Goal: Task Accomplishment & Management: Complete application form

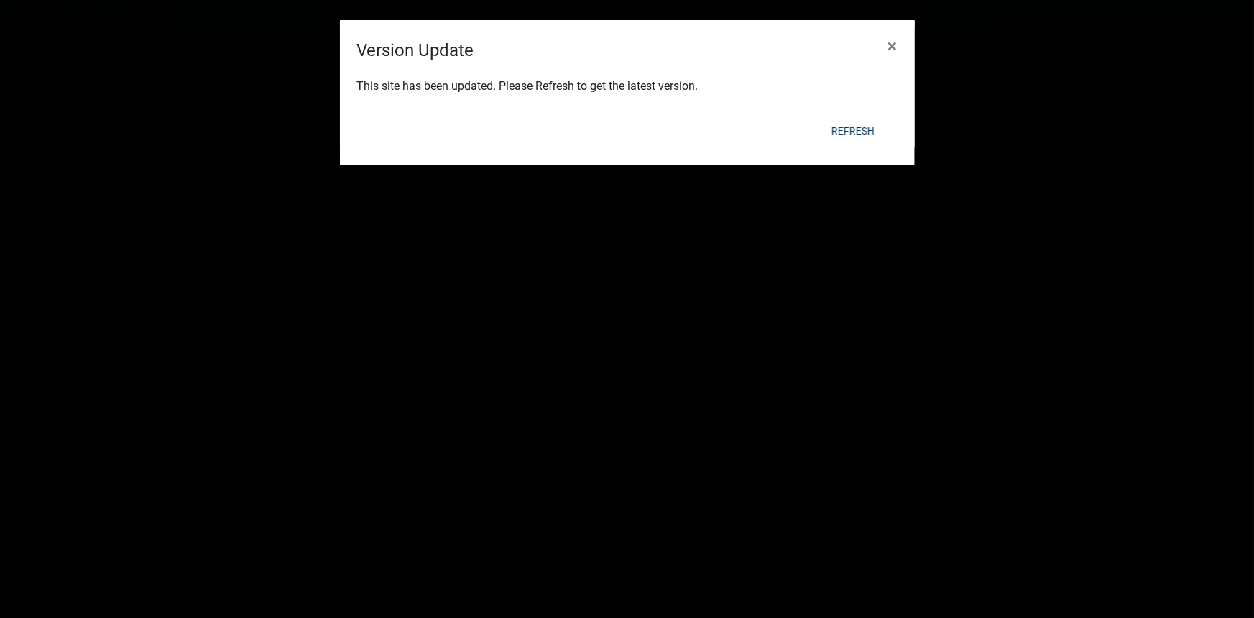
click at [853, 115] on div "Refresh" at bounding box center [721, 130] width 354 height 37
click at [850, 128] on button "Refresh" at bounding box center [853, 131] width 66 height 26
select select "2: 50"
click at [850, 109] on div "This site has been updated. Please Refresh to get the latest version." at bounding box center [627, 87] width 575 height 49
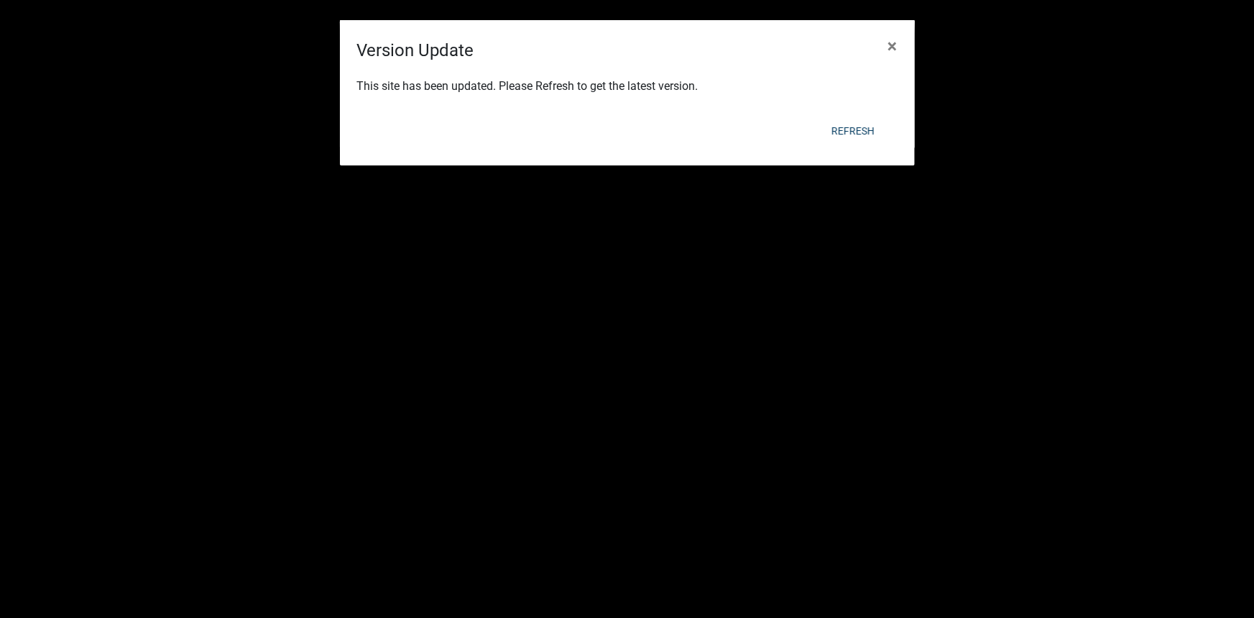
click at [852, 114] on div "Refresh" at bounding box center [721, 130] width 354 height 37
click at [847, 115] on div "Refresh" at bounding box center [721, 130] width 354 height 37
click at [845, 126] on button "Refresh" at bounding box center [853, 131] width 66 height 26
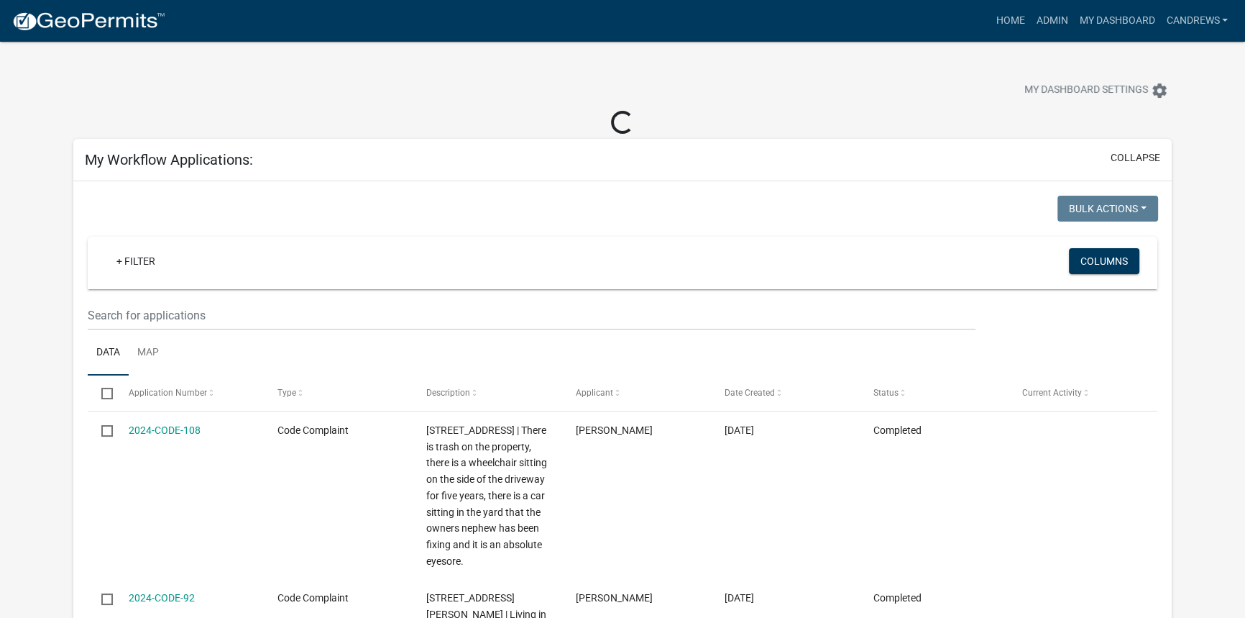
select select "2: 50"
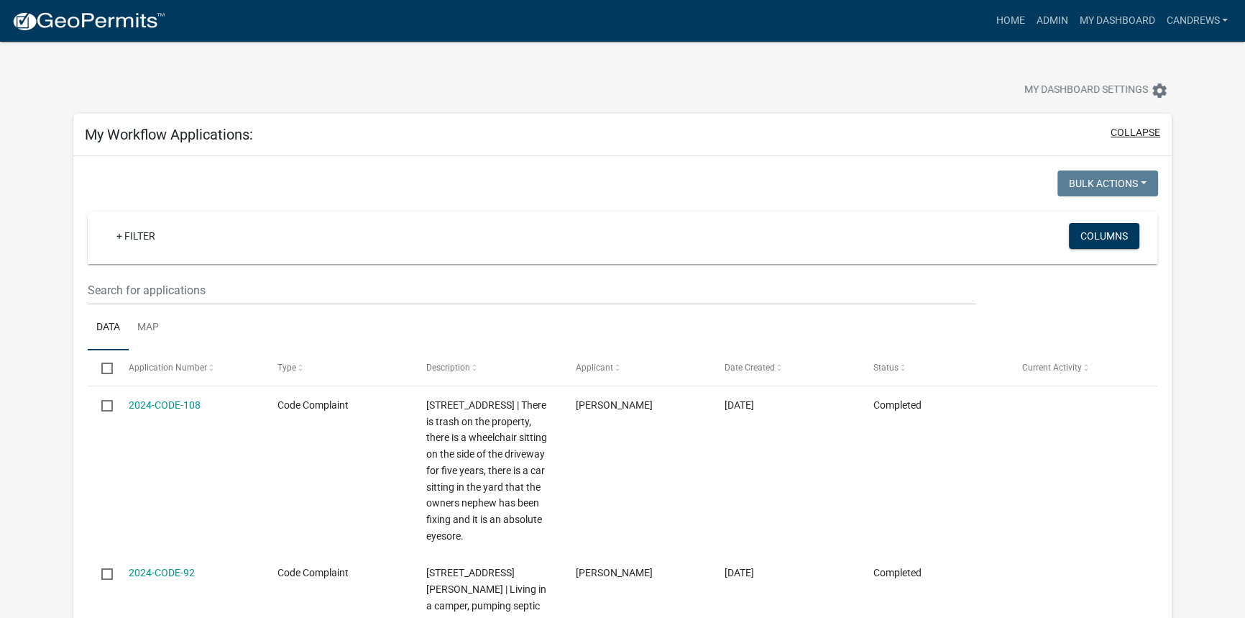
click at [1134, 127] on button "collapse" at bounding box center [1136, 132] width 50 height 15
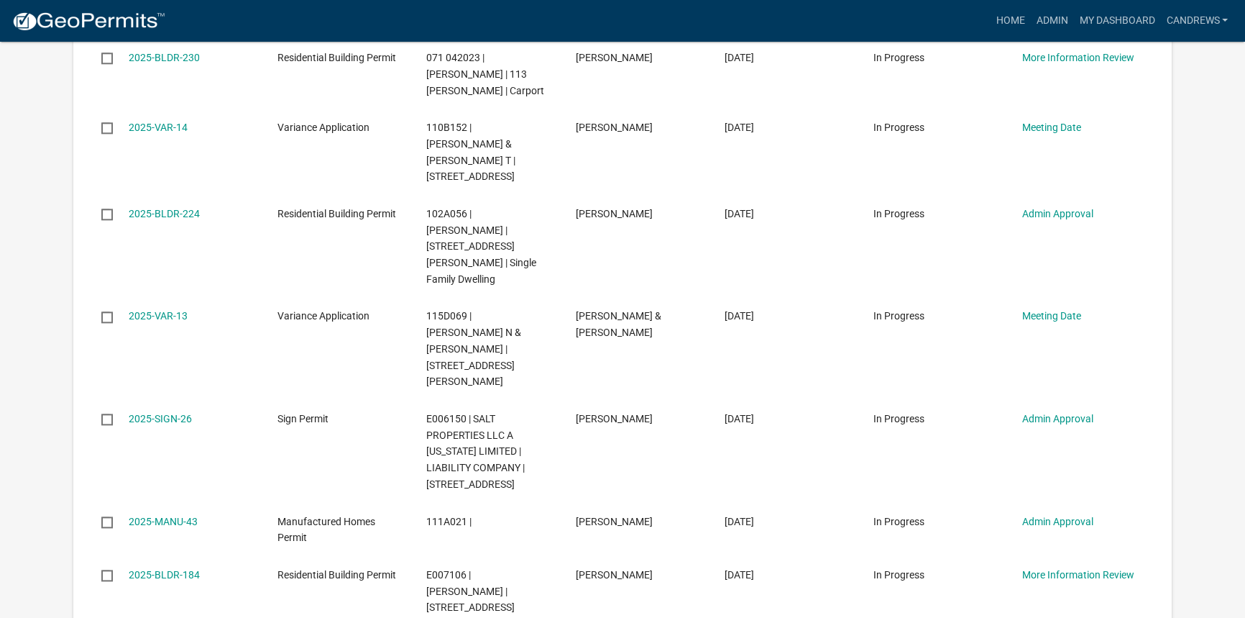
scroll to position [2026, 0]
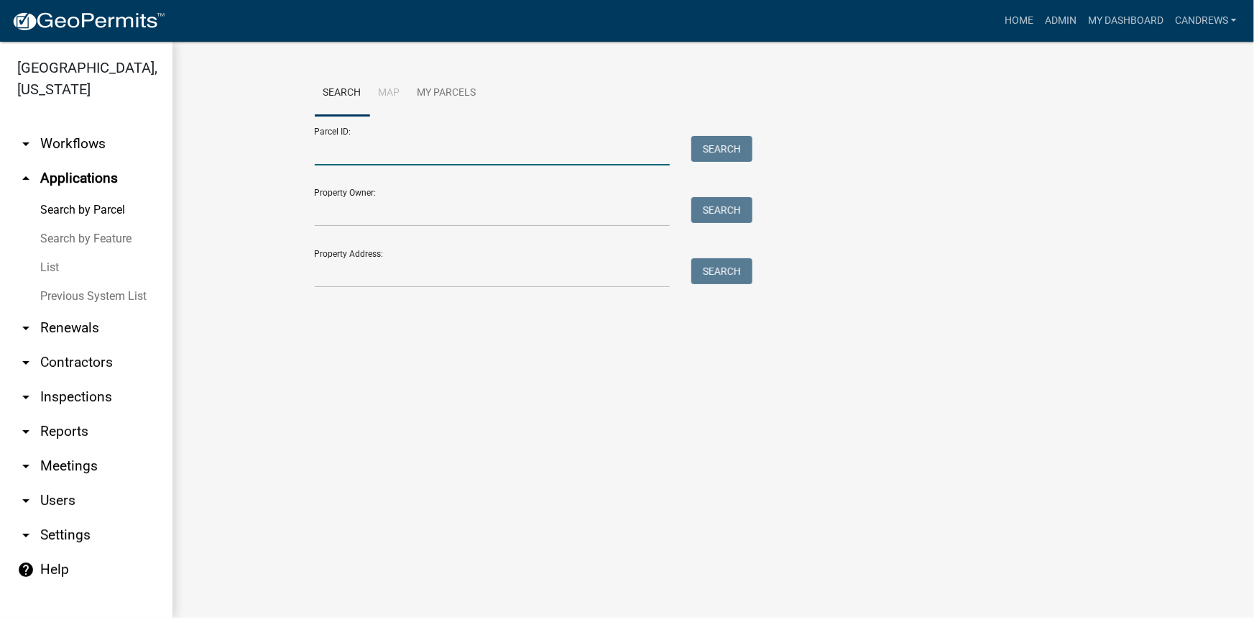
click at [416, 151] on input "Parcel ID:" at bounding box center [493, 150] width 356 height 29
paste input "111A021"
type input "111A021"
click at [701, 150] on button "Search" at bounding box center [722, 149] width 61 height 26
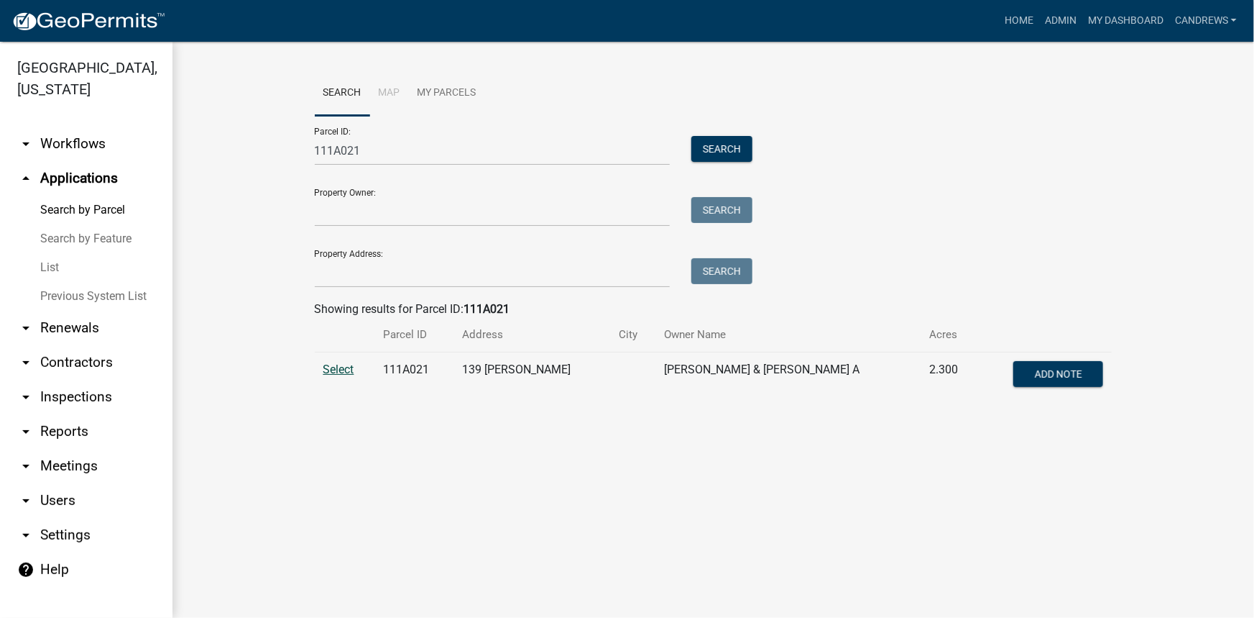
click at [344, 370] on span "Select" at bounding box center [339, 369] width 31 height 14
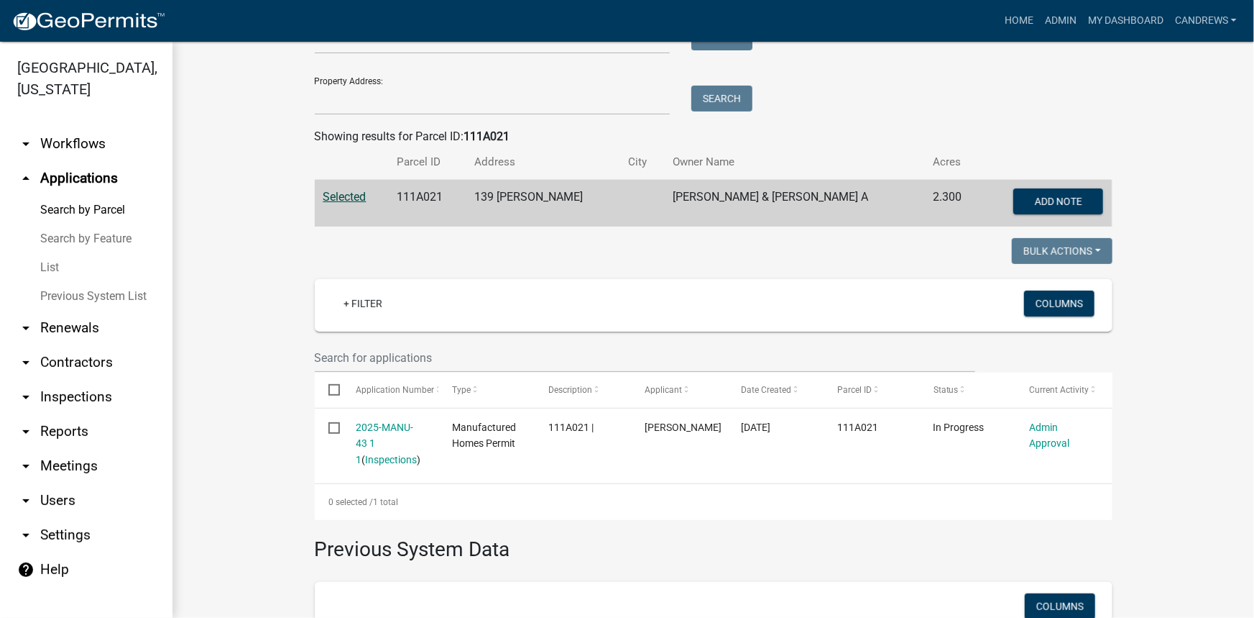
scroll to position [196, 0]
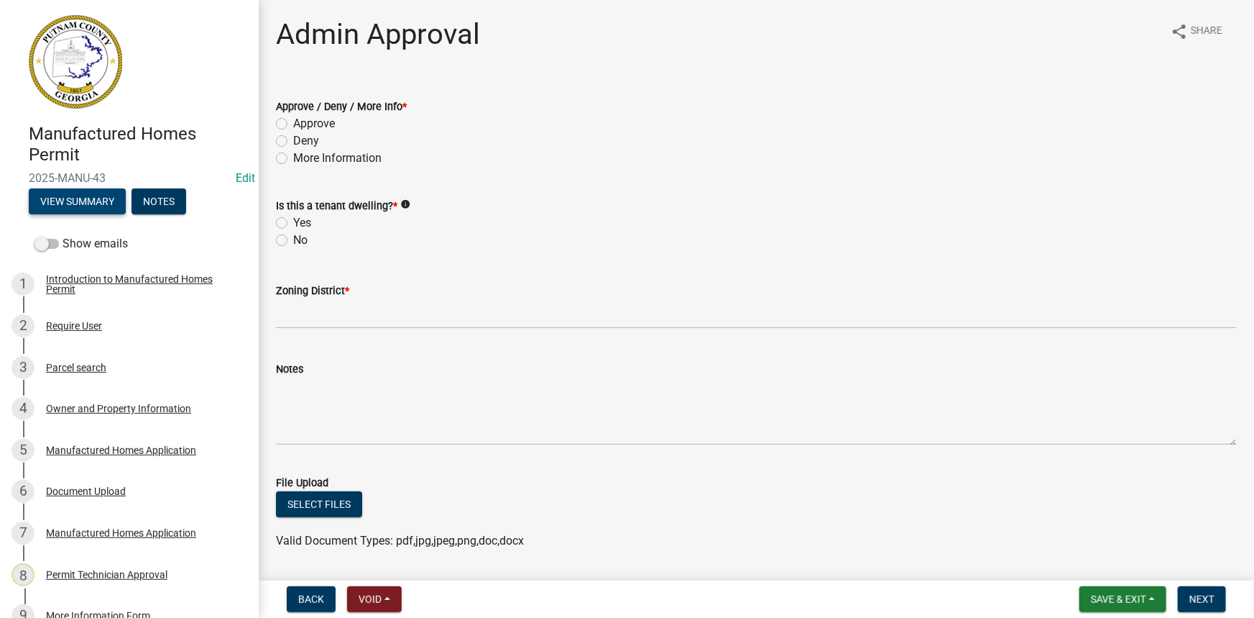
click at [102, 193] on button "View Summary" at bounding box center [77, 201] width 97 height 26
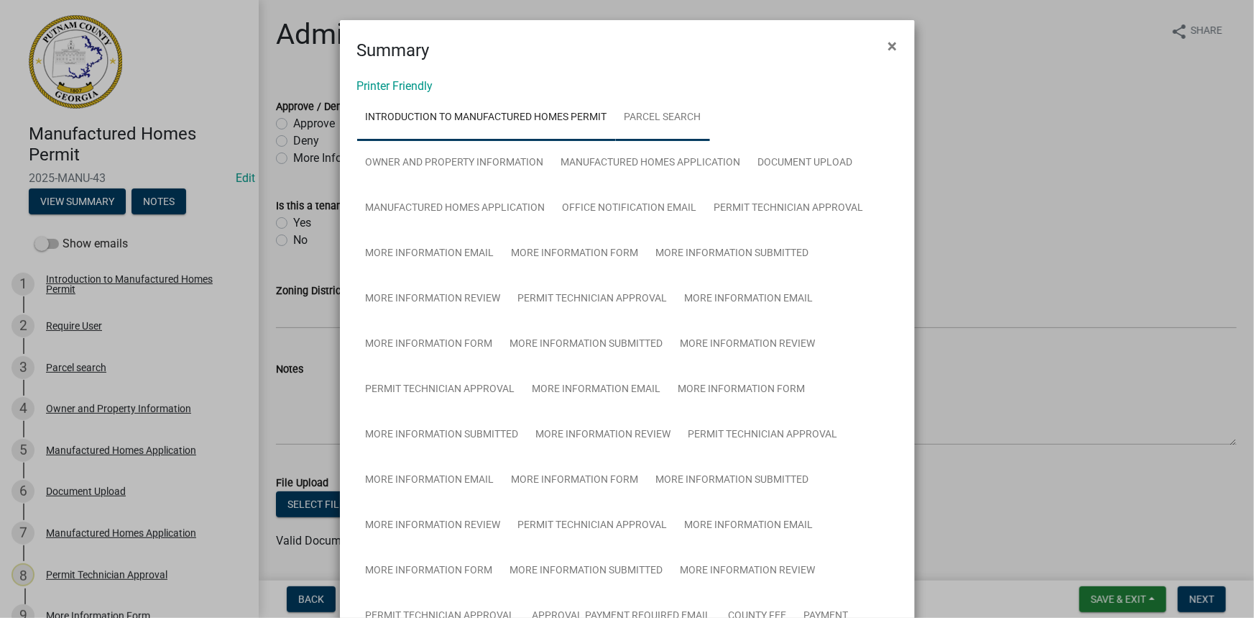
click at [676, 105] on link "Parcel search" at bounding box center [663, 118] width 94 height 46
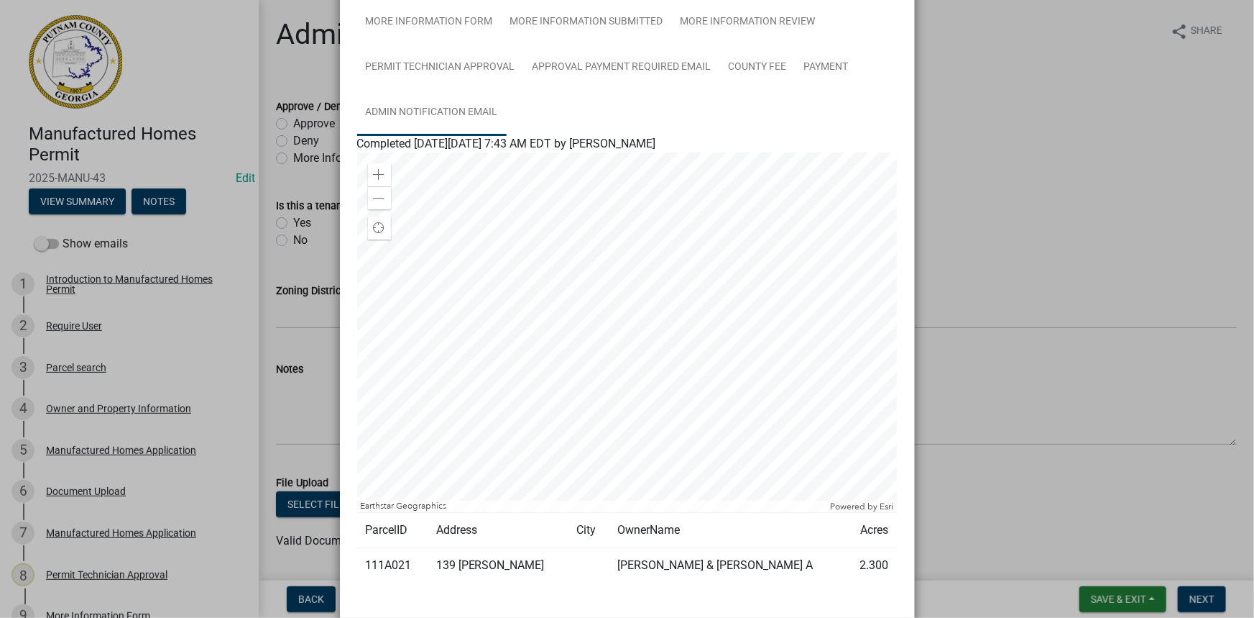
scroll to position [630, 0]
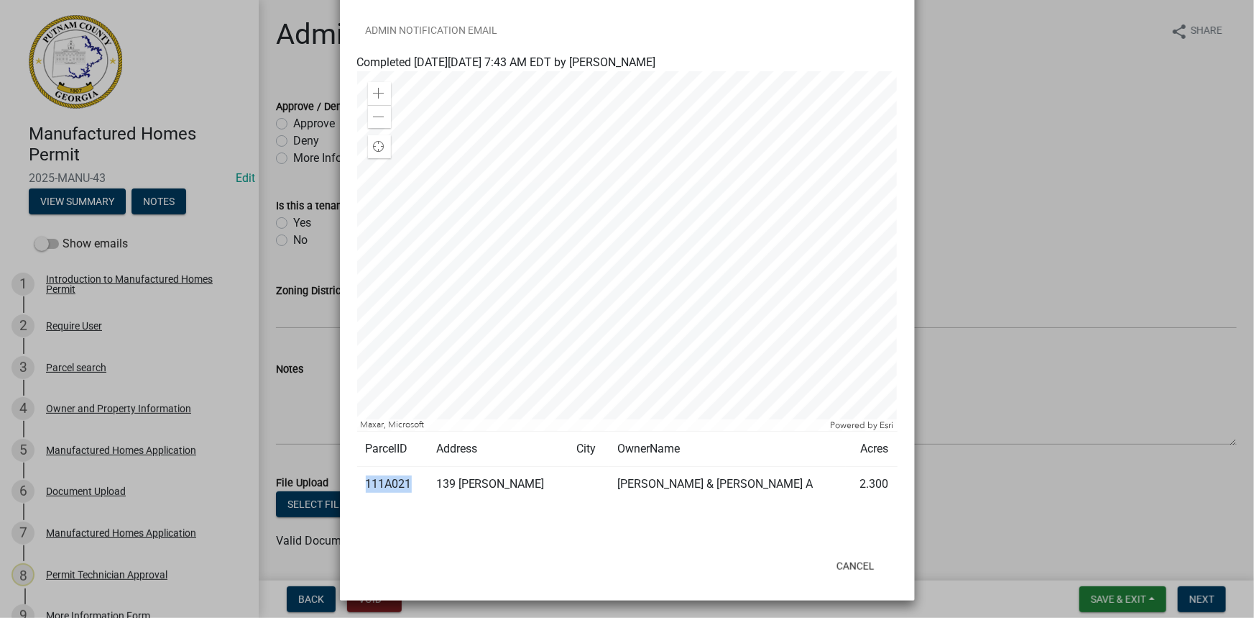
drag, startPoint x: 405, startPoint y: 482, endPoint x: 362, endPoint y: 482, distance: 42.4
click at [362, 482] on td "111A021" at bounding box center [392, 484] width 70 height 35
copy td "111A021"
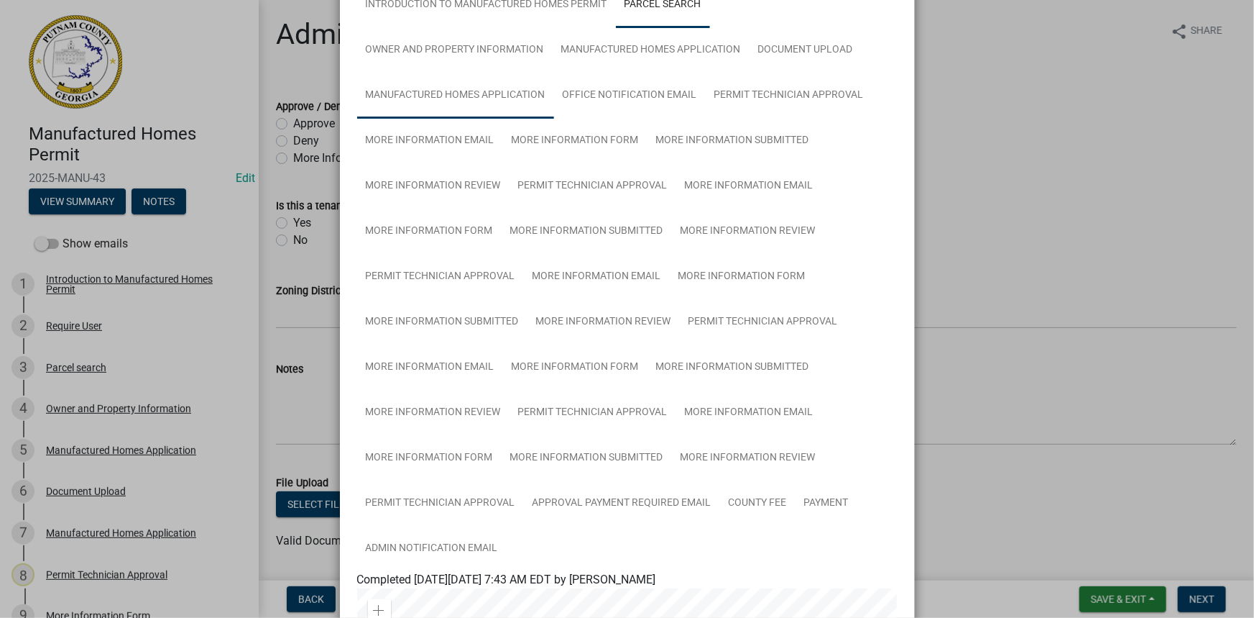
scroll to position [107, 0]
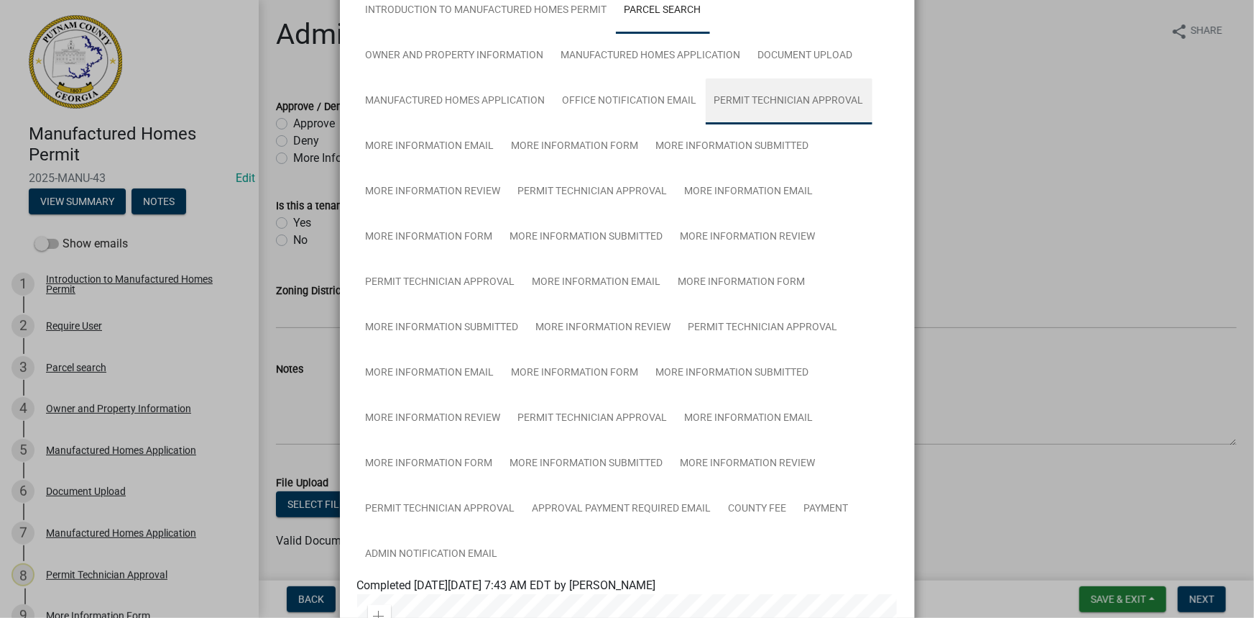
click at [839, 83] on link "Permit Technician Approval" at bounding box center [789, 101] width 167 height 46
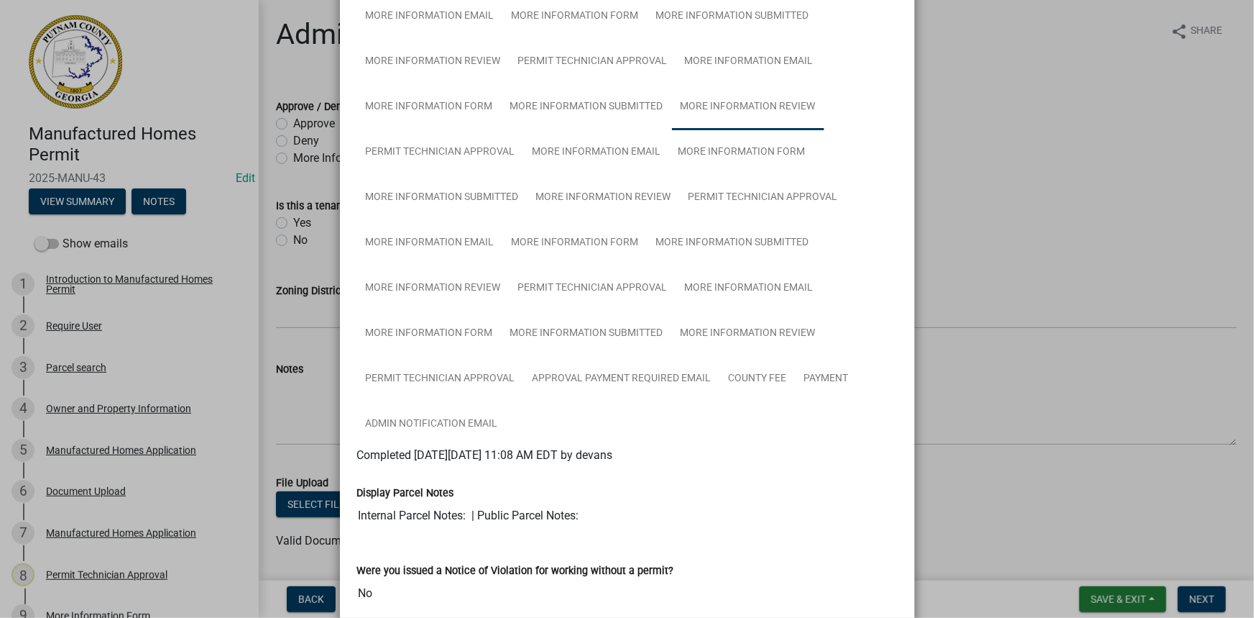
scroll to position [42, 0]
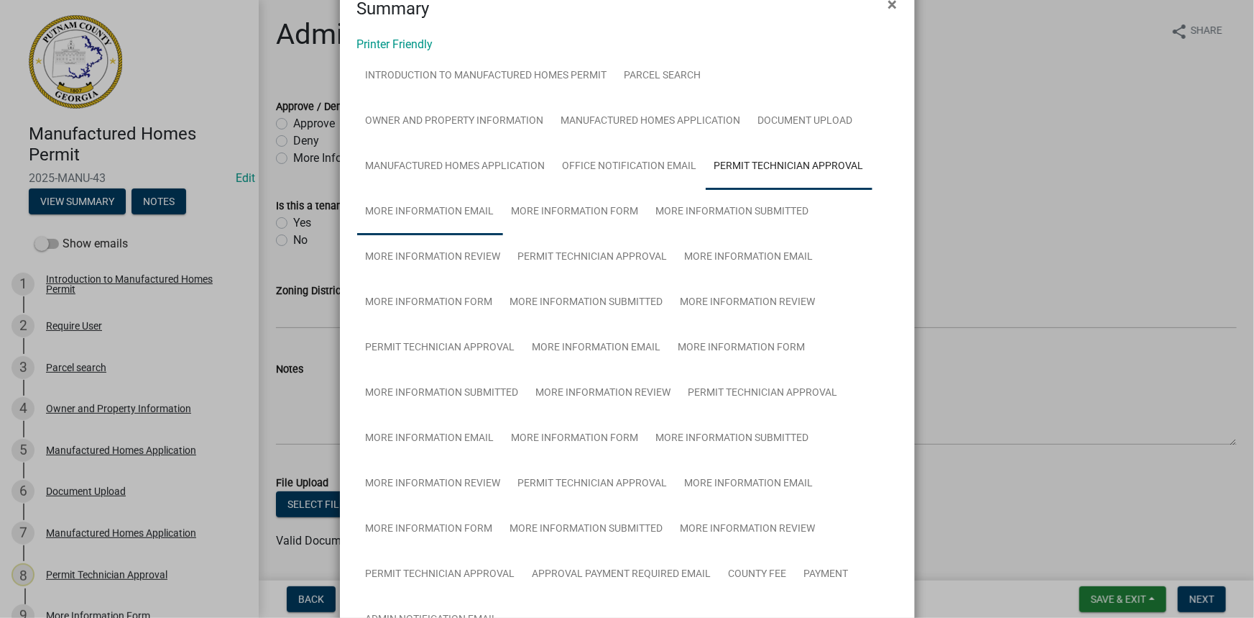
click at [421, 211] on link "More Information Email" at bounding box center [430, 212] width 146 height 46
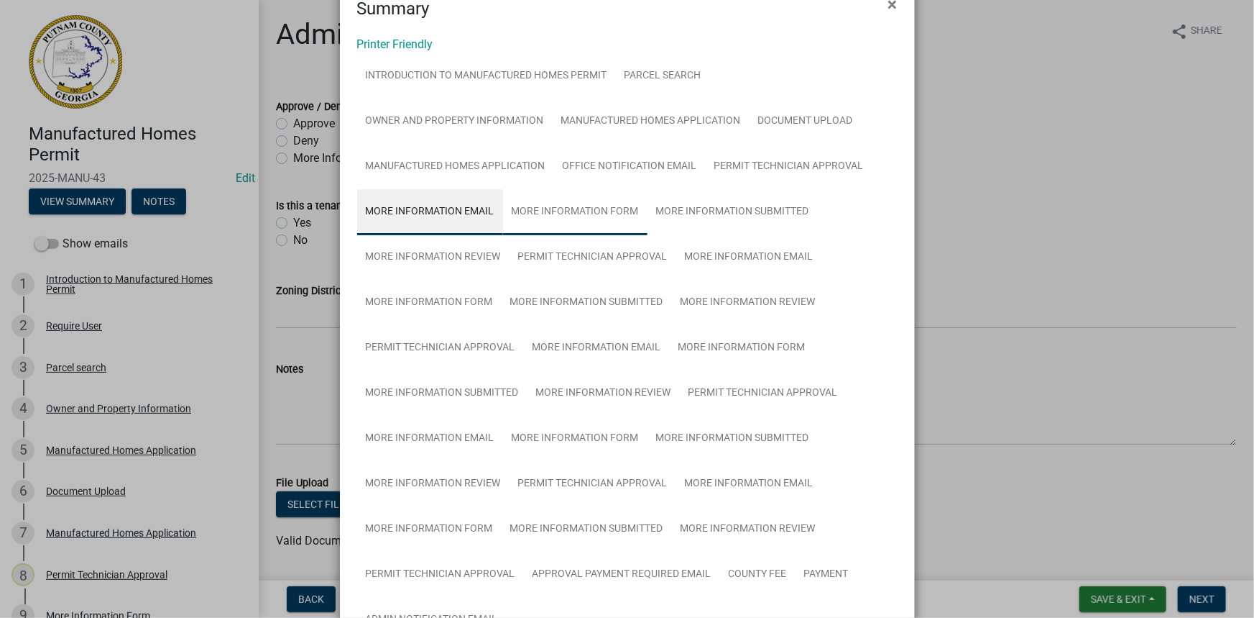
click at [542, 212] on link "More Information Form" at bounding box center [575, 212] width 145 height 46
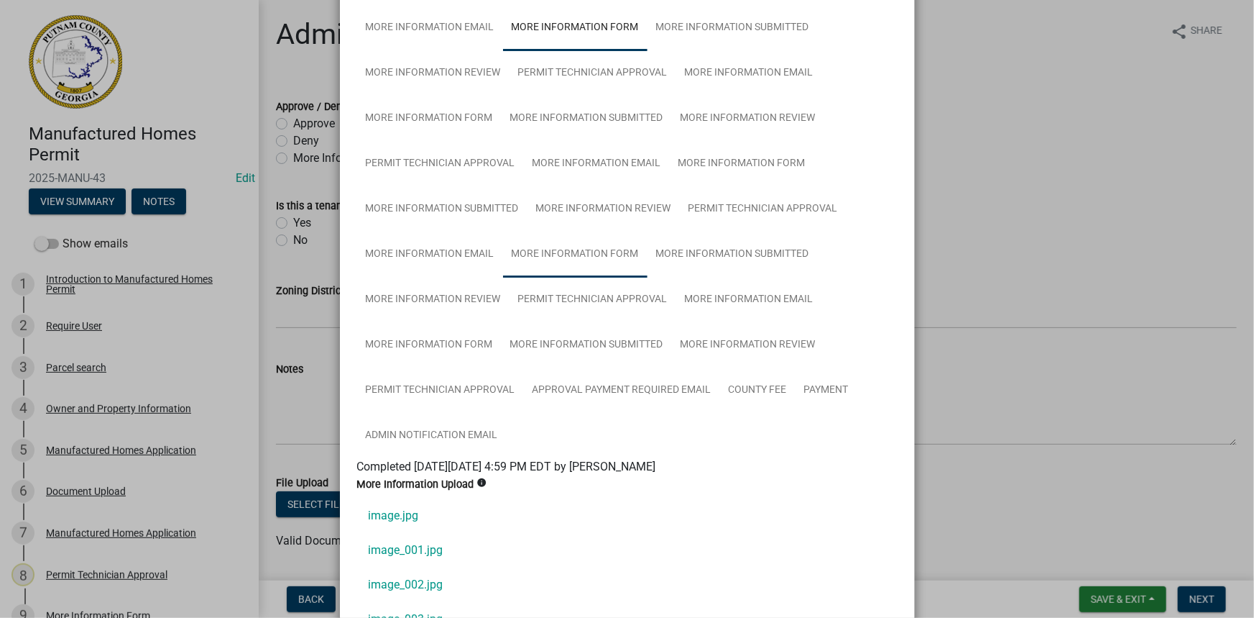
scroll to position [107, 0]
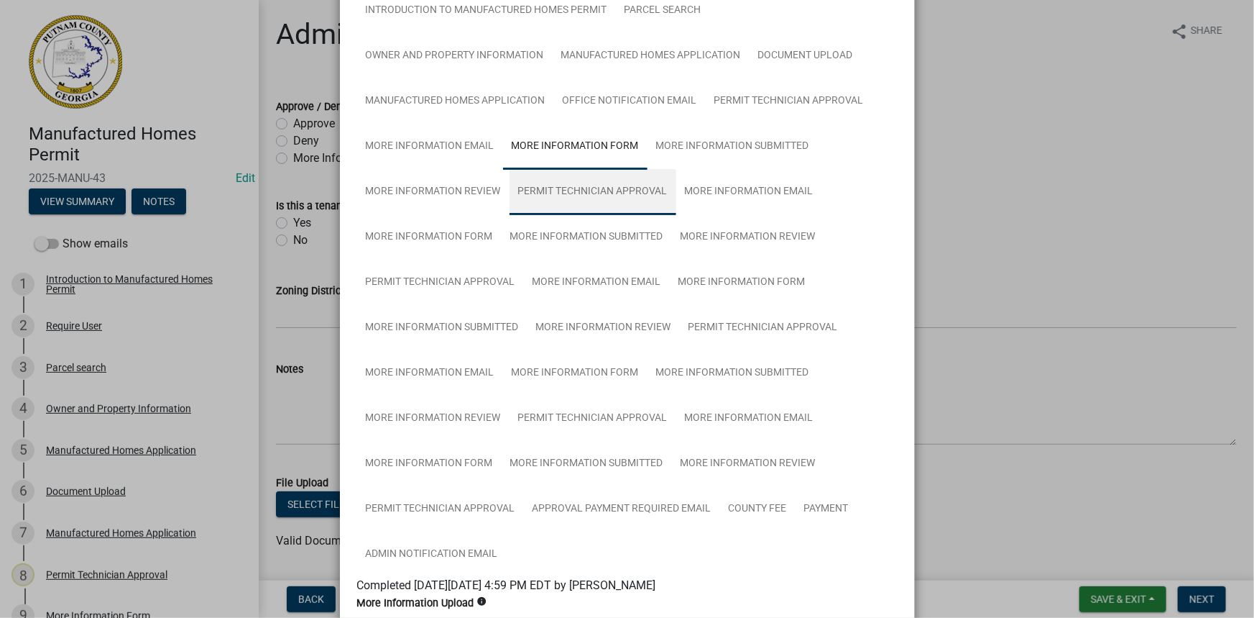
click at [557, 178] on link "Permit Technician Approval" at bounding box center [593, 192] width 167 height 46
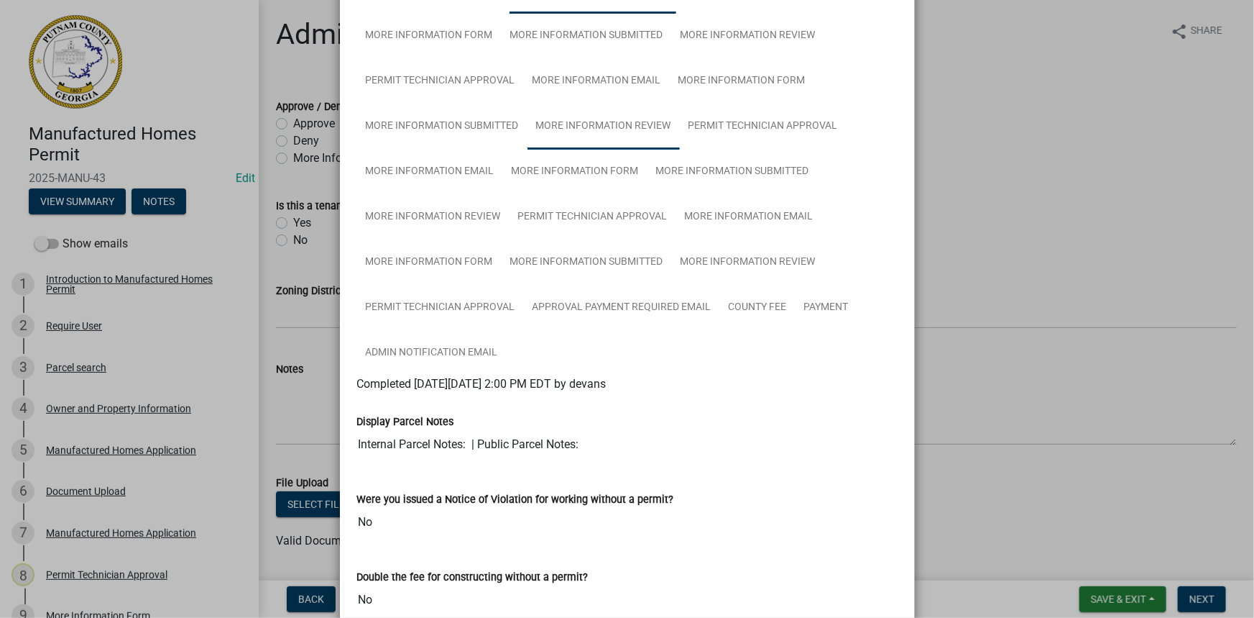
scroll to position [303, 0]
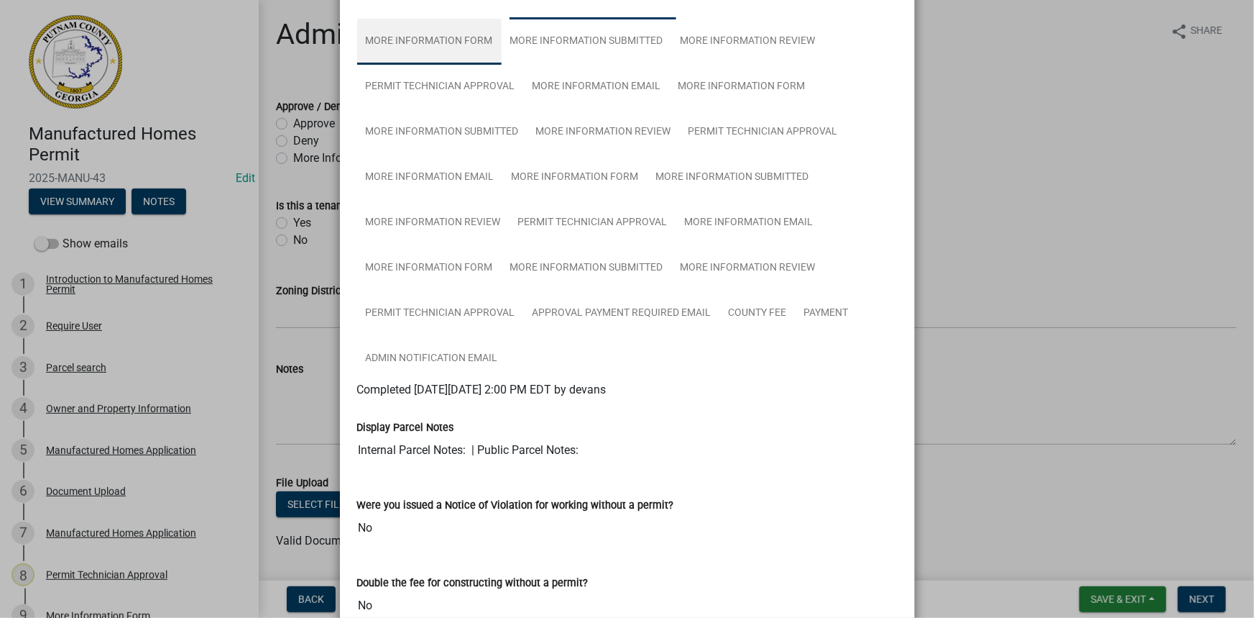
click at [471, 41] on link "More Information Form" at bounding box center [429, 42] width 145 height 46
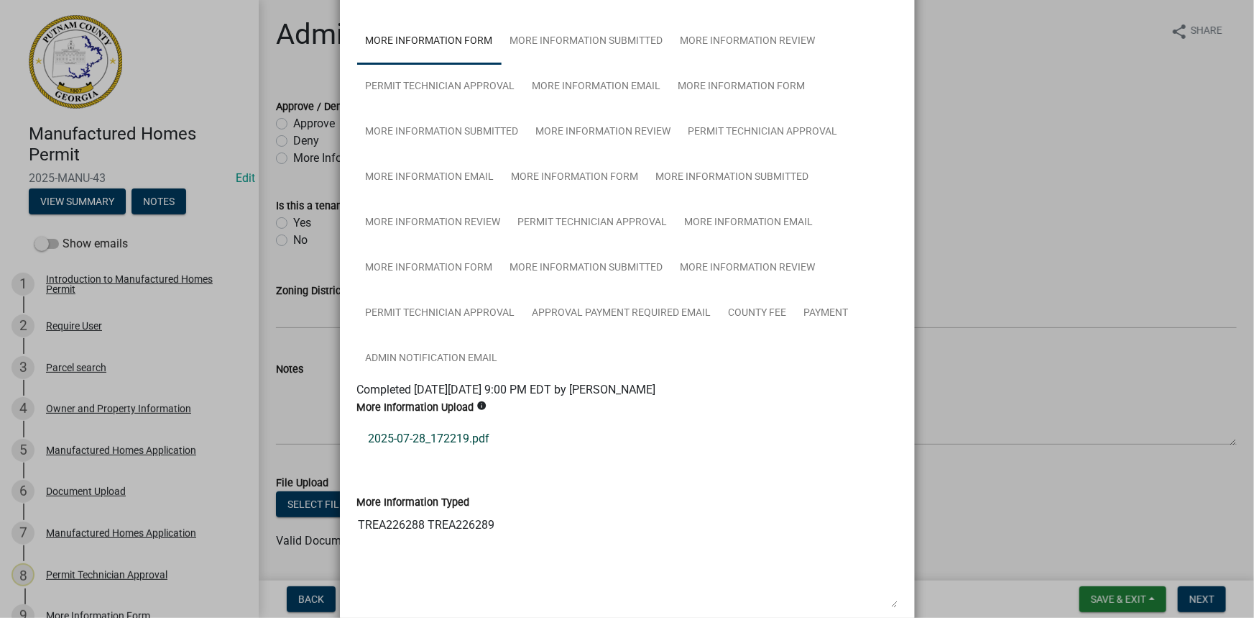
click at [442, 441] on link "2025-07-28_172219.pdf" at bounding box center [627, 438] width 541 height 35
click at [467, 81] on link "Permit Technician Approval" at bounding box center [440, 87] width 167 height 46
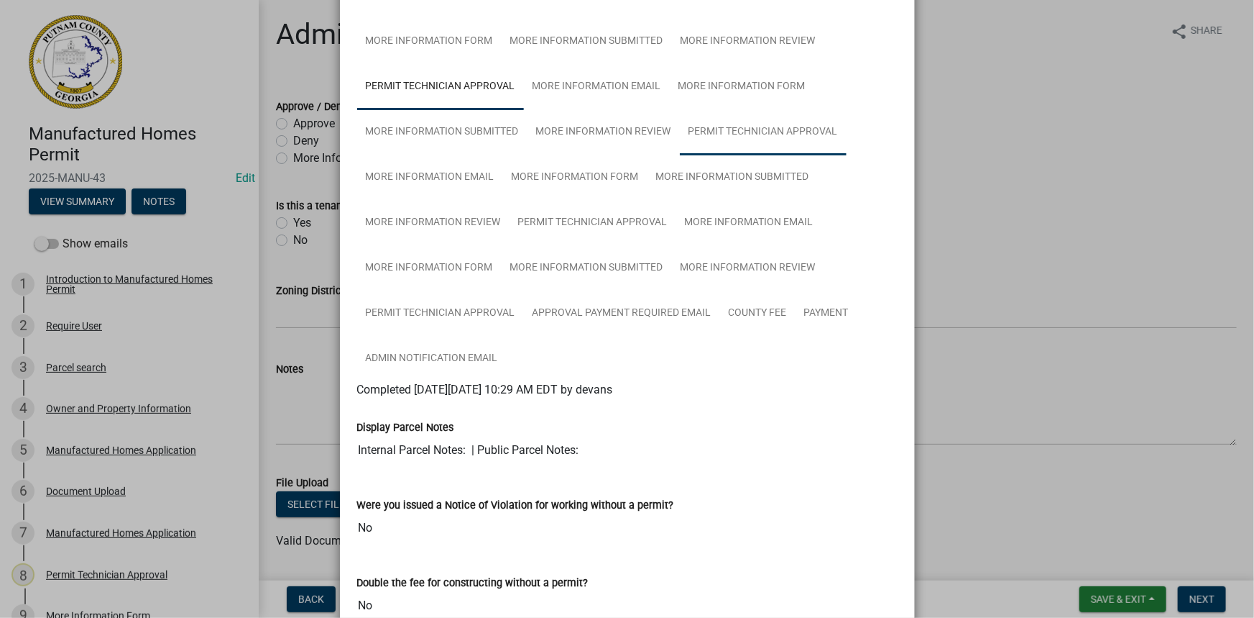
click at [699, 123] on link "Permit Technician Approval" at bounding box center [763, 132] width 167 height 46
click at [530, 222] on link "Permit Technician Approval" at bounding box center [593, 223] width 167 height 46
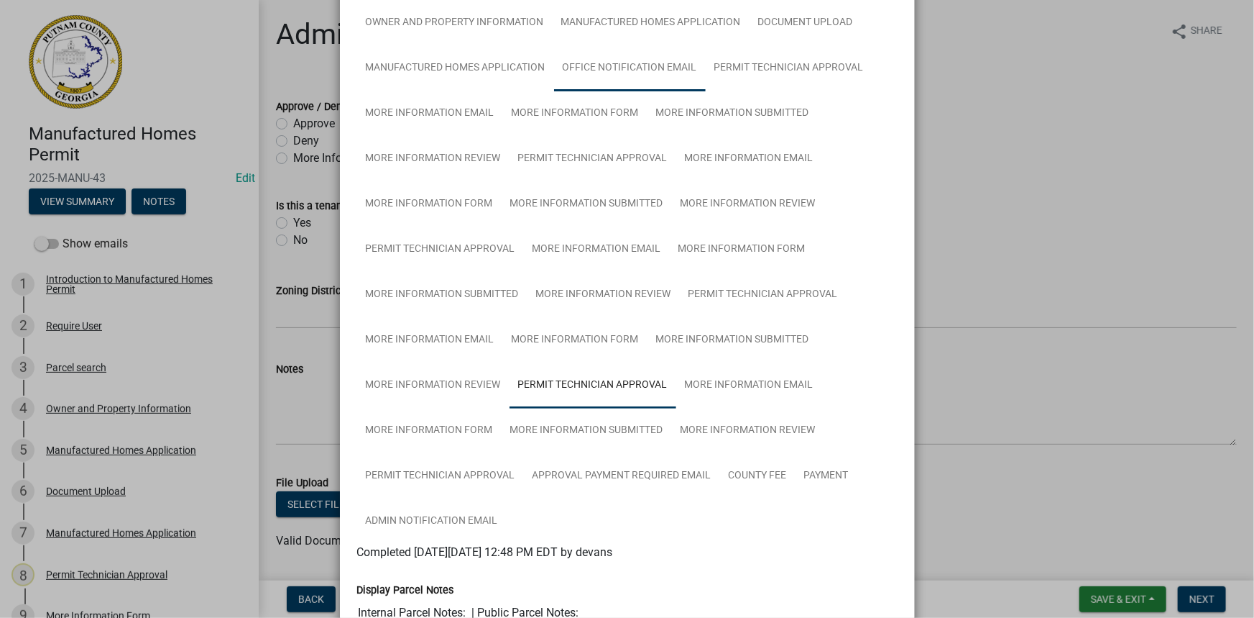
scroll to position [42, 0]
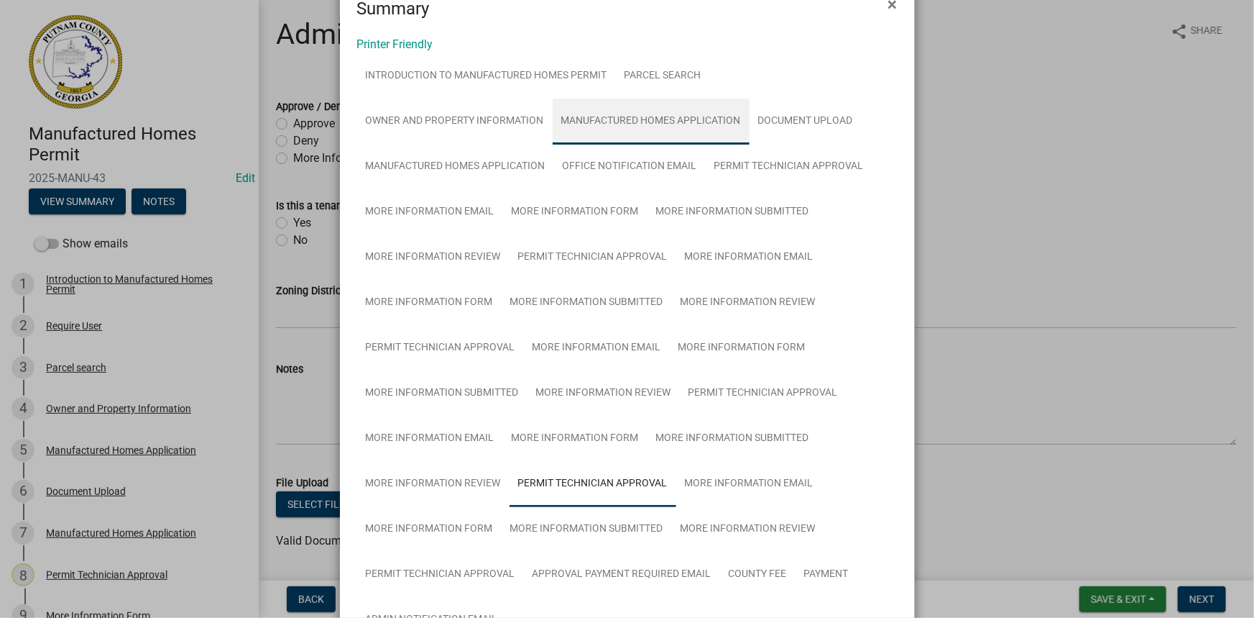
click at [660, 124] on link "Manufactured Homes Application" at bounding box center [651, 121] width 197 height 46
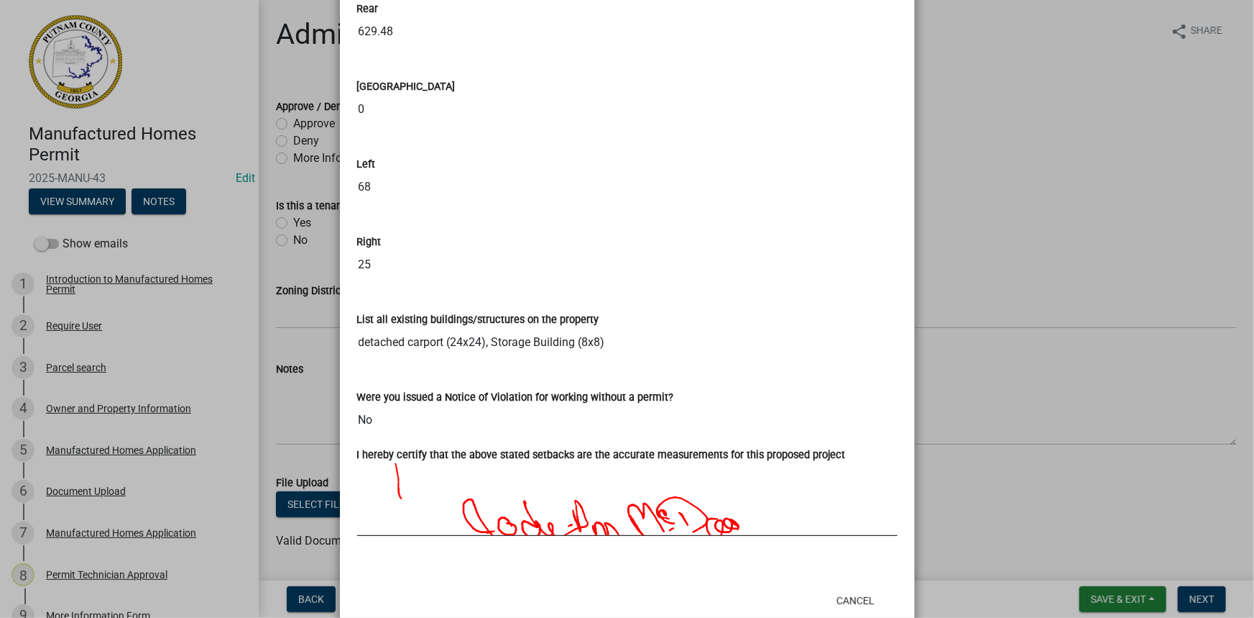
scroll to position [2661, 0]
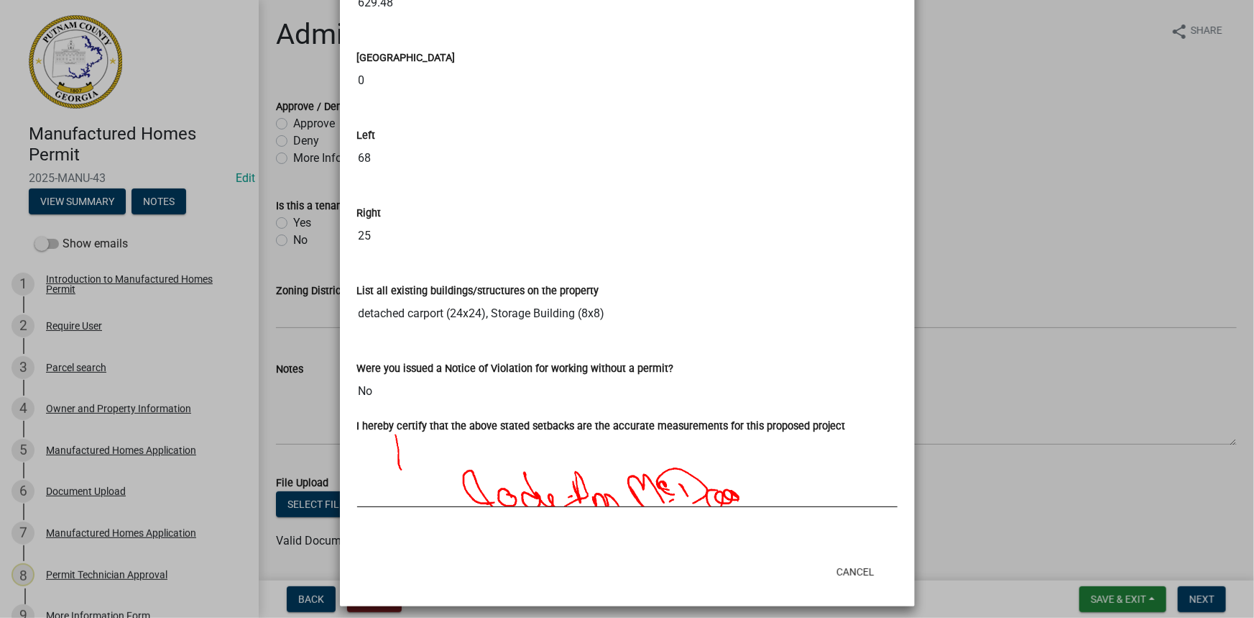
click at [281, 315] on ngb-modal-window "Summary × Printer Friendly Introduction to Manufactured Homes Permit Parcel sea…" at bounding box center [627, 309] width 1254 height 618
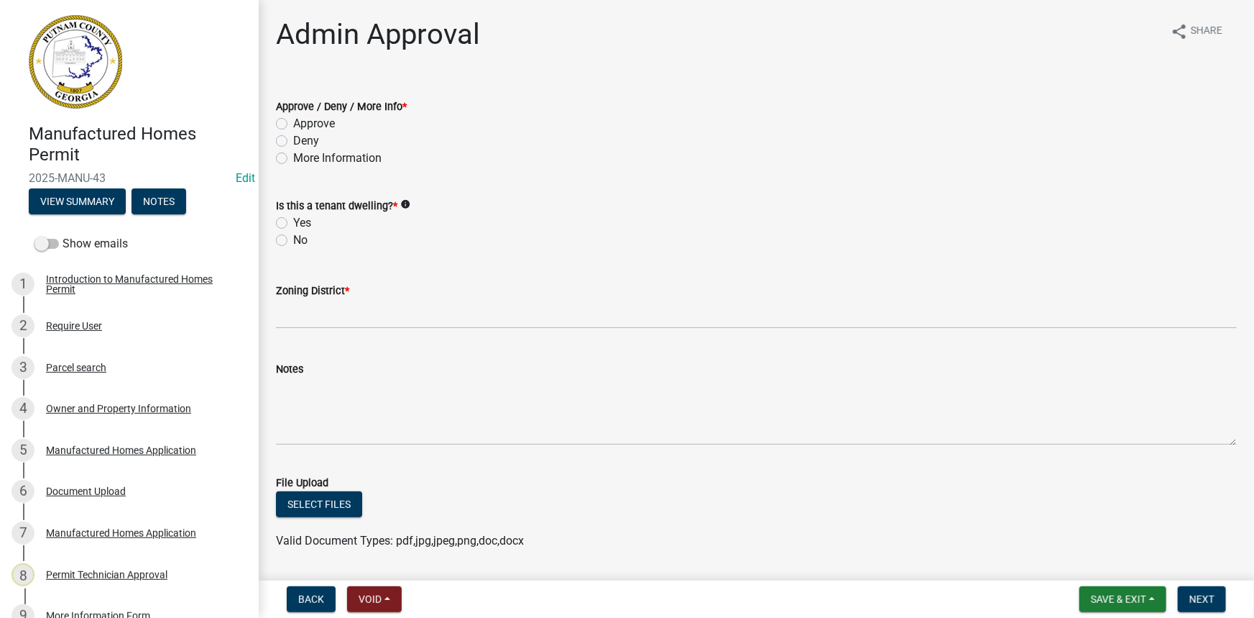
click at [311, 149] on div "Approve / Deny / More Info * Approve Deny More Information" at bounding box center [756, 132] width 961 height 69
click at [316, 159] on label "More Information" at bounding box center [337, 158] width 88 height 17
click at [303, 159] on input "More Information" at bounding box center [297, 154] width 9 height 9
radio input "true"
click at [297, 238] on label "No" at bounding box center [300, 239] width 14 height 17
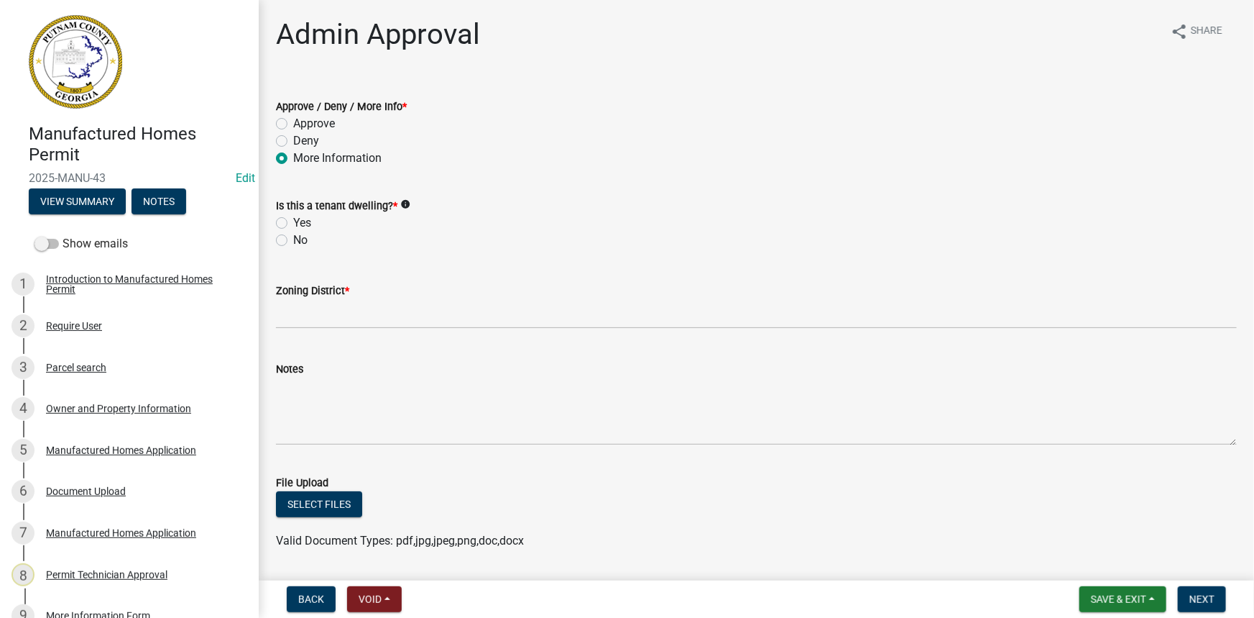
click at [297, 238] on input "No" at bounding box center [297, 235] width 9 height 9
radio input "true"
click at [335, 165] on label "More Information" at bounding box center [337, 158] width 88 height 17
click at [303, 159] on input "More Information" at bounding box center [297, 154] width 9 height 9
radio input "true"
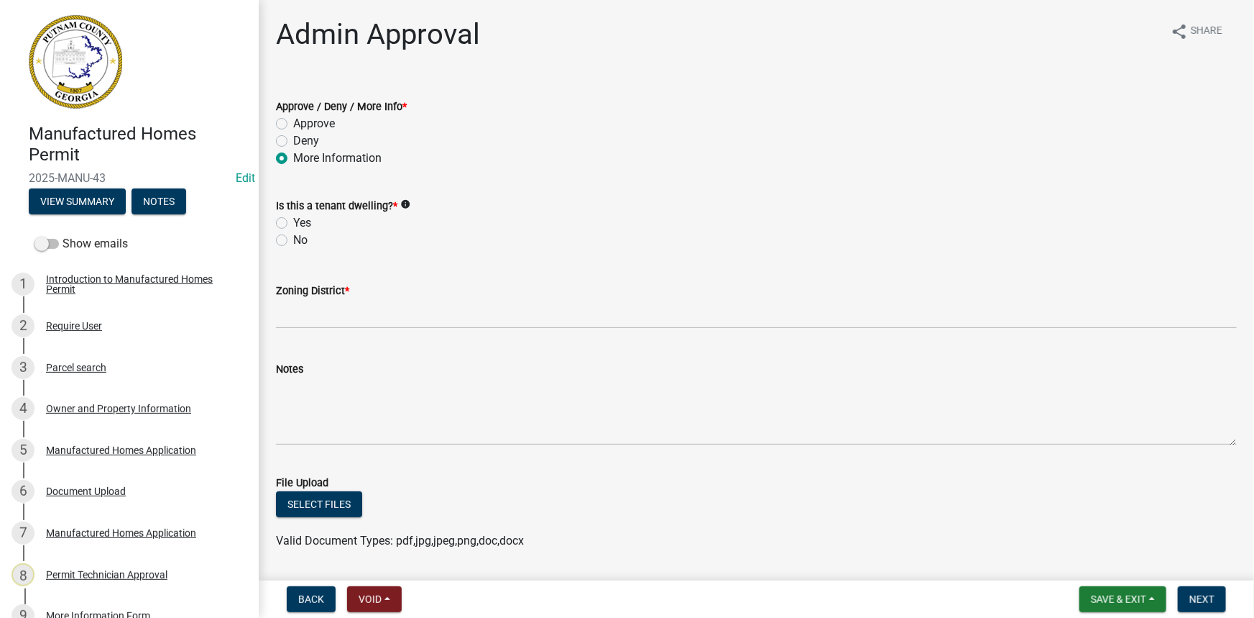
click at [294, 242] on label "No" at bounding box center [300, 239] width 14 height 17
click at [294, 241] on input "No" at bounding box center [297, 235] width 9 height 9
radio input "true"
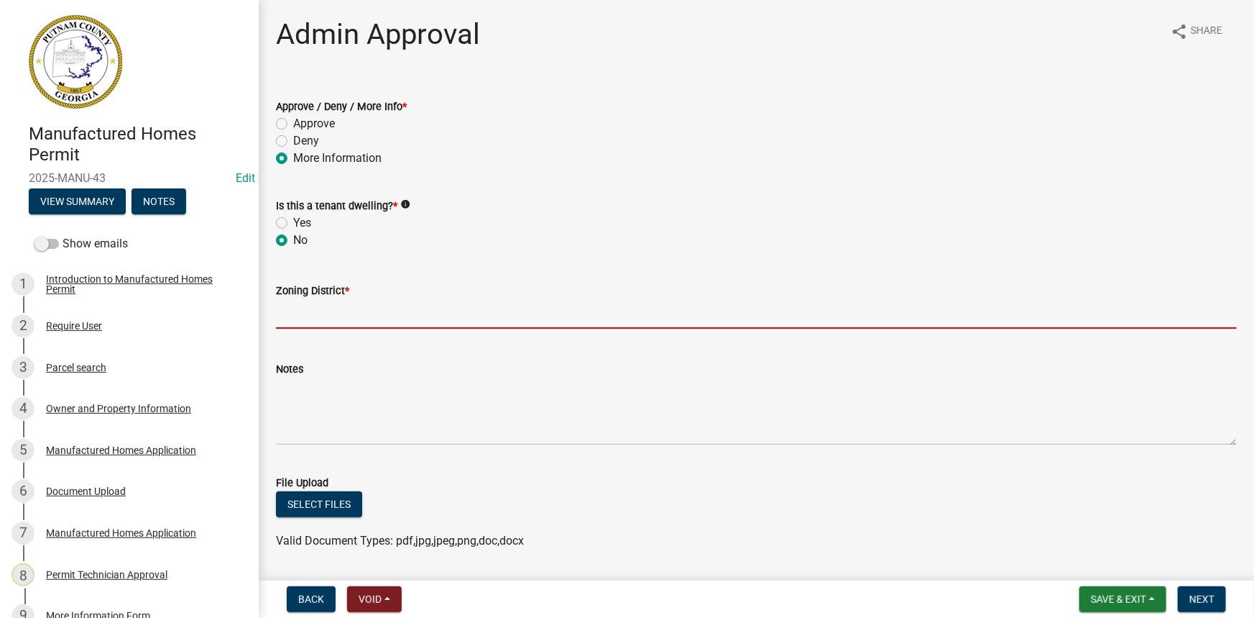
click at [416, 308] on input "Zoning District *" at bounding box center [756, 313] width 961 height 29
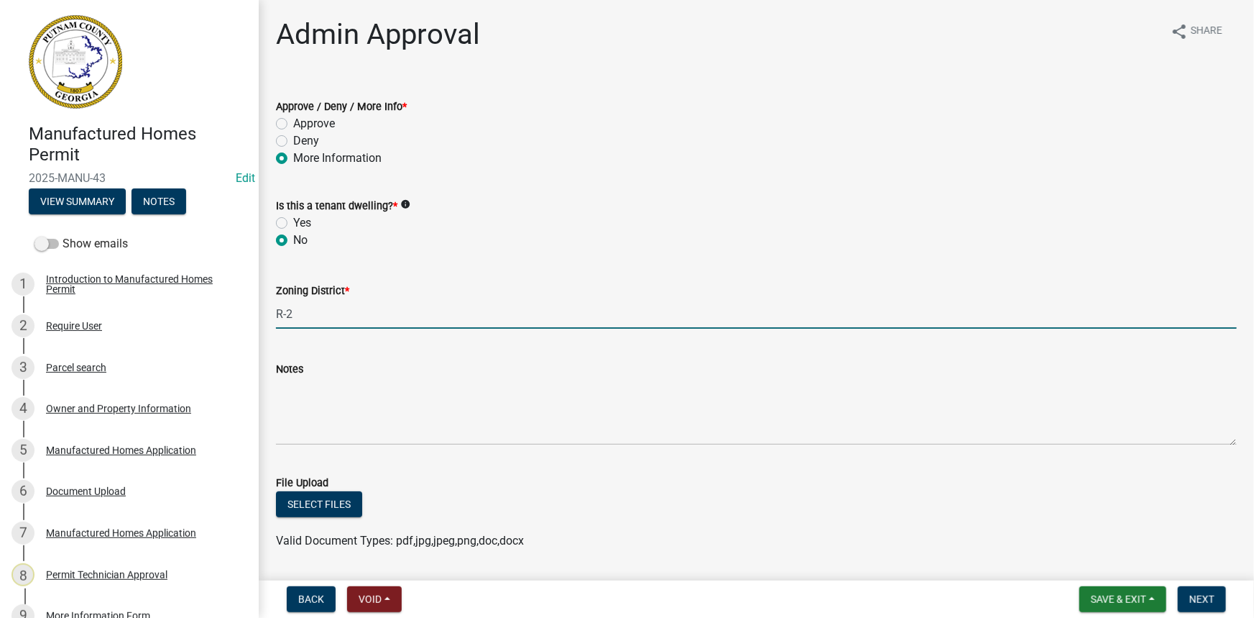
type input "R-2"
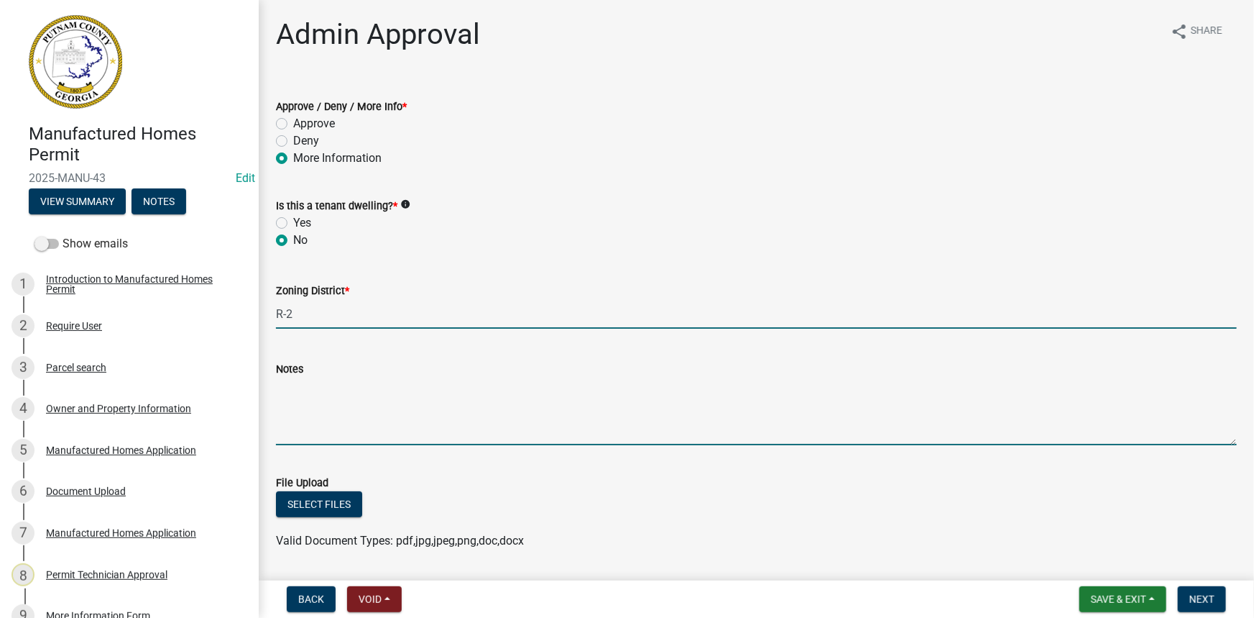
click at [386, 416] on textarea "Notes" at bounding box center [756, 411] width 961 height 68
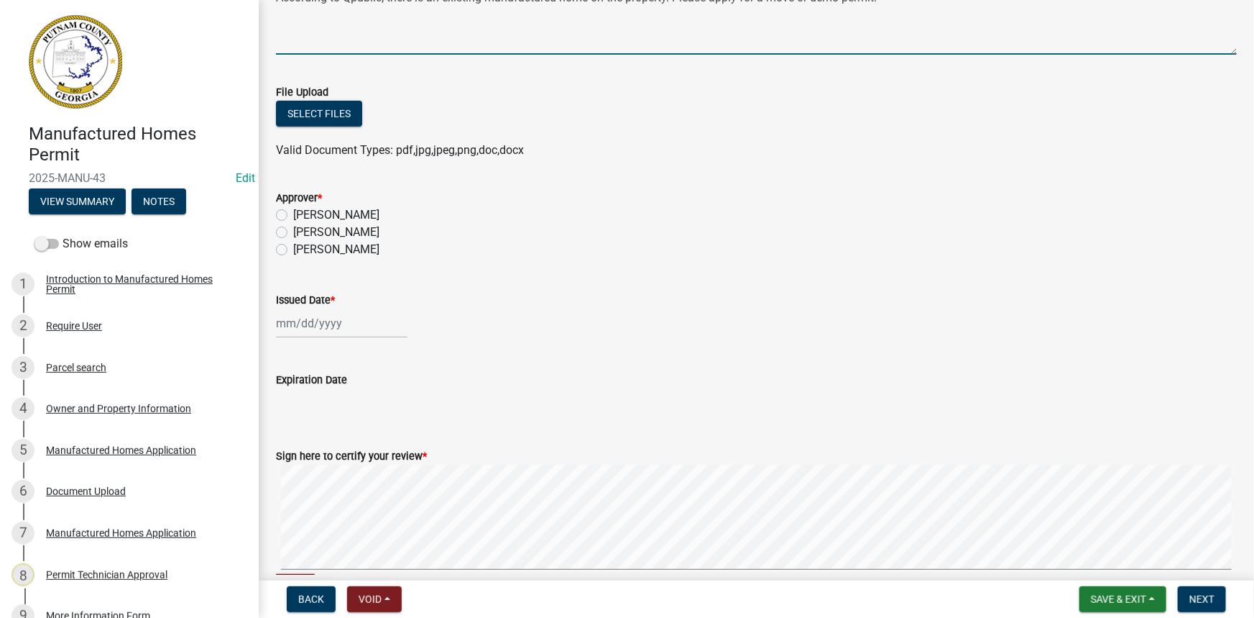
scroll to position [392, 0]
type textarea "According to Qpublic, there is an existing manufactured home on the property. P…"
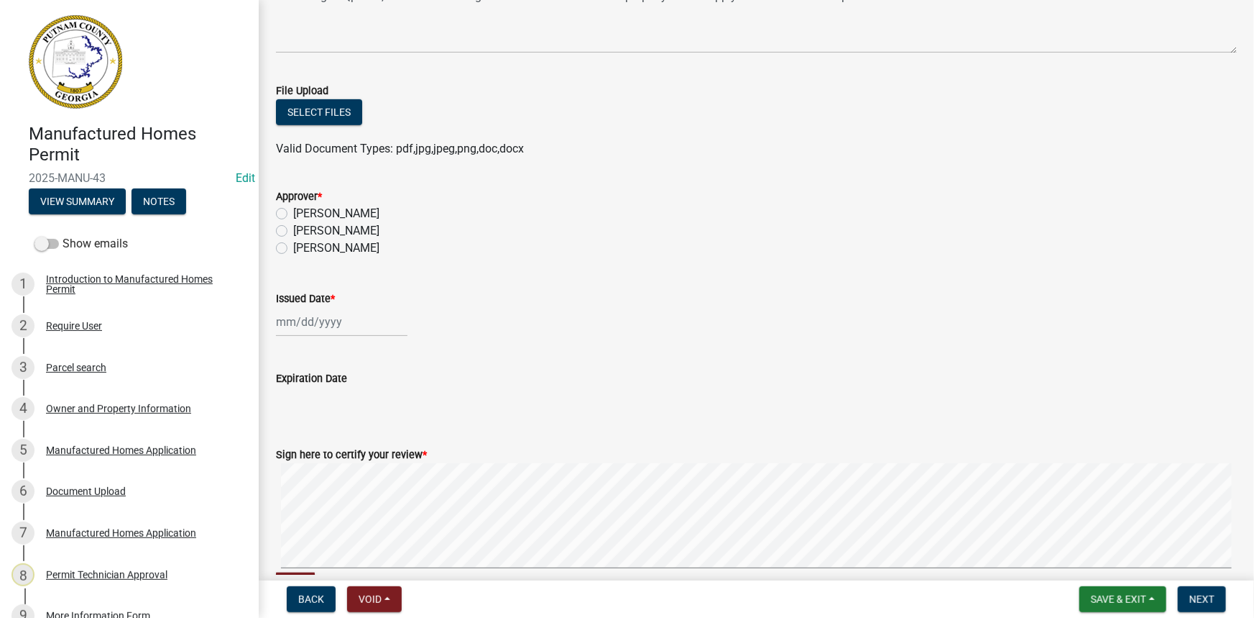
click at [354, 234] on label "[PERSON_NAME]" at bounding box center [336, 230] width 86 height 17
click at [303, 231] on input "[PERSON_NAME]" at bounding box center [297, 226] width 9 height 9
radio input "true"
click at [307, 321] on div at bounding box center [342, 321] width 132 height 29
select select "8"
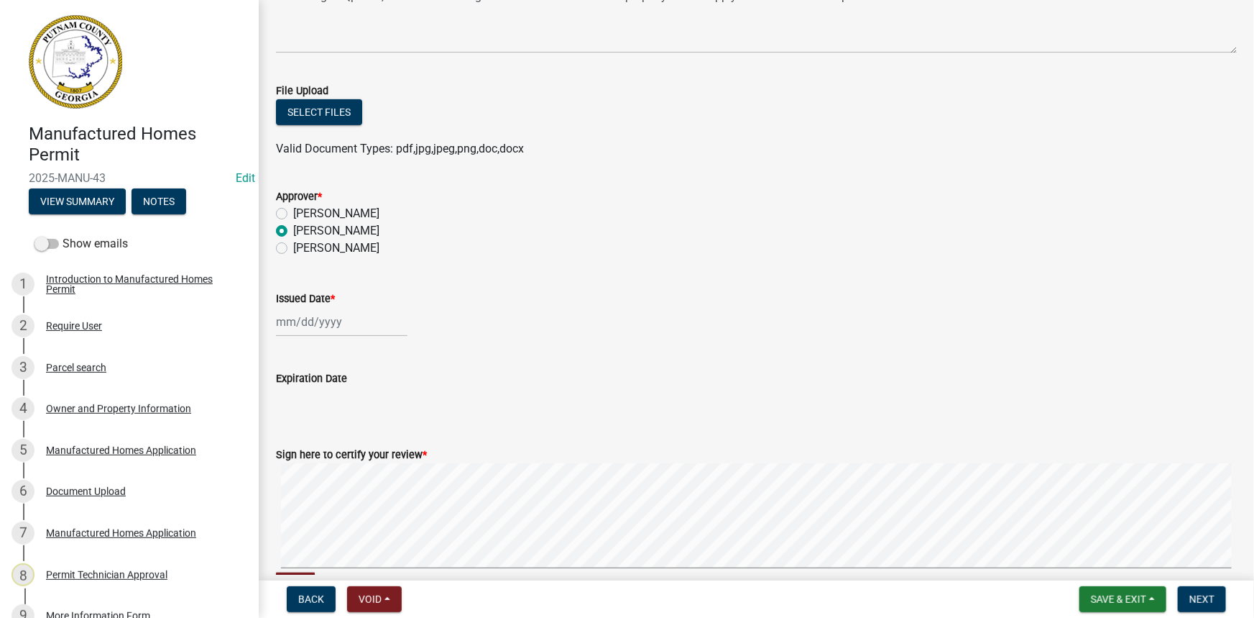
select select "2025"
click at [336, 460] on div "20" at bounding box center [336, 467] width 23 height 23
type input "08/20/2025"
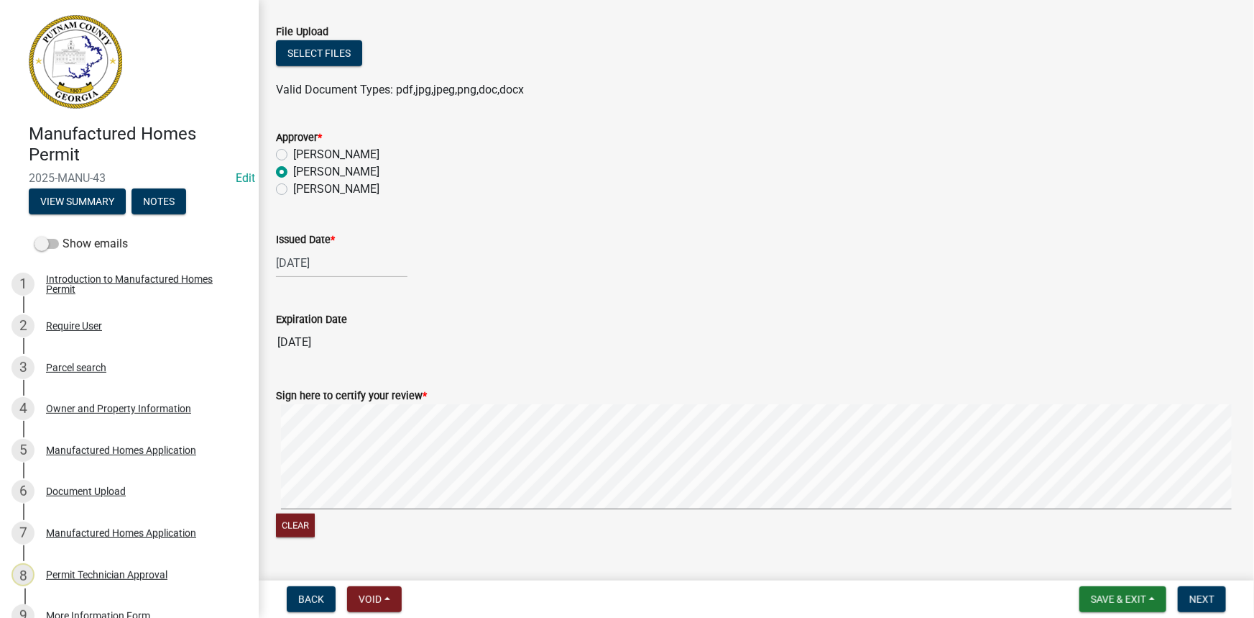
scroll to position [485, 0]
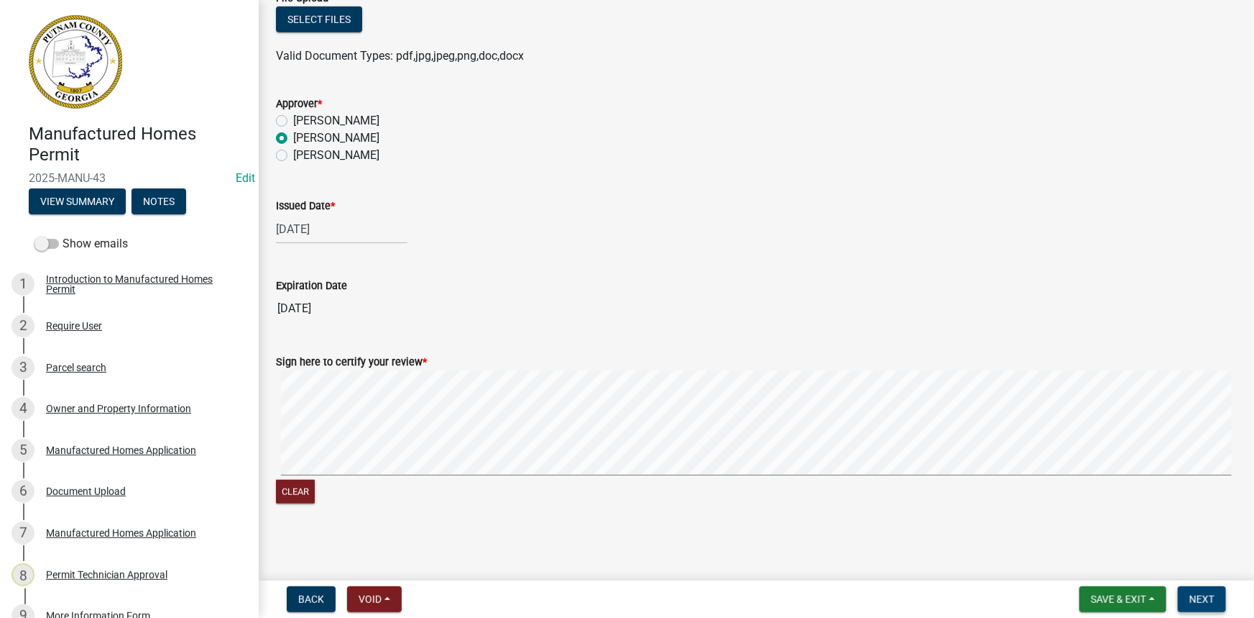
click at [1201, 602] on span "Next" at bounding box center [1202, 599] width 25 height 12
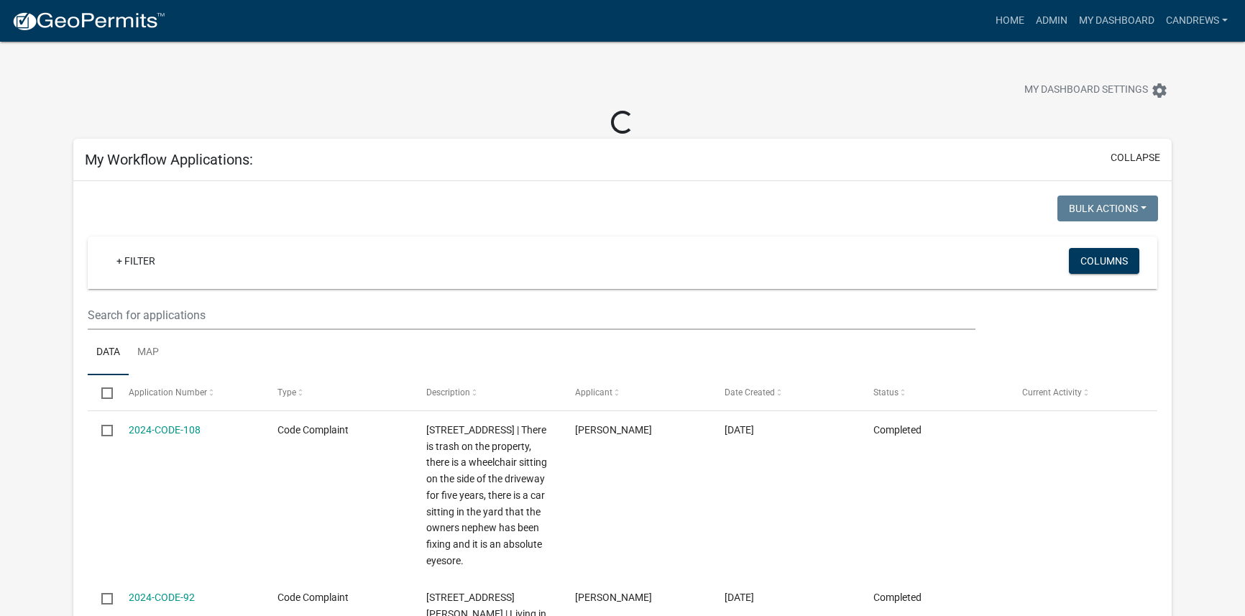
select select "2: 50"
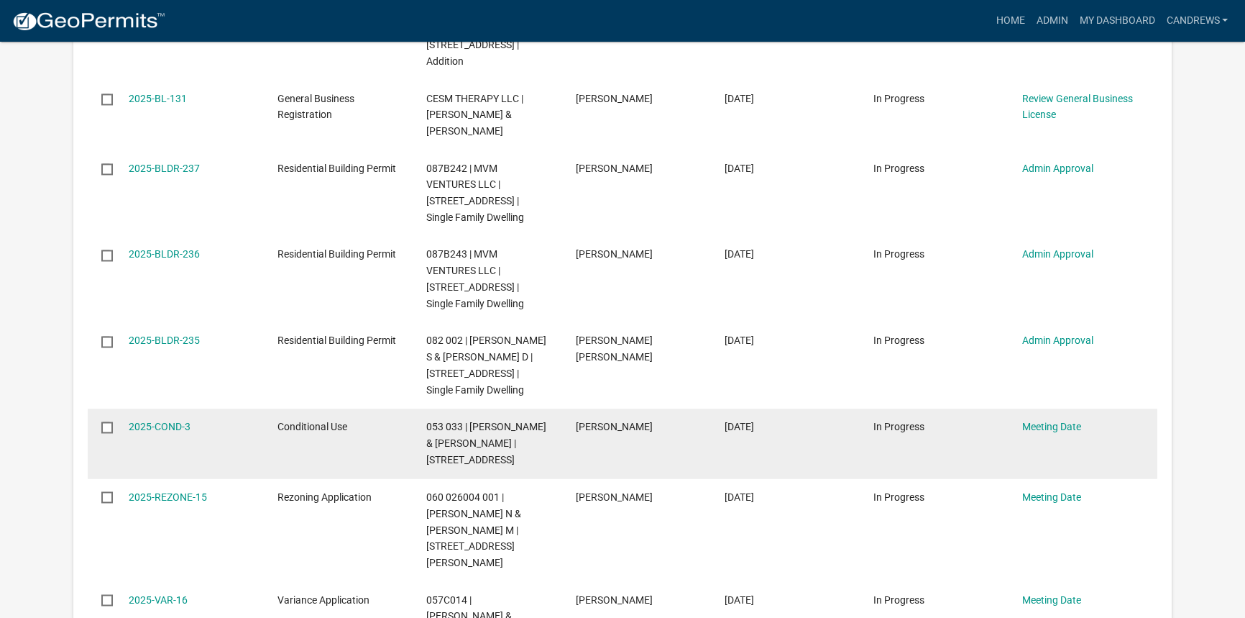
scroll to position [2891, 0]
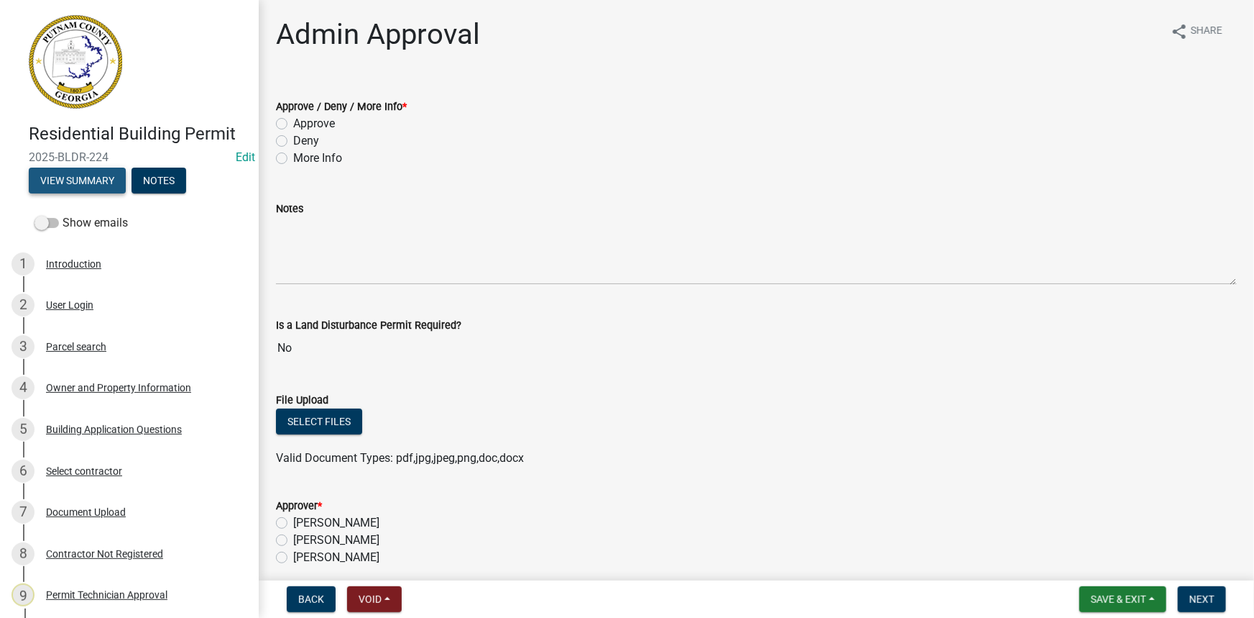
click at [95, 177] on button "View Summary" at bounding box center [77, 181] width 97 height 26
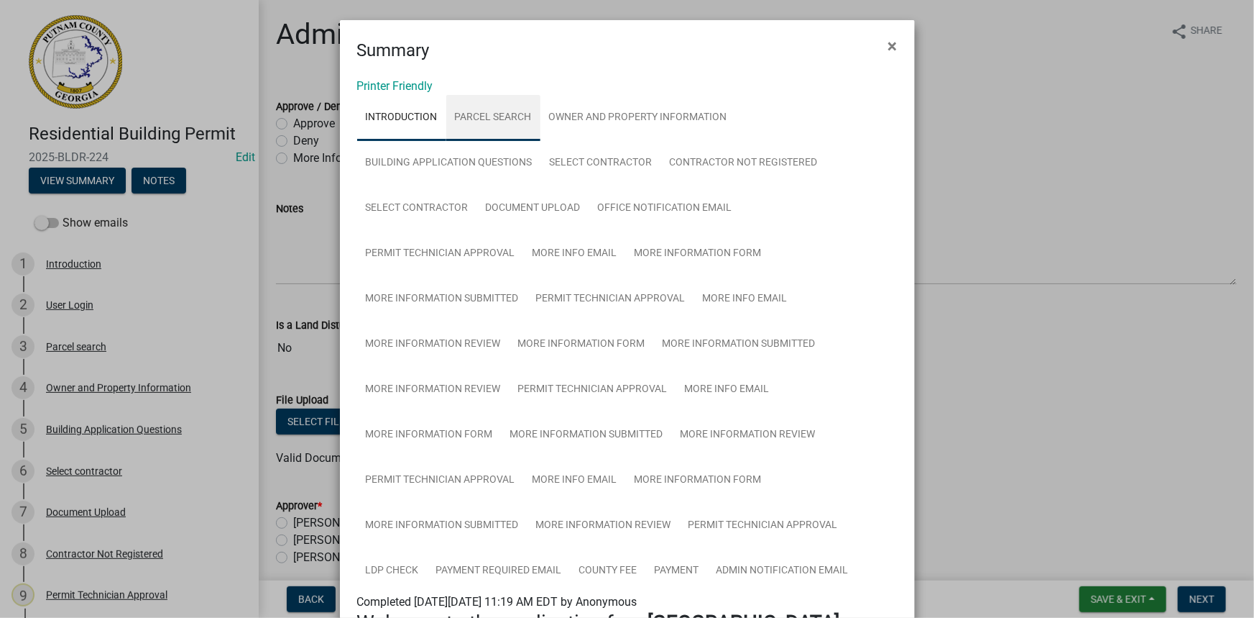
click at [505, 125] on link "Parcel search" at bounding box center [493, 118] width 94 height 46
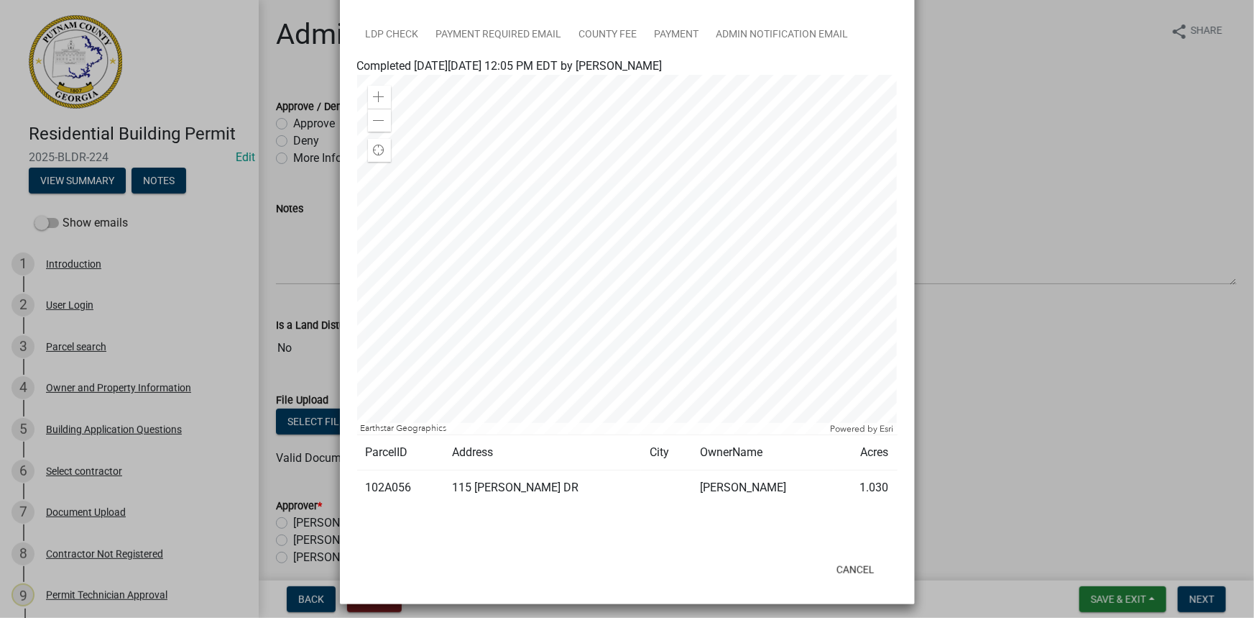
scroll to position [539, 0]
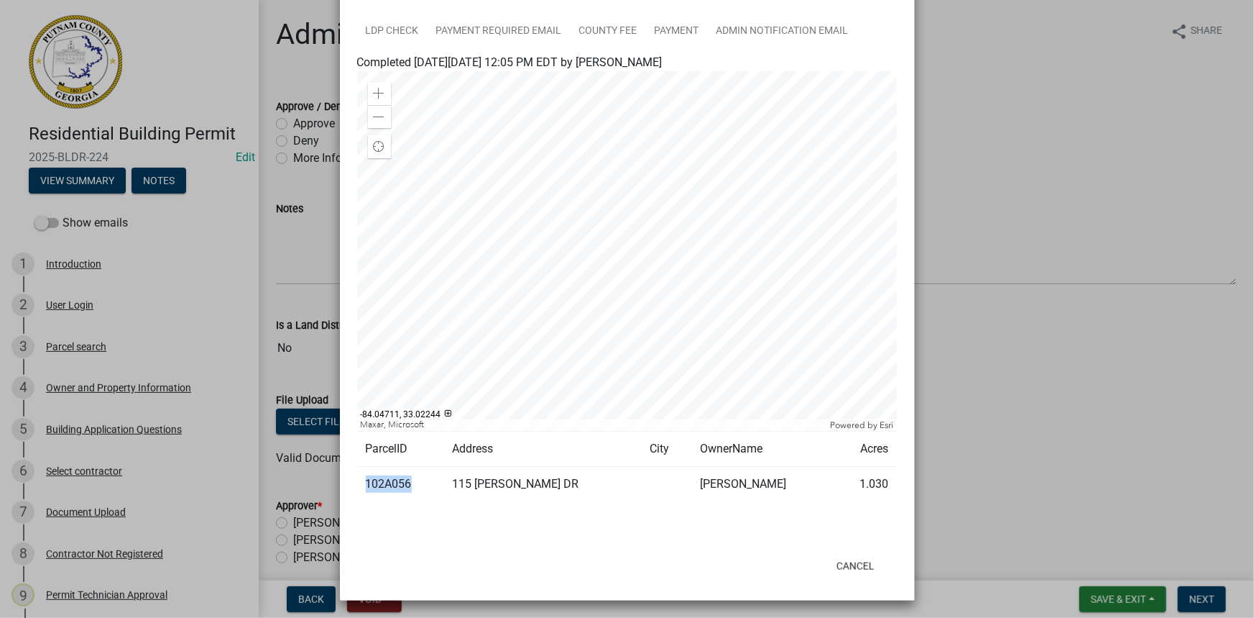
drag, startPoint x: 404, startPoint y: 480, endPoint x: 364, endPoint y: 481, distance: 40.3
click at [364, 481] on td "102A056" at bounding box center [400, 484] width 87 height 35
copy td "102A056"
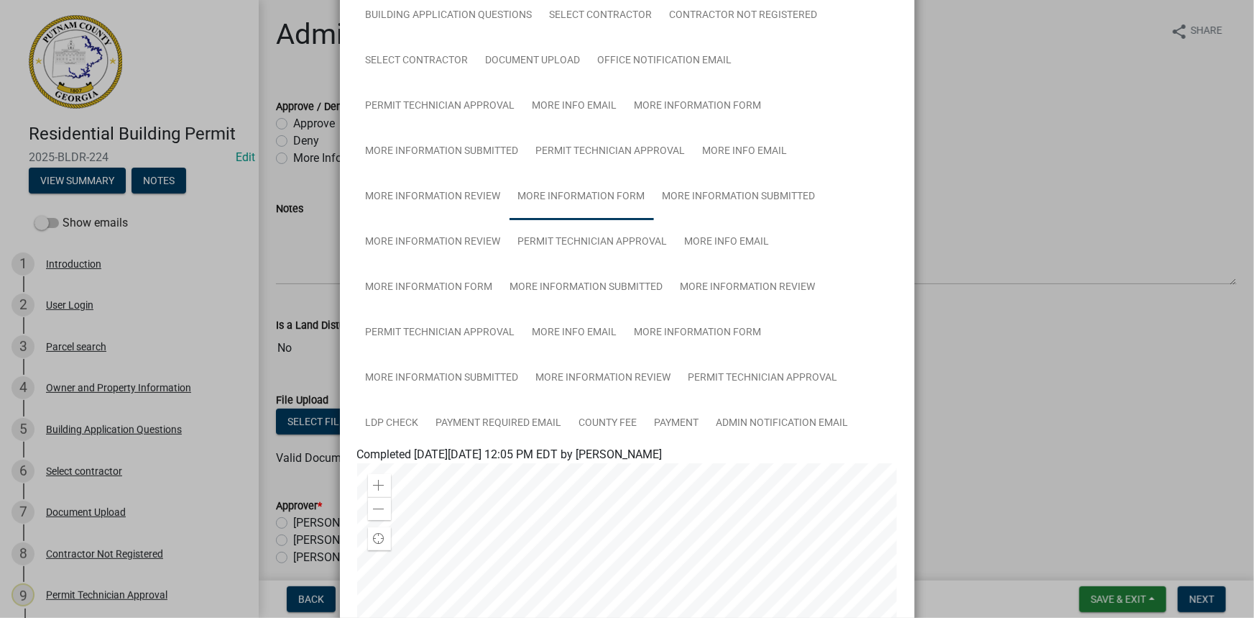
scroll to position [82, 0]
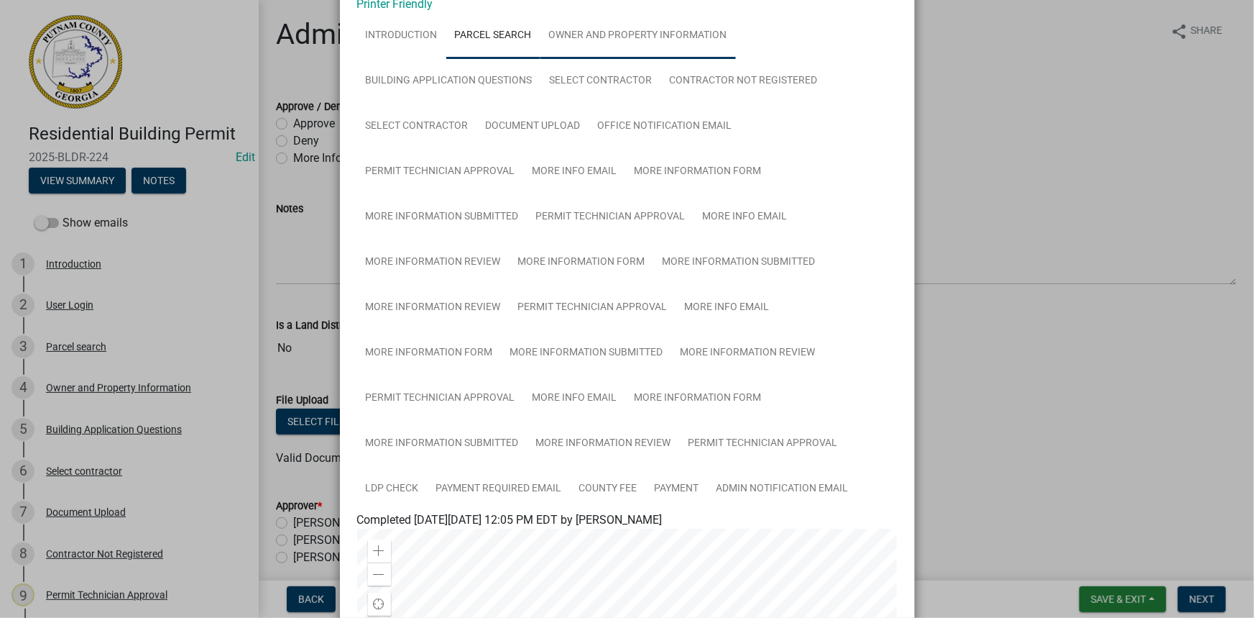
click at [570, 40] on link "Owner and Property Information" at bounding box center [639, 36] width 196 height 46
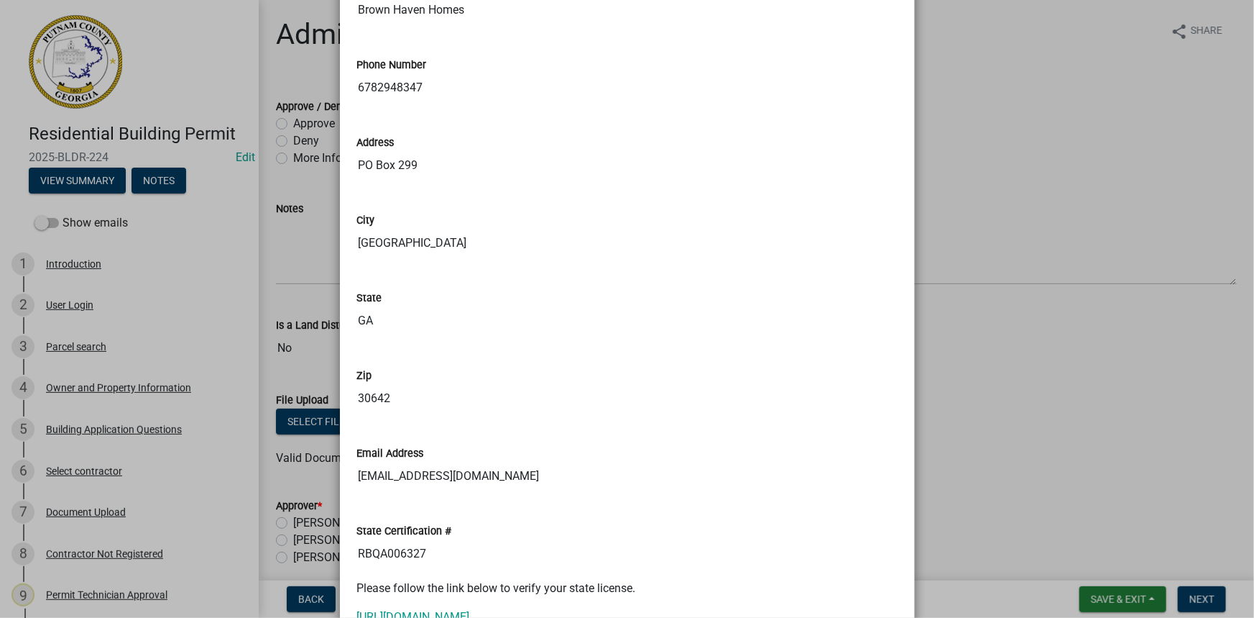
scroll to position [1847, 0]
drag, startPoint x: 396, startPoint y: 539, endPoint x: 332, endPoint y: 532, distance: 64.4
click at [332, 532] on ngb-modal-window "Summary × Printer Friendly Introduction Parcel search Owner and Property Inform…" at bounding box center [627, 309] width 1254 height 618
click at [446, 609] on link "[URL][DOMAIN_NAME]" at bounding box center [413, 616] width 113 height 14
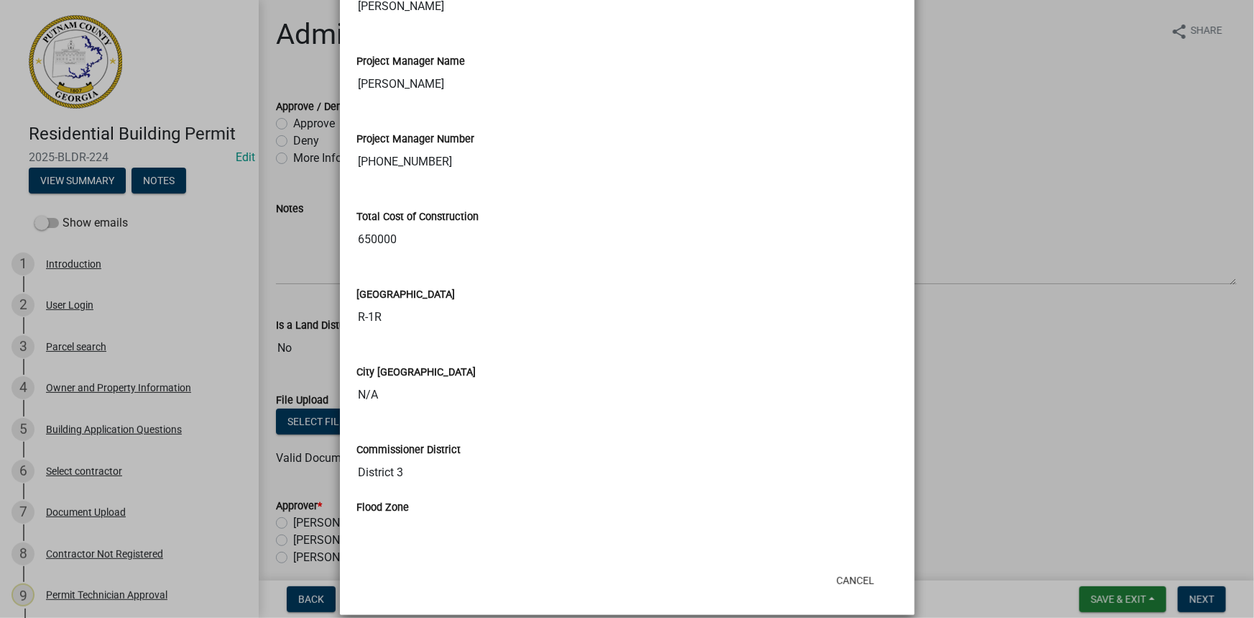
scroll to position [2771, 0]
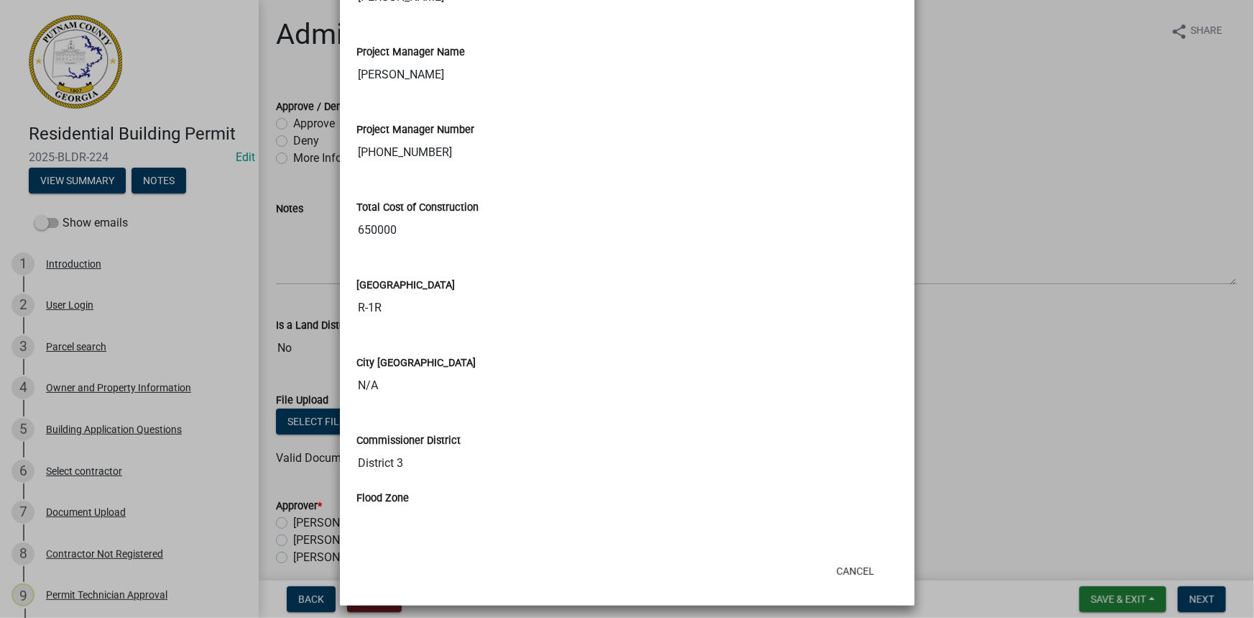
drag, startPoint x: 977, startPoint y: 362, endPoint x: 863, endPoint y: 311, distance: 125.5
click at [975, 359] on ngb-modal-window "Summary × Printer Friendly Introduction Parcel search Owner and Property Inform…" at bounding box center [627, 309] width 1254 height 618
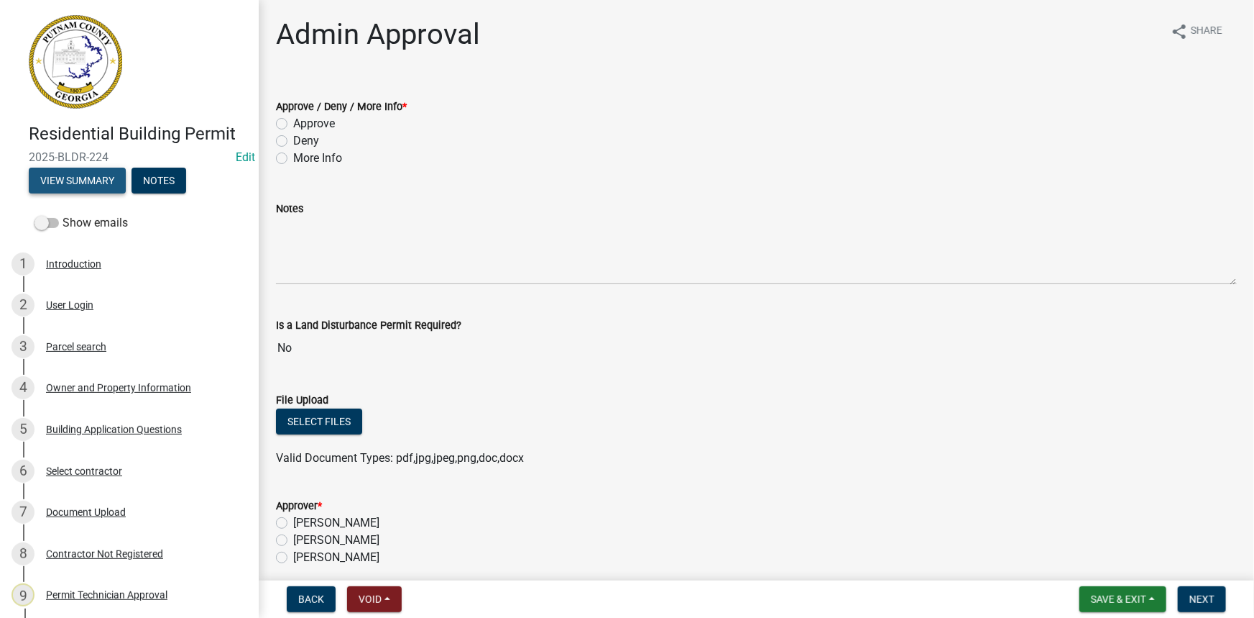
click at [98, 173] on button "View Summary" at bounding box center [77, 181] width 97 height 26
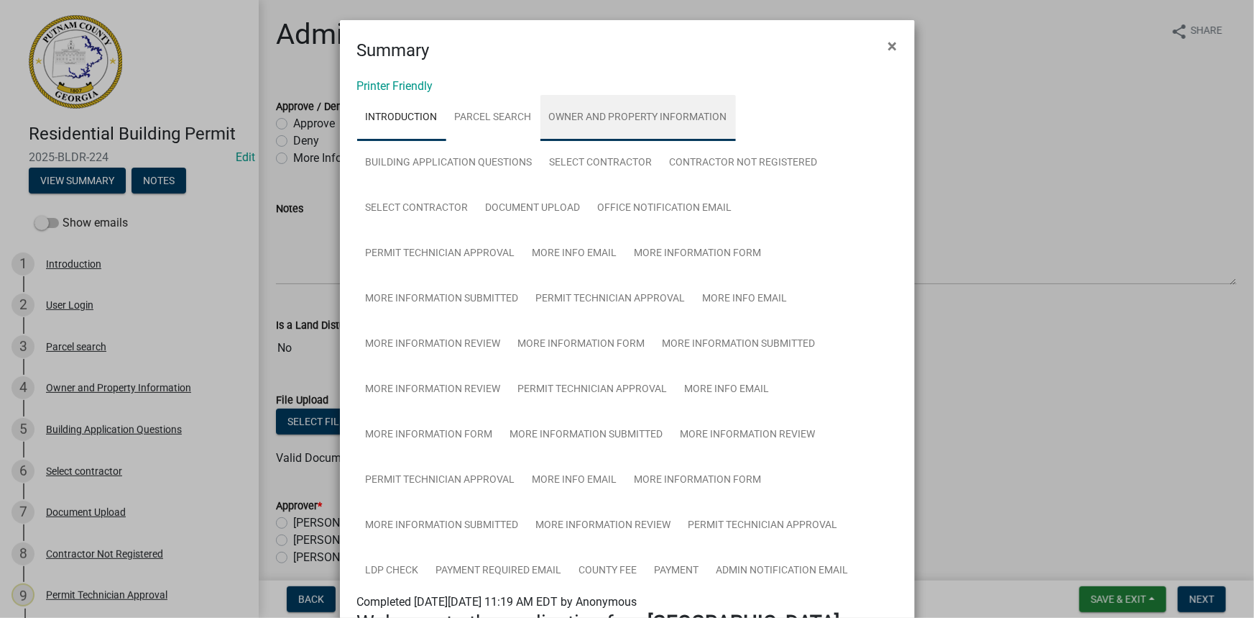
click at [576, 123] on link "Owner and Property Information" at bounding box center [639, 118] width 196 height 46
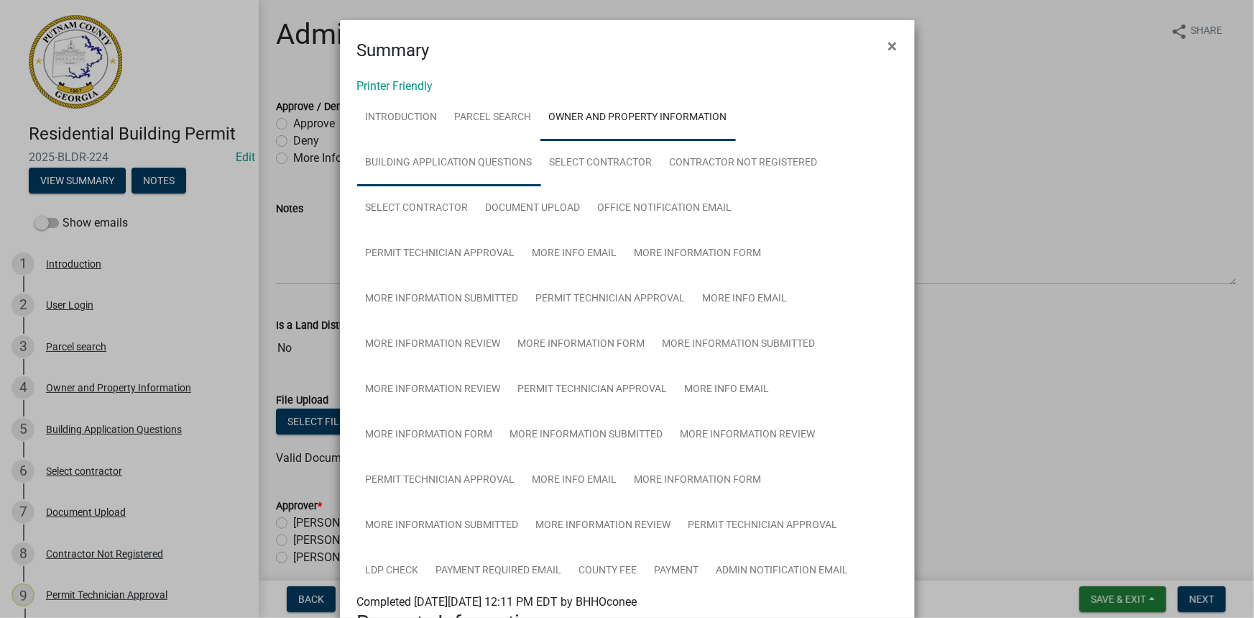
scroll to position [65, 0]
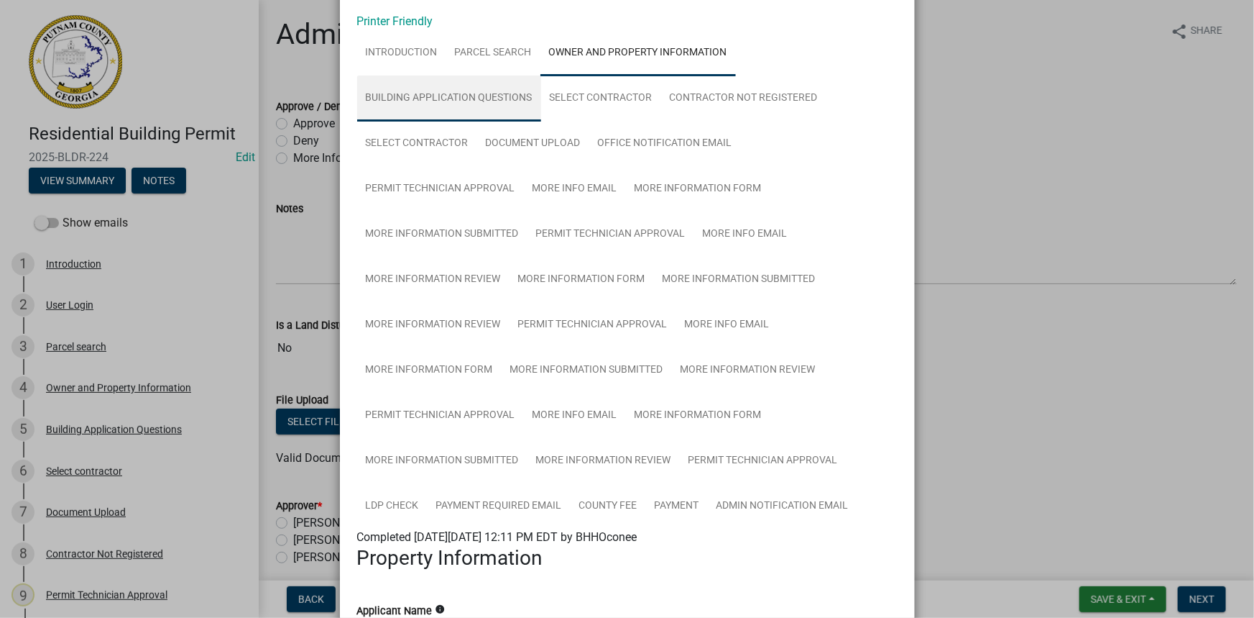
click at [482, 102] on link "Building Application Questions" at bounding box center [449, 98] width 184 height 46
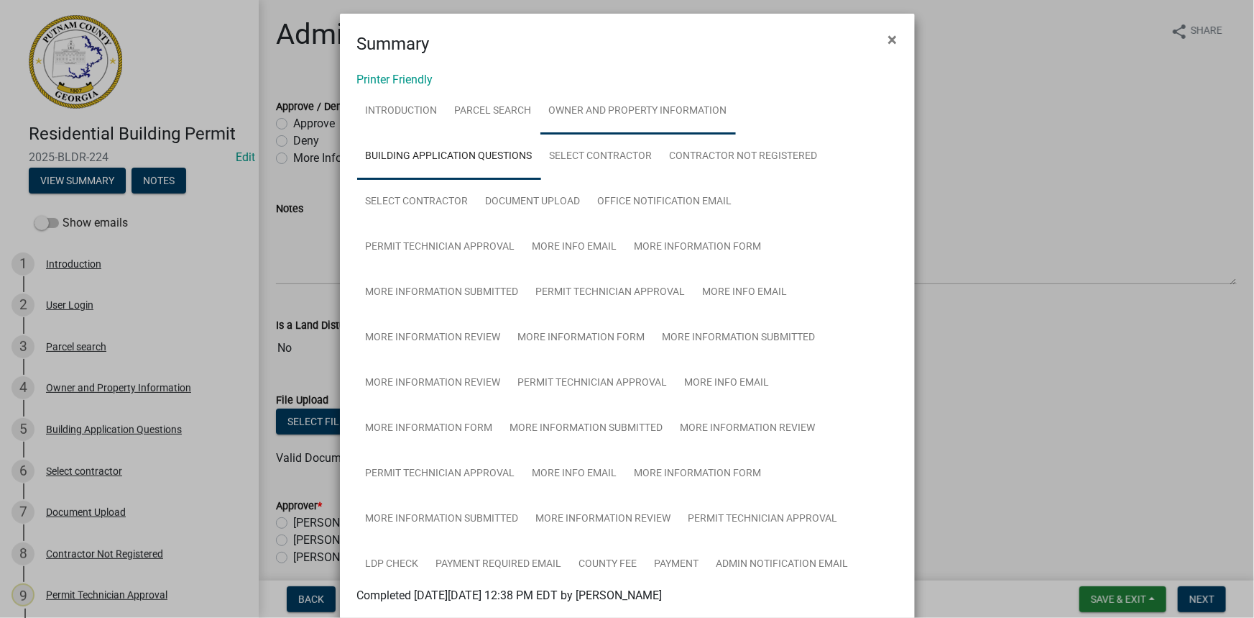
scroll to position [0, 0]
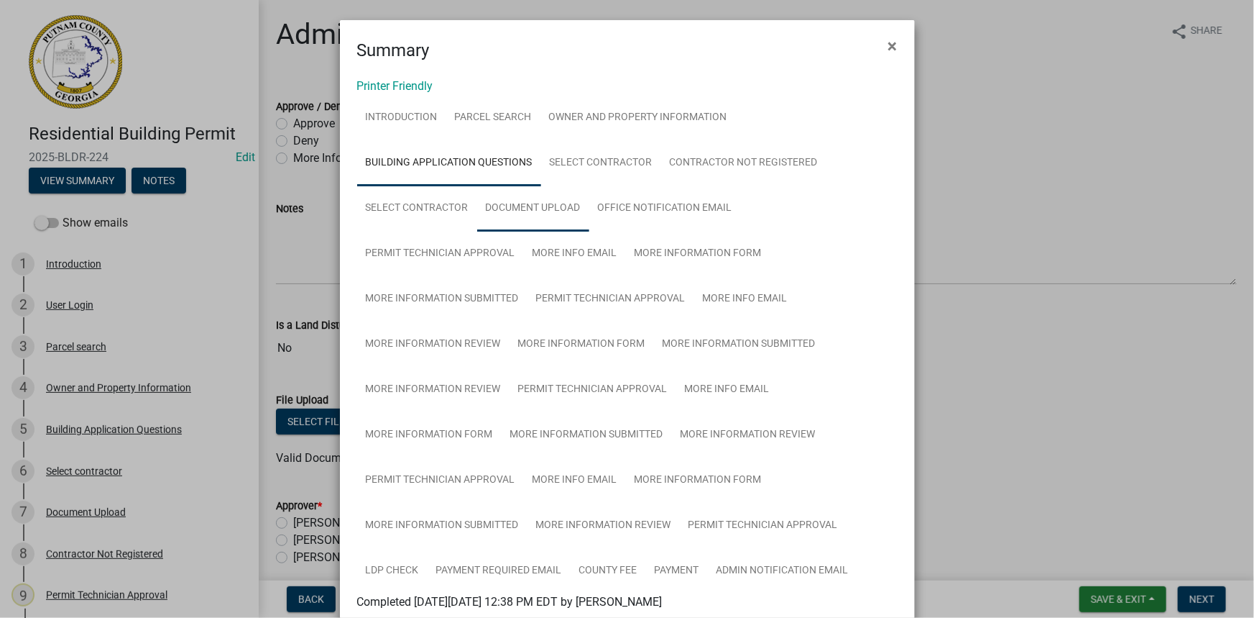
click at [551, 193] on link "Document Upload" at bounding box center [533, 208] width 112 height 46
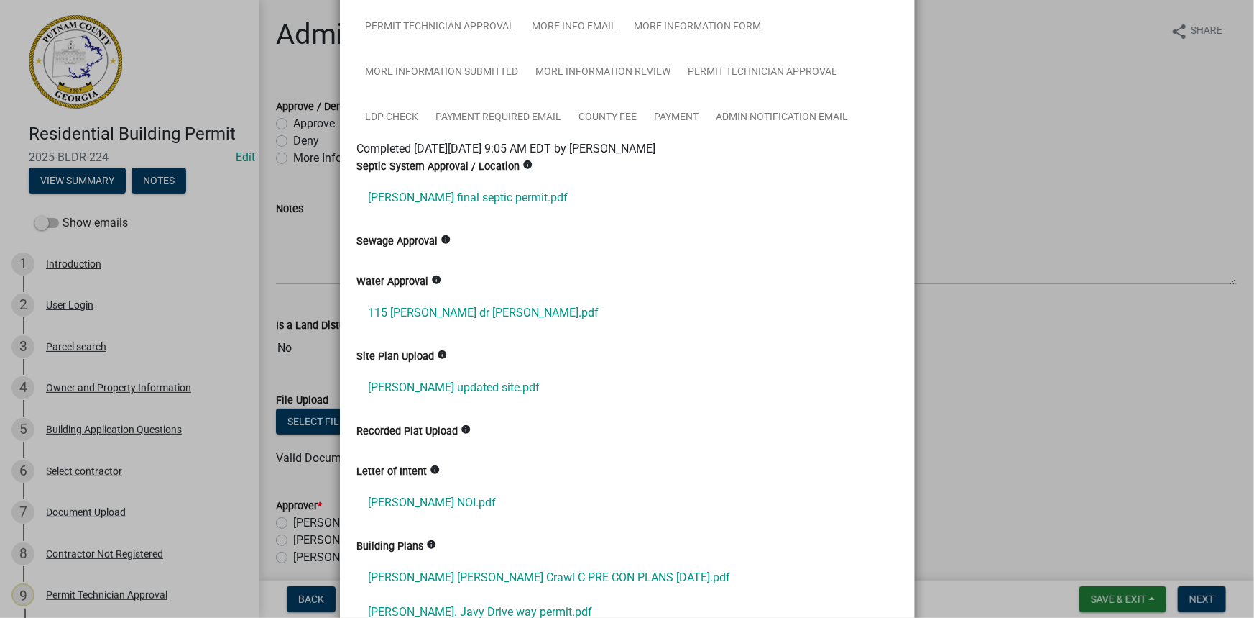
scroll to position [457, 0]
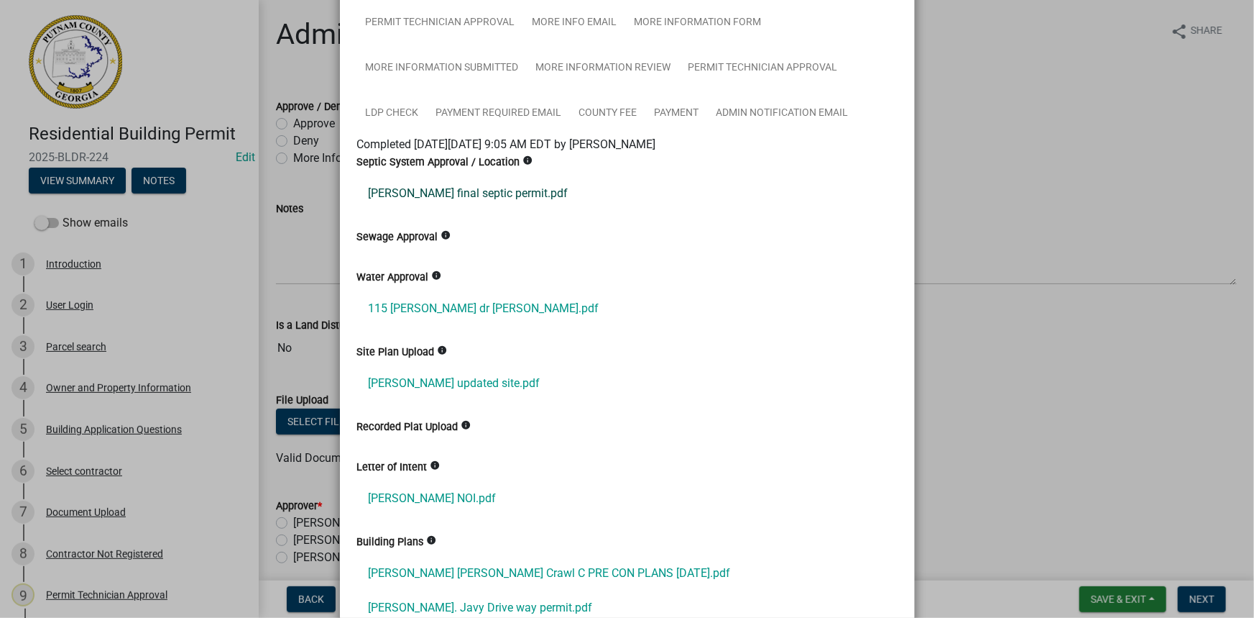
click at [472, 200] on link "Tirado final septic permit.pdf" at bounding box center [627, 193] width 541 height 35
click at [424, 295] on link "115 ellman dr water.pdf" at bounding box center [627, 308] width 541 height 35
click at [443, 385] on link "Tirado updated site.pdf" at bounding box center [627, 383] width 541 height 35
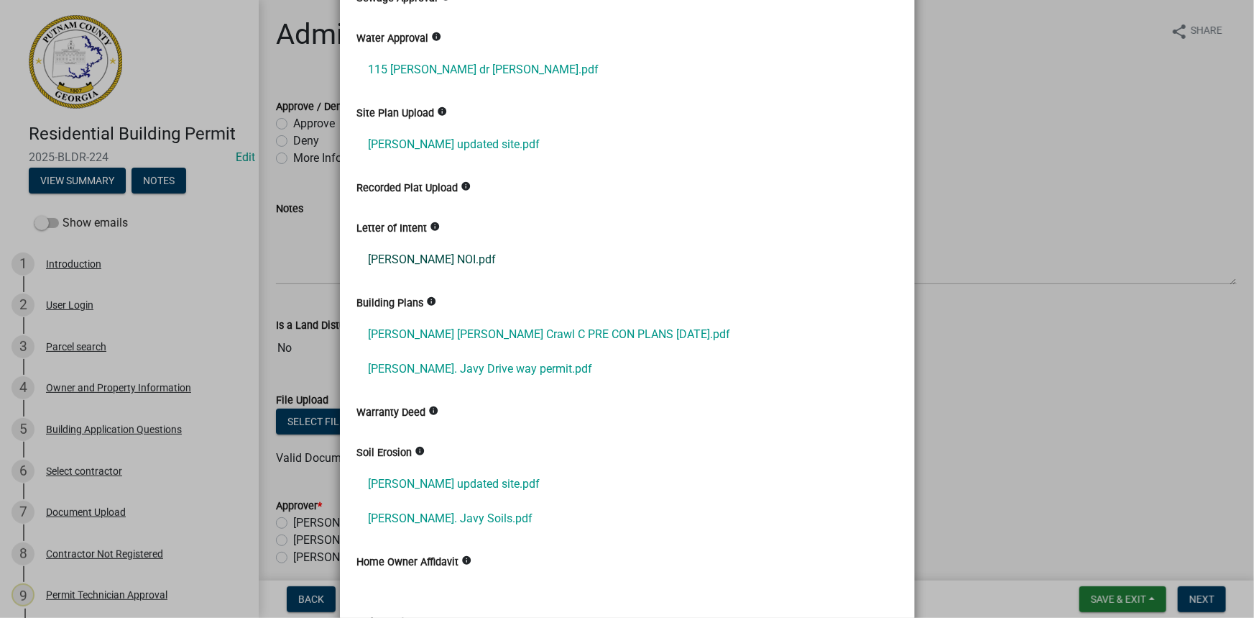
scroll to position [719, 0]
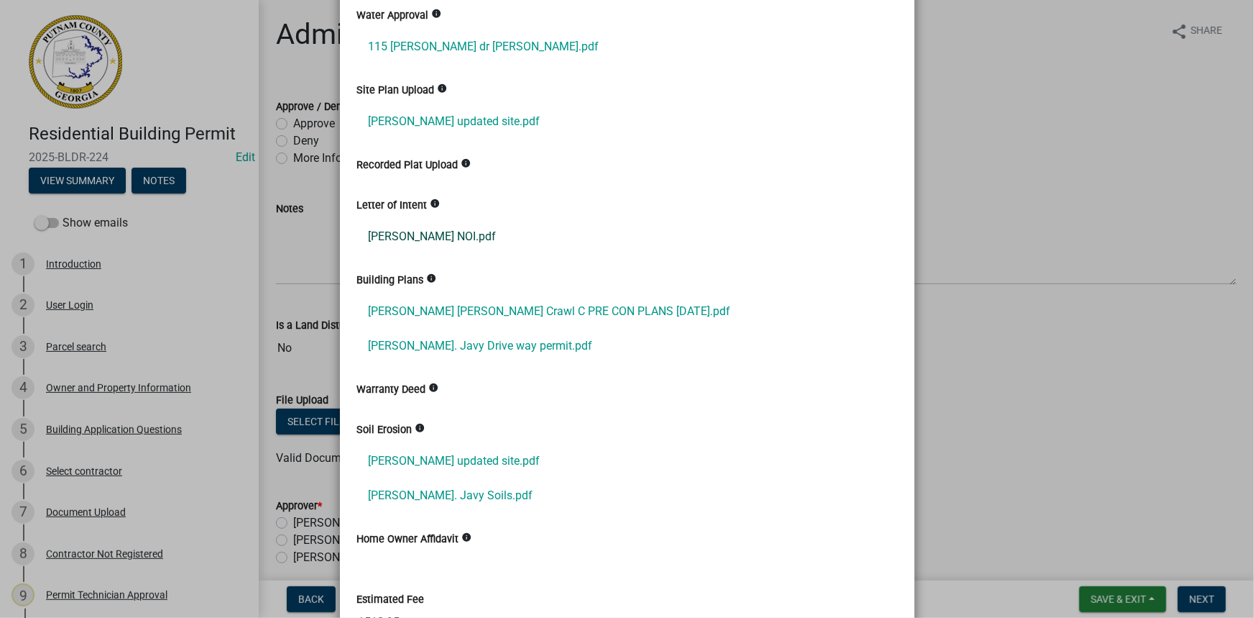
click at [398, 234] on link "Tirado NOI.pdf" at bounding box center [627, 236] width 541 height 35
click at [457, 311] on link "Tirado Javy Windy Ridge Crawl C PRE CON PLANS 06.26.2025.pdf" at bounding box center [627, 311] width 541 height 35
click at [465, 340] on link "Tirado. Javy Drive way permit.pdf" at bounding box center [627, 346] width 541 height 35
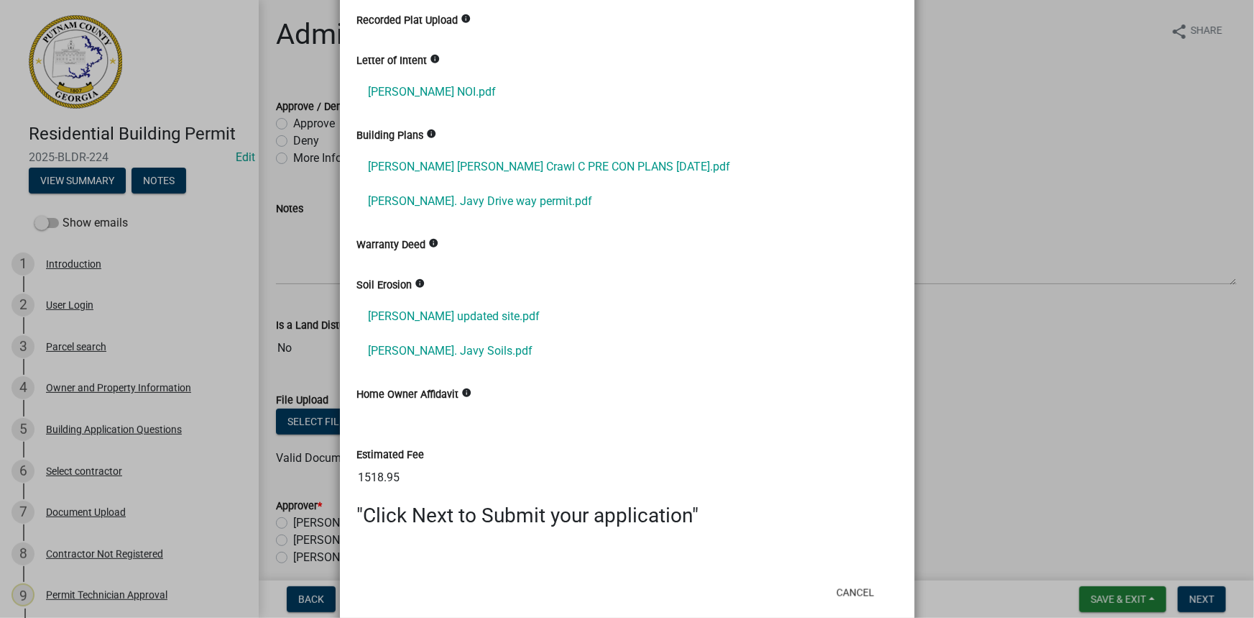
scroll to position [890, 0]
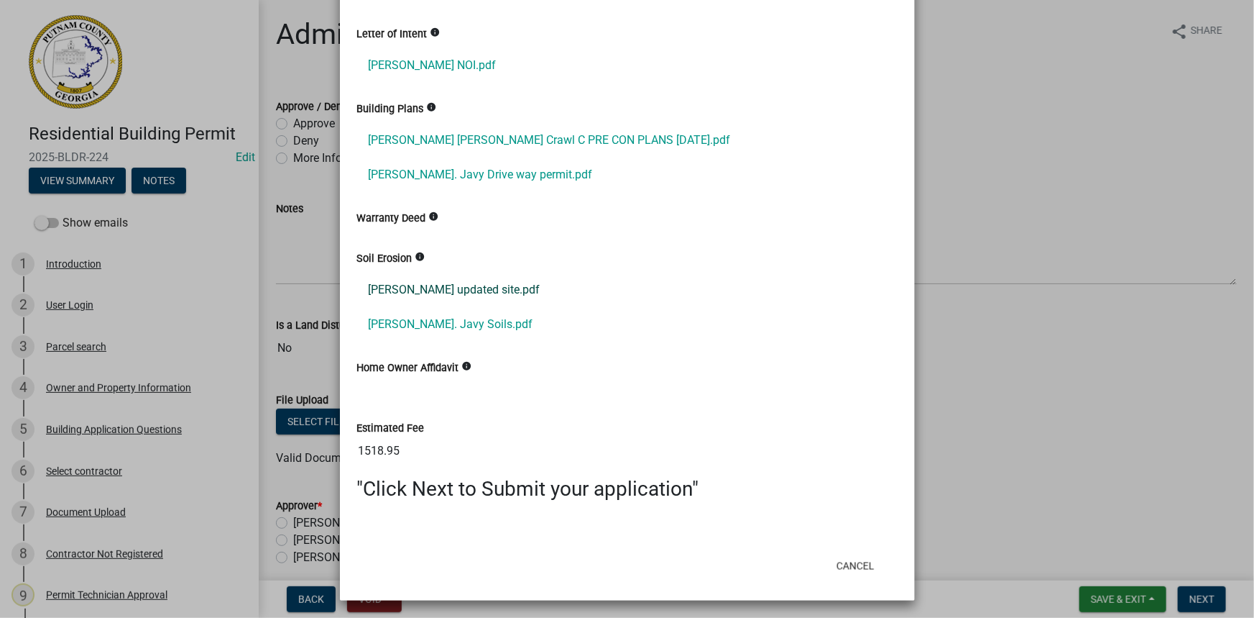
click at [451, 287] on link "Tirado updated site.pdf" at bounding box center [627, 289] width 541 height 35
click at [426, 312] on link "Tirado. Javy Soils.pdf" at bounding box center [627, 324] width 541 height 35
click at [289, 152] on ngb-modal-window "Summary × Printer Friendly Introduction Parcel search Owner and Property Inform…" at bounding box center [627, 309] width 1254 height 618
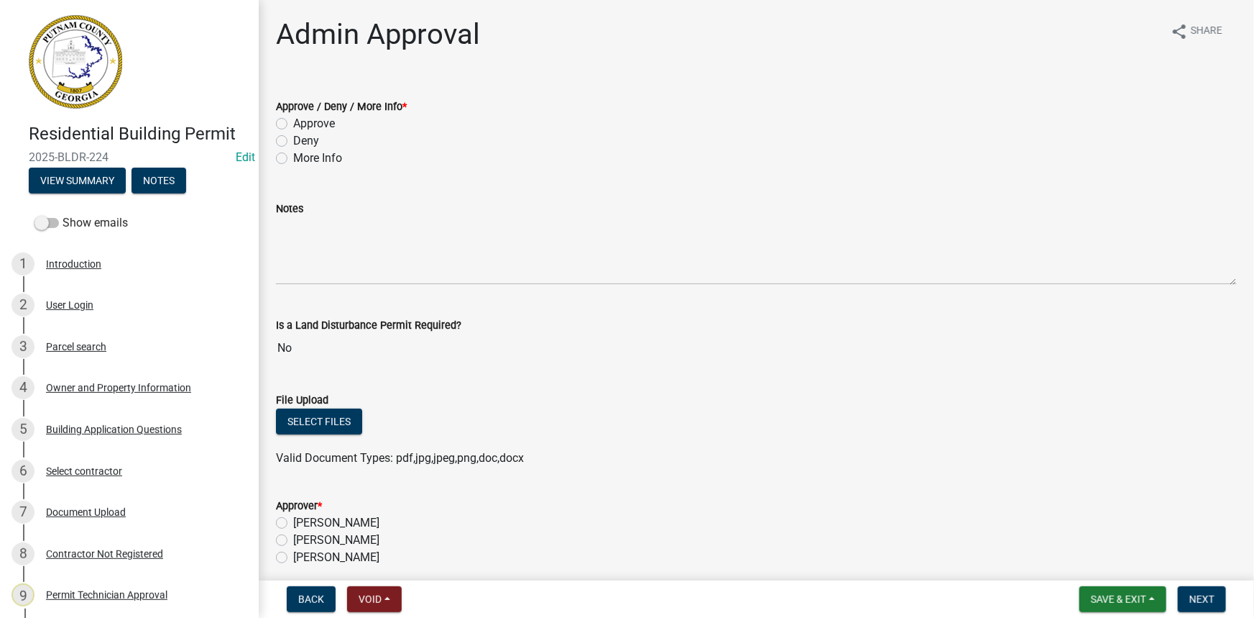
click at [316, 156] on label "More Info" at bounding box center [317, 158] width 49 height 17
click at [303, 156] on input "More Info" at bounding box center [297, 154] width 9 height 9
radio input "true"
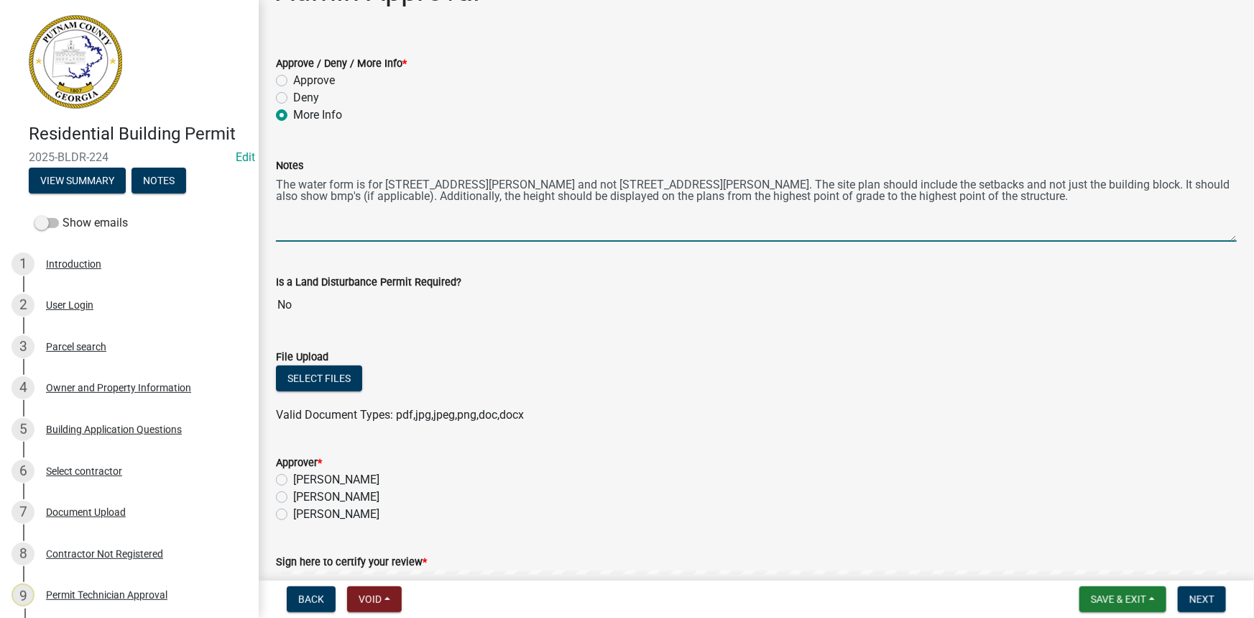
scroll to position [65, 0]
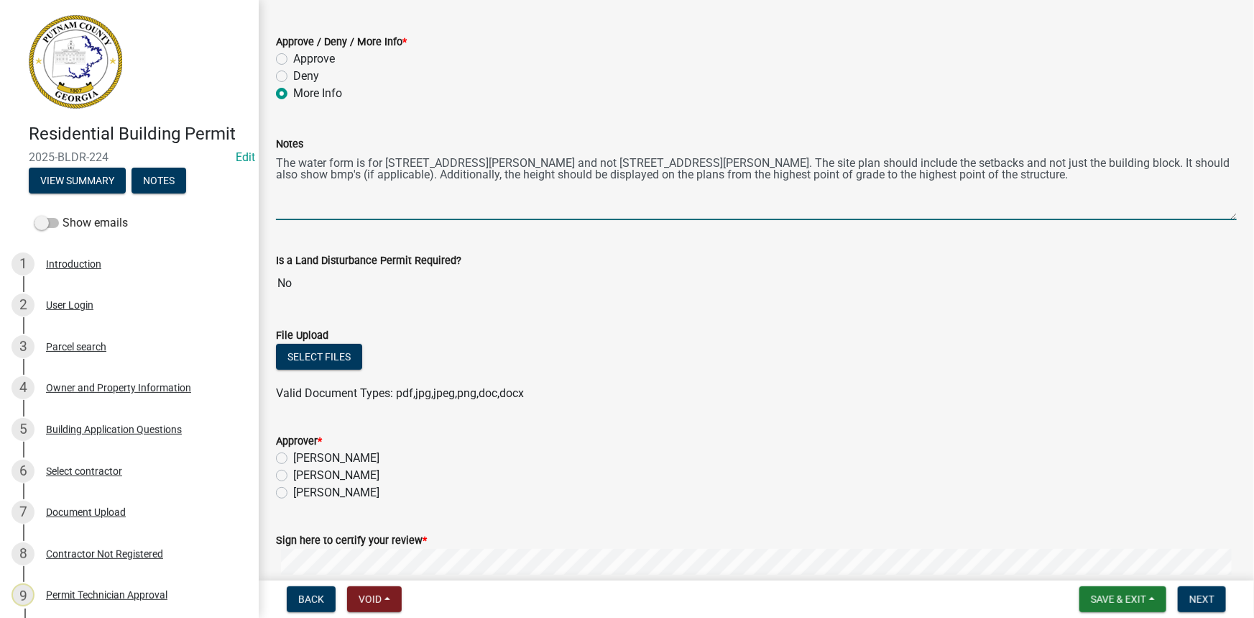
type textarea "The water form is for 113 Ellman Drive and not 115 Ellman Drive. The site plan …"
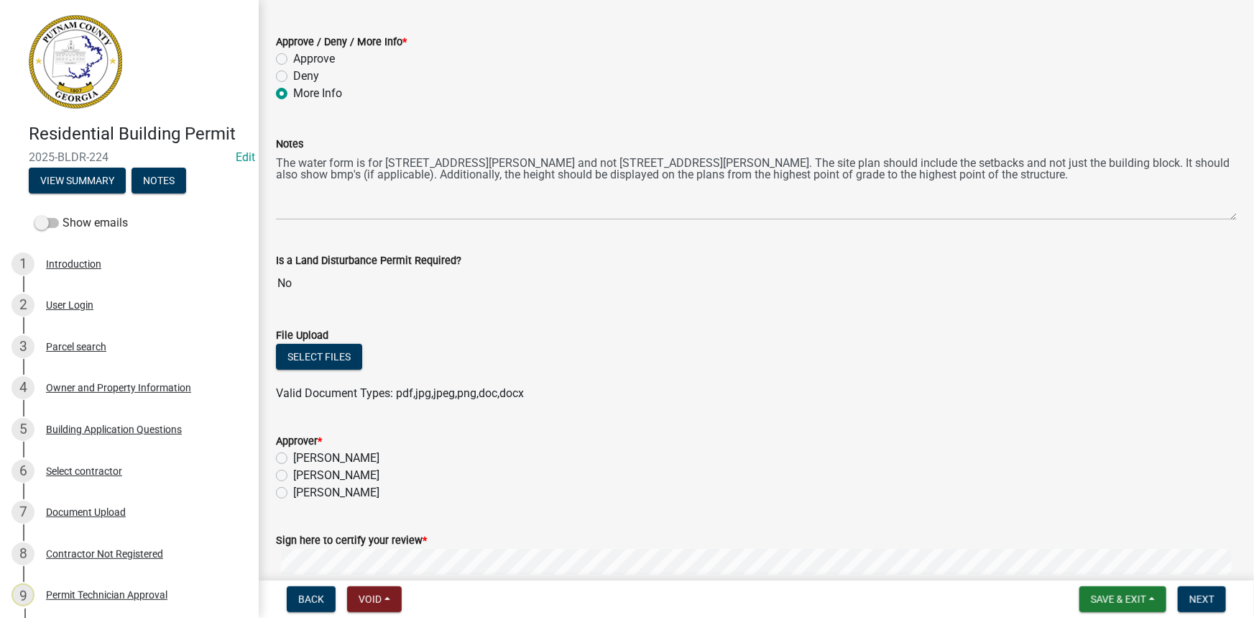
click at [359, 476] on label "[PERSON_NAME]" at bounding box center [336, 475] width 86 height 17
click at [303, 476] on input "[PERSON_NAME]" at bounding box center [297, 471] width 9 height 9
radio input "true"
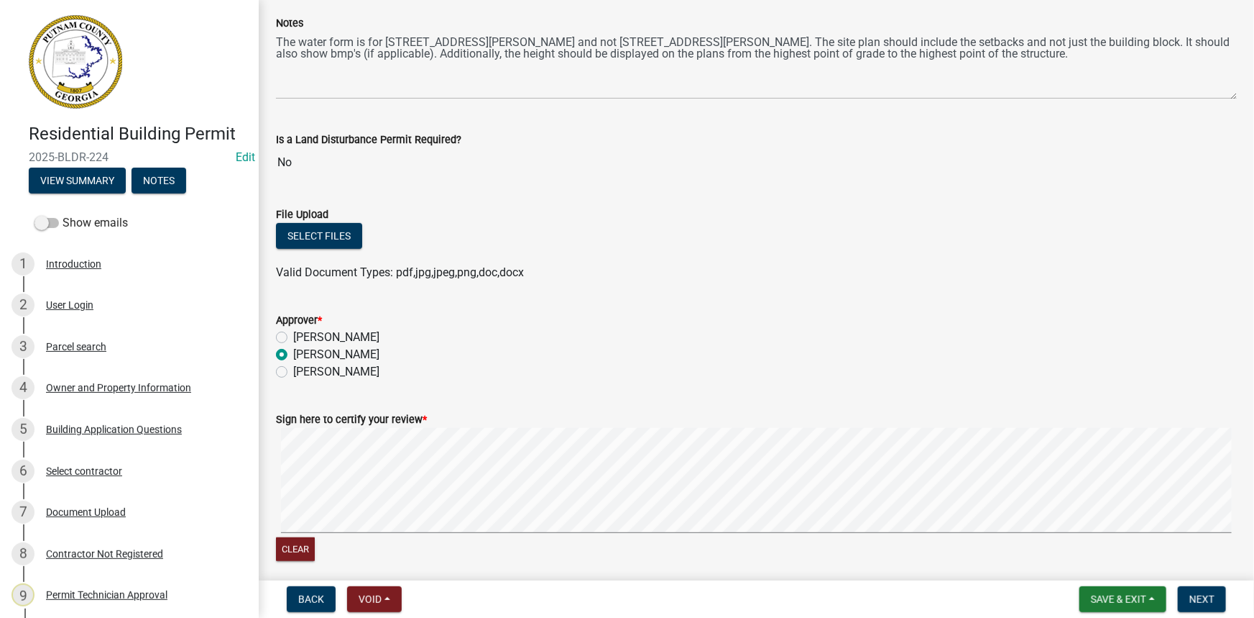
scroll to position [196, 0]
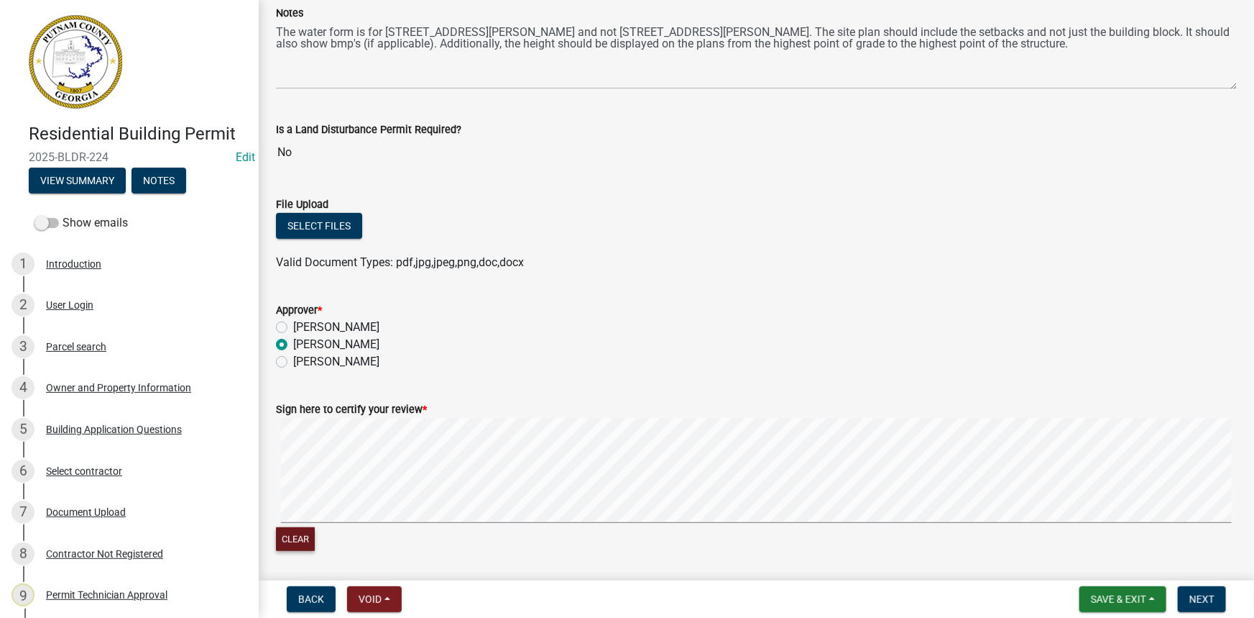
click at [303, 537] on button "Clear" at bounding box center [295, 539] width 39 height 24
click at [1194, 605] on span "Next" at bounding box center [1202, 599] width 25 height 12
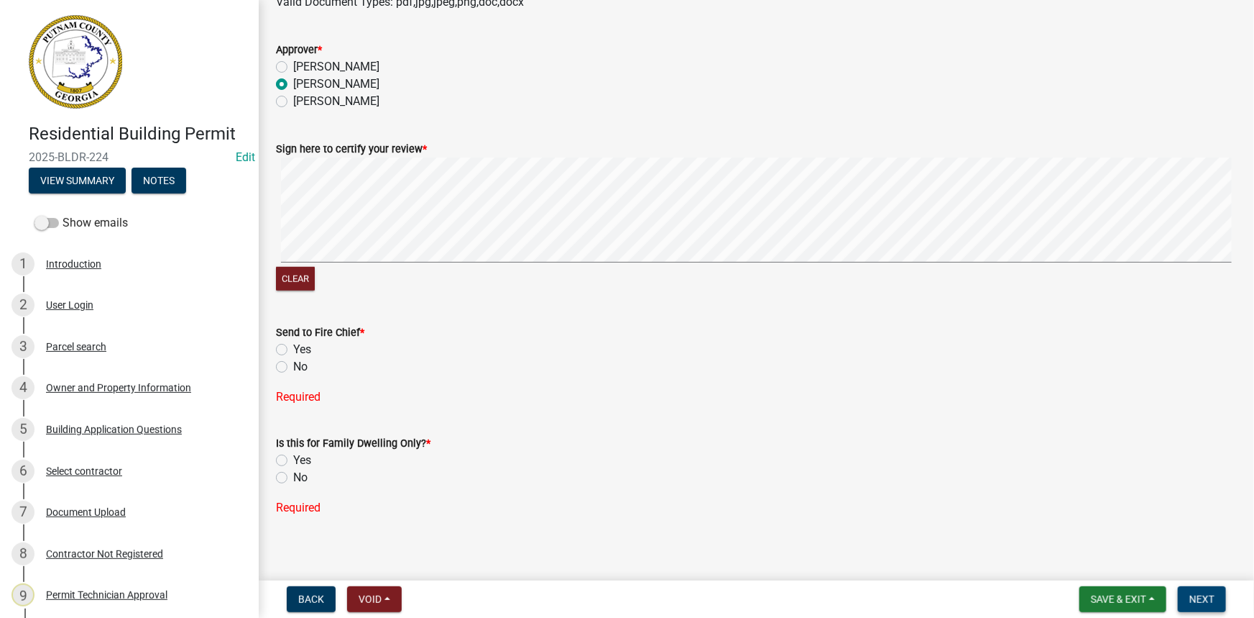
scroll to position [464, 0]
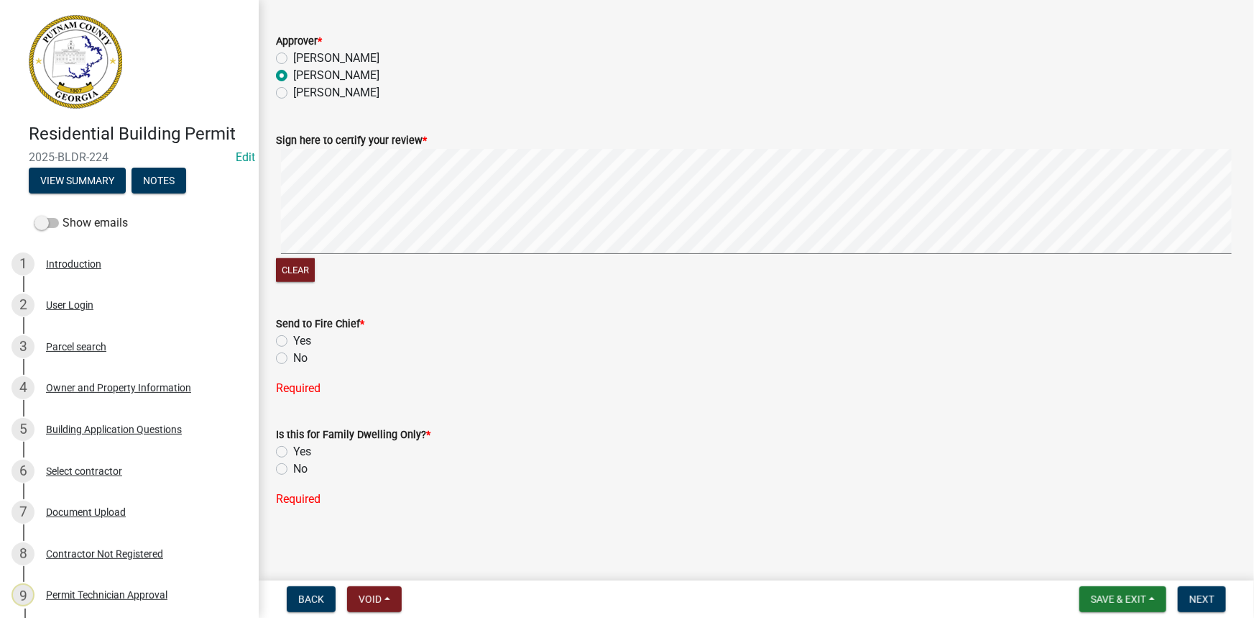
click at [297, 357] on label "No" at bounding box center [300, 357] width 14 height 17
click at [297, 357] on input "No" at bounding box center [297, 353] width 9 height 9
radio input "true"
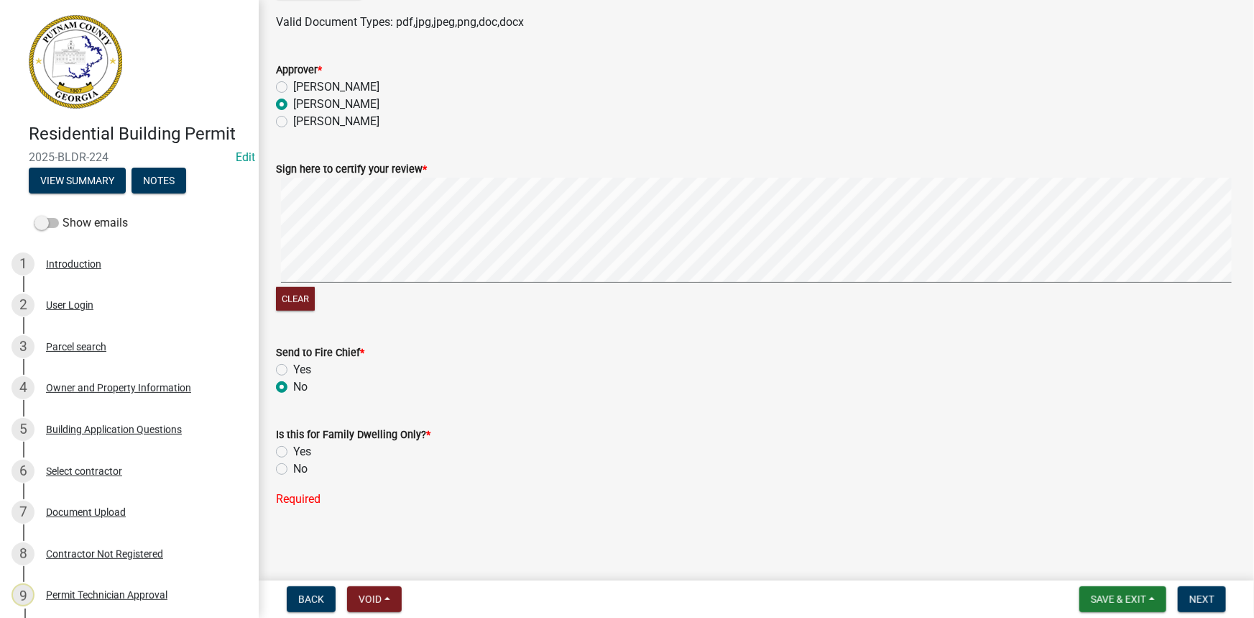
click at [293, 469] on label "No" at bounding box center [300, 468] width 14 height 17
click at [293, 469] on input "No" at bounding box center [297, 464] width 9 height 9
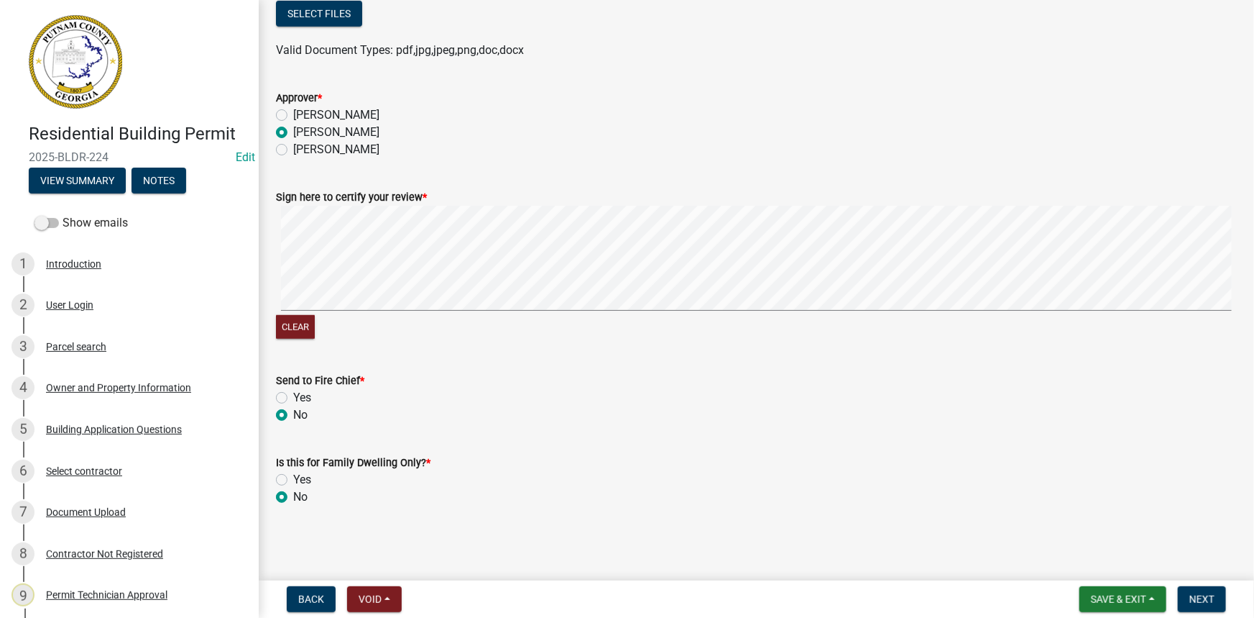
radio input "true"
click at [1214, 610] on button "Next" at bounding box center [1202, 599] width 48 height 26
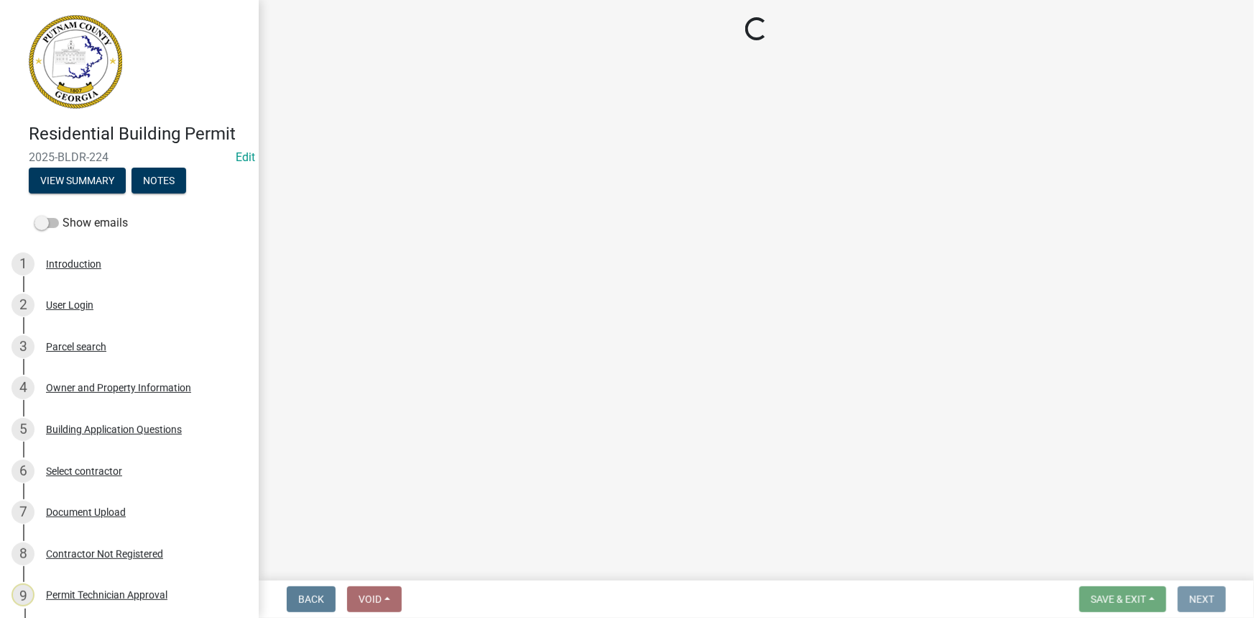
scroll to position [0, 0]
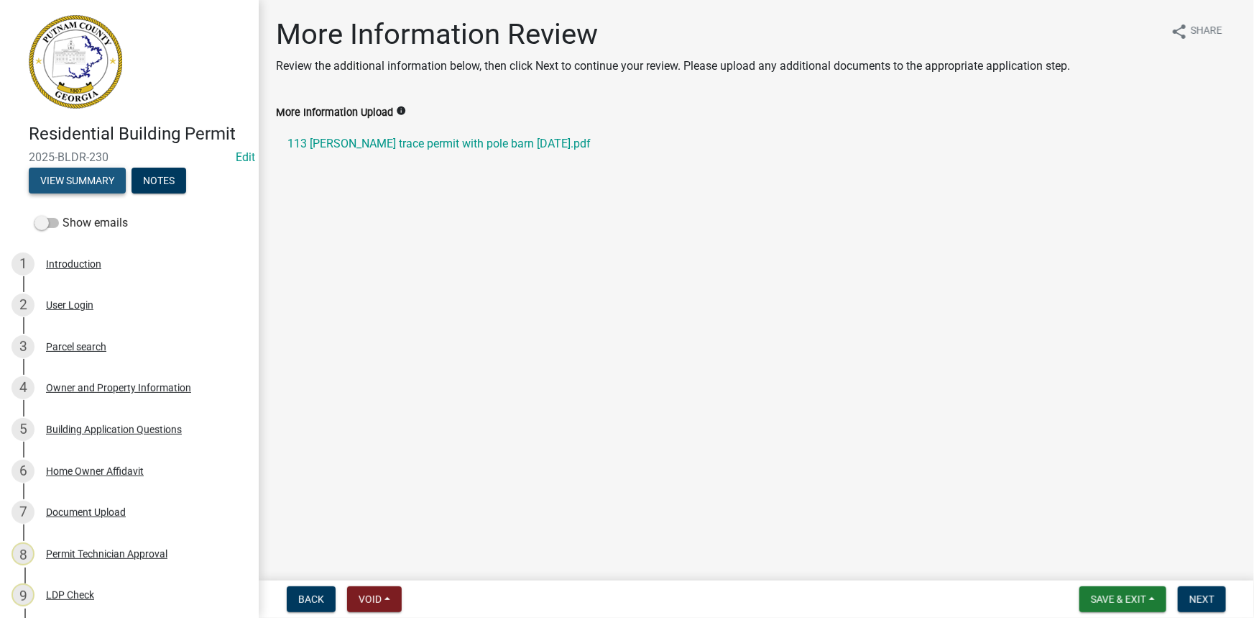
click at [109, 178] on button "View Summary" at bounding box center [77, 181] width 97 height 26
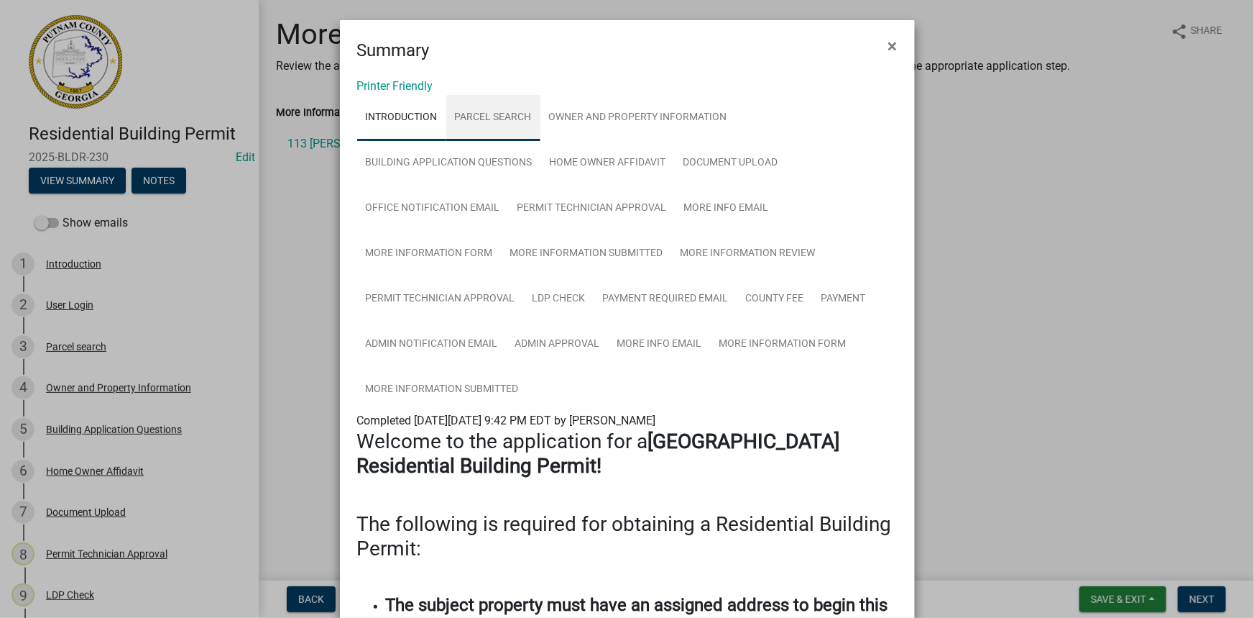
click at [485, 116] on link "Parcel search" at bounding box center [493, 118] width 94 height 46
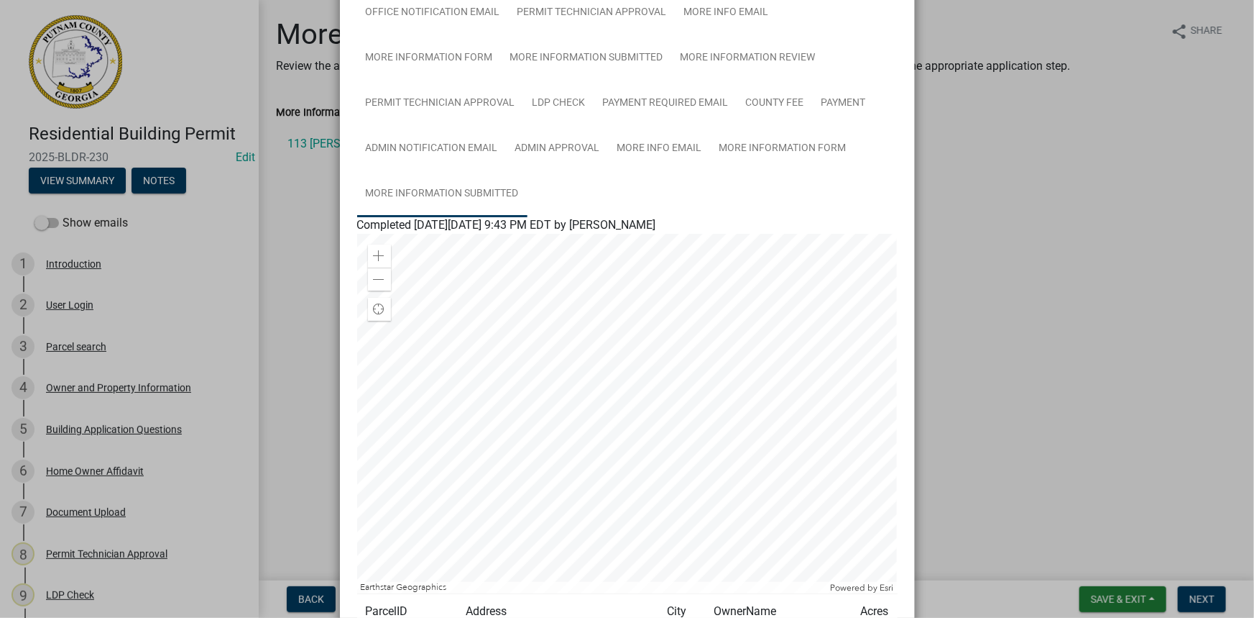
scroll to position [359, 0]
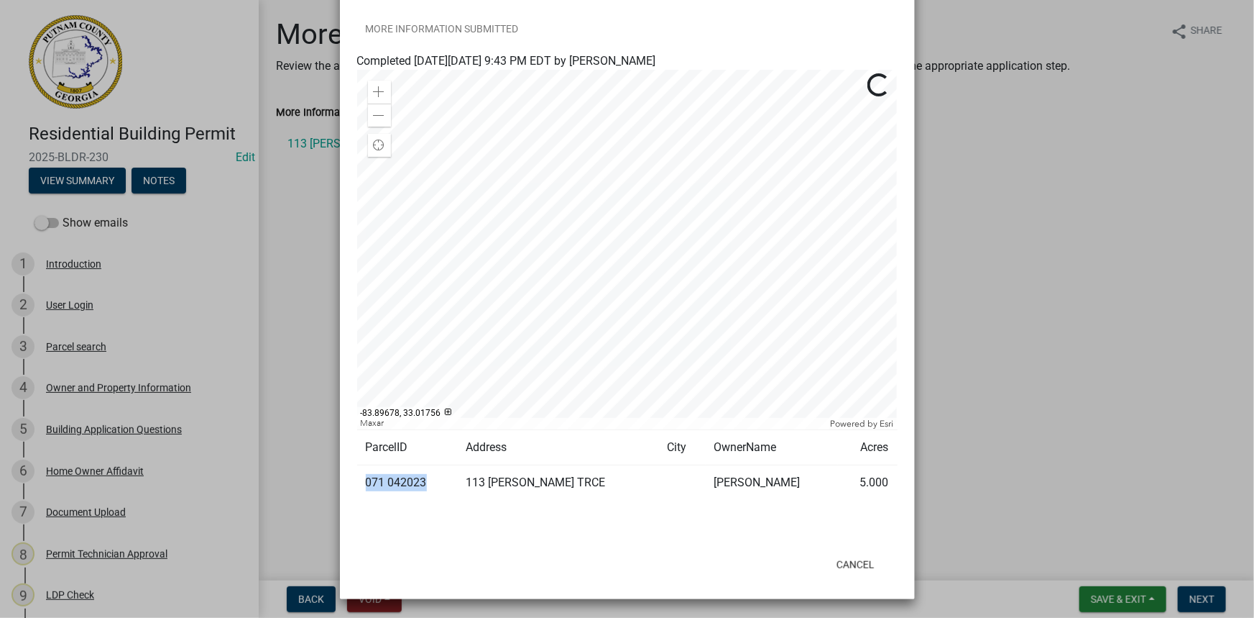
drag, startPoint x: 419, startPoint y: 477, endPoint x: 363, endPoint y: 486, distance: 56.7
click at [363, 486] on td "071 042023" at bounding box center [407, 482] width 101 height 35
copy td "071 042023"
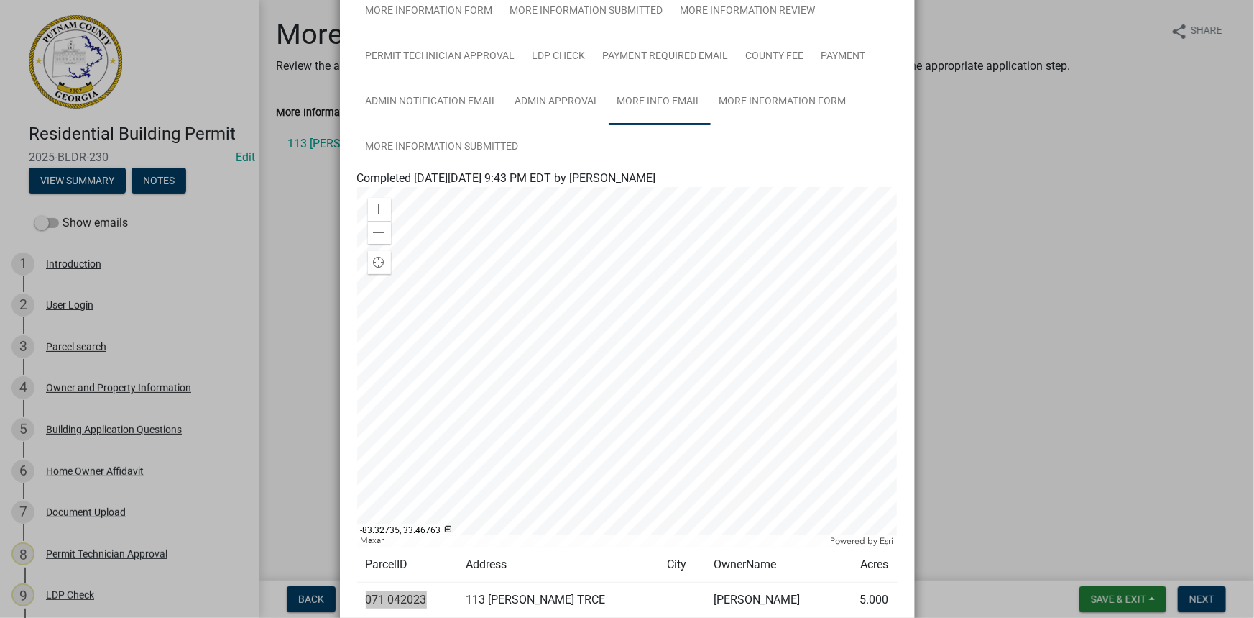
scroll to position [229, 0]
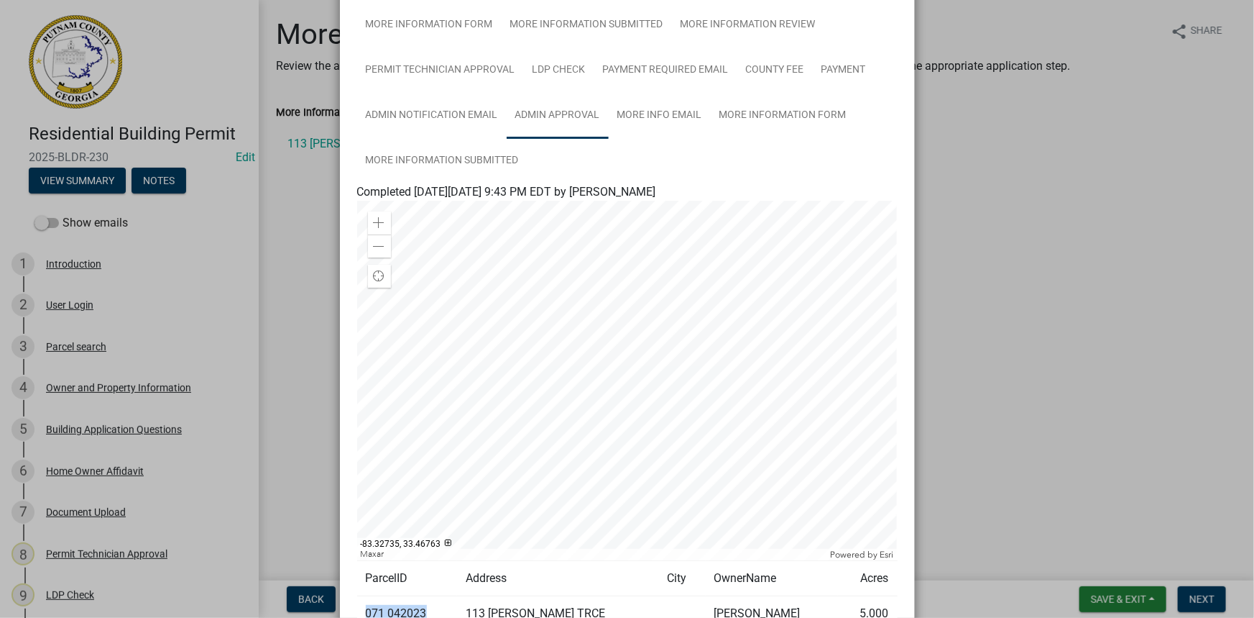
click at [576, 106] on link "Admin Approval" at bounding box center [558, 116] width 102 height 46
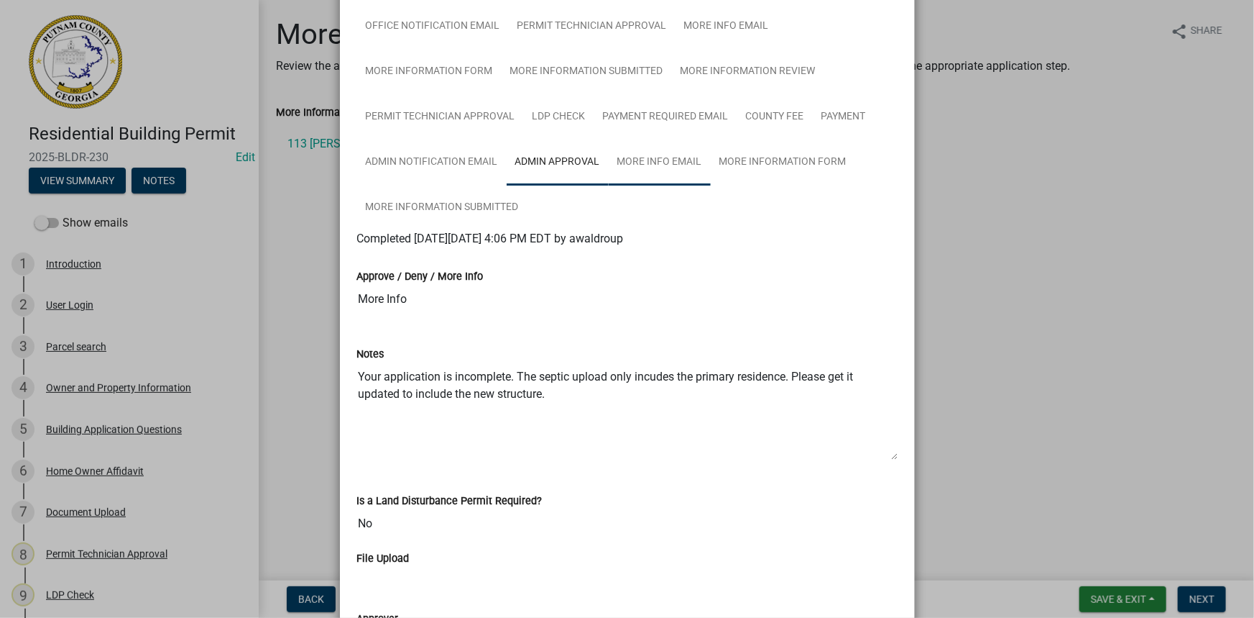
scroll to position [98, 0]
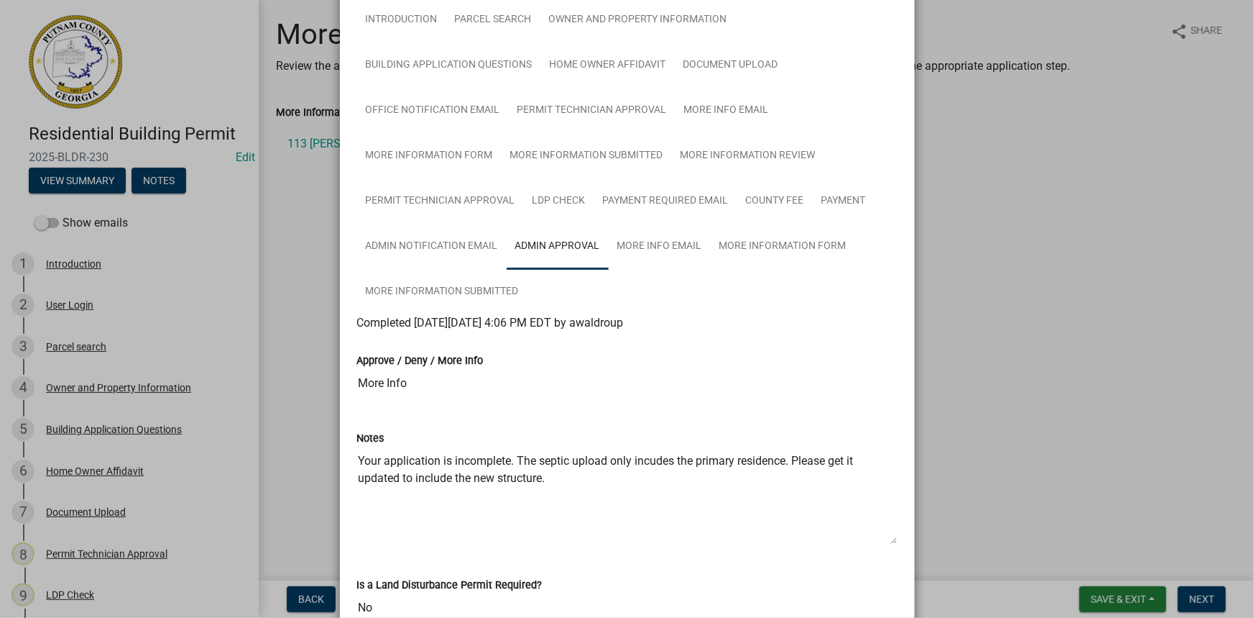
drag, startPoint x: 307, startPoint y: 204, endPoint x: 316, endPoint y: 179, distance: 26.6
click at [307, 201] on ngb-modal-window "Summary × Printer Friendly Introduction Parcel search Owner and Property Inform…" at bounding box center [627, 309] width 1254 height 618
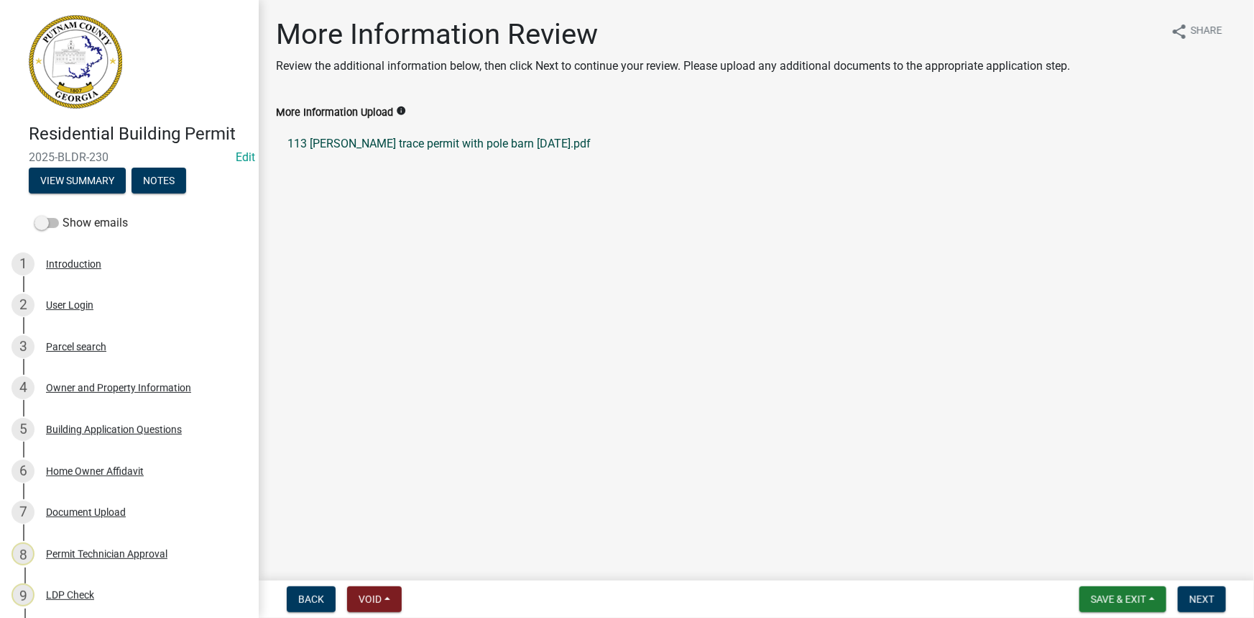
click at [324, 148] on link "113 [PERSON_NAME] trace permit with pole barn [DATE].pdf" at bounding box center [756, 144] width 961 height 35
click at [82, 179] on button "View Summary" at bounding box center [77, 181] width 97 height 26
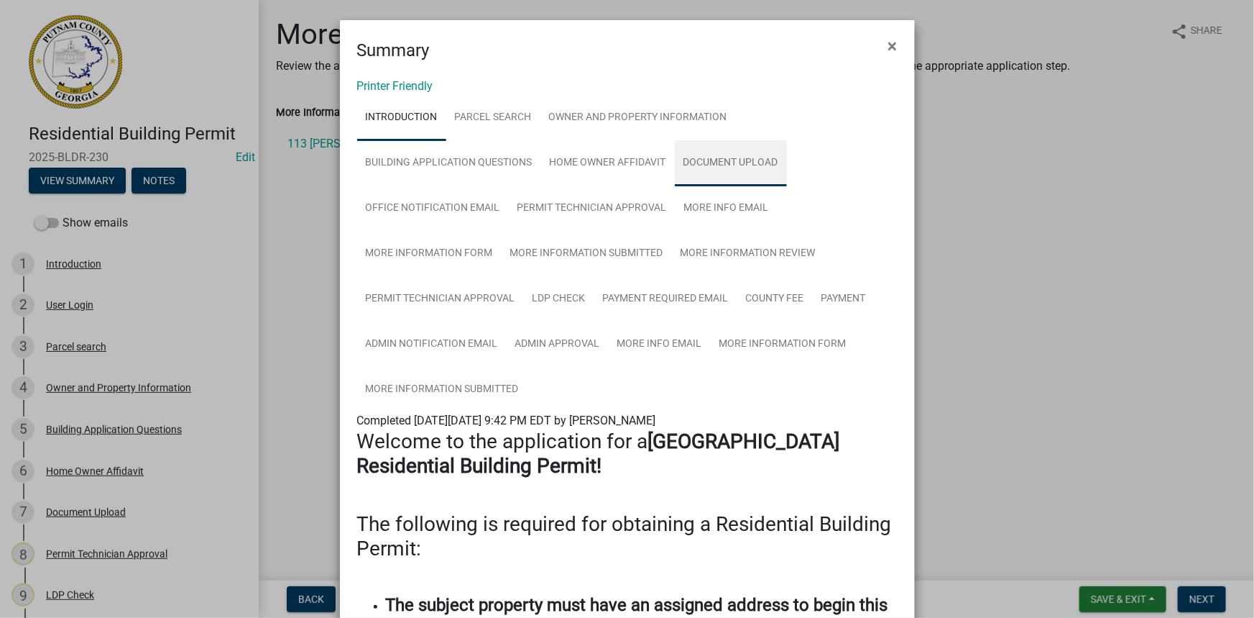
click at [730, 159] on link "Document Upload" at bounding box center [731, 163] width 112 height 46
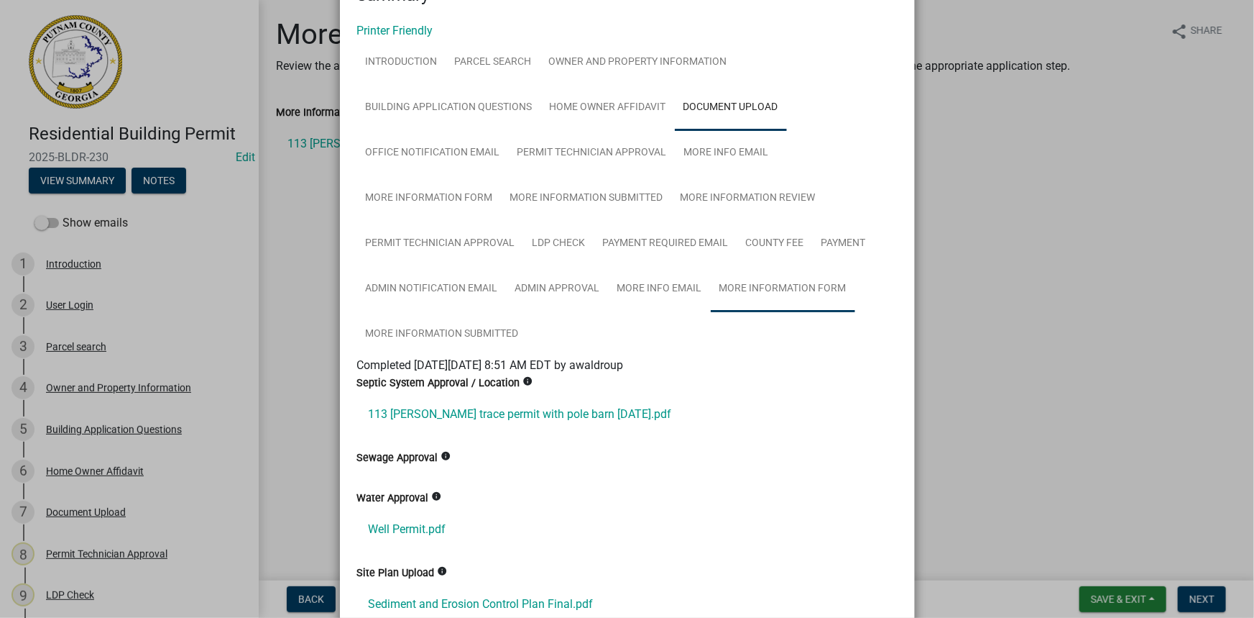
scroll to position [196, 0]
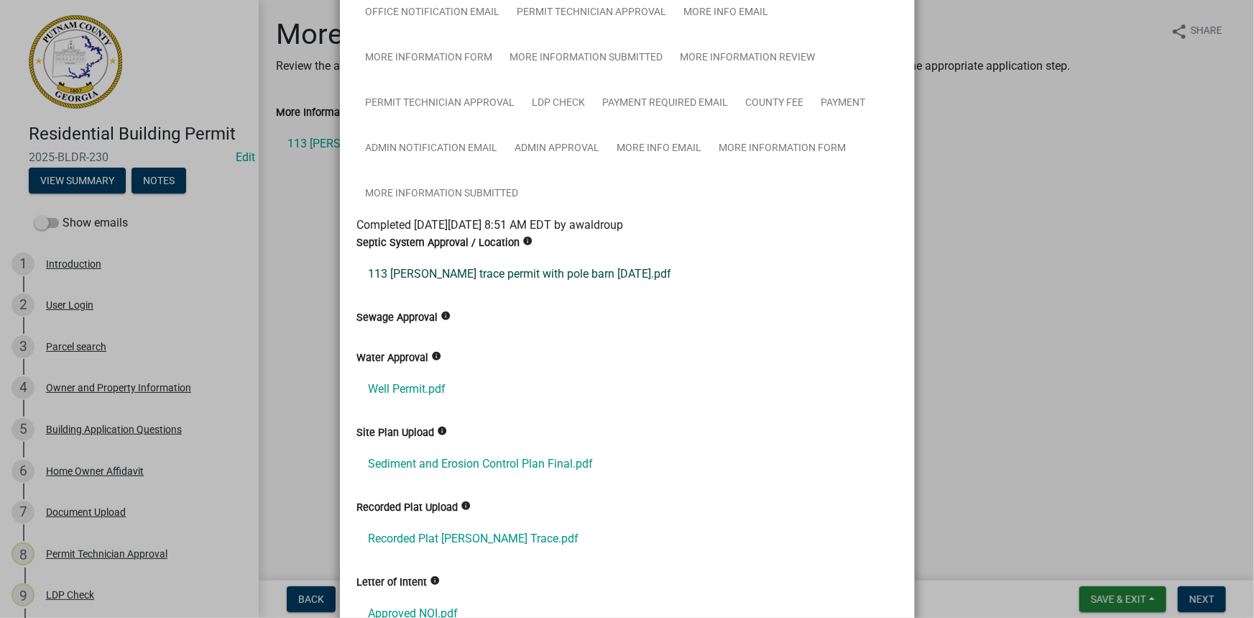
click at [577, 272] on link "113 [PERSON_NAME] trace permit with pole barn [DATE].pdf" at bounding box center [627, 274] width 541 height 35
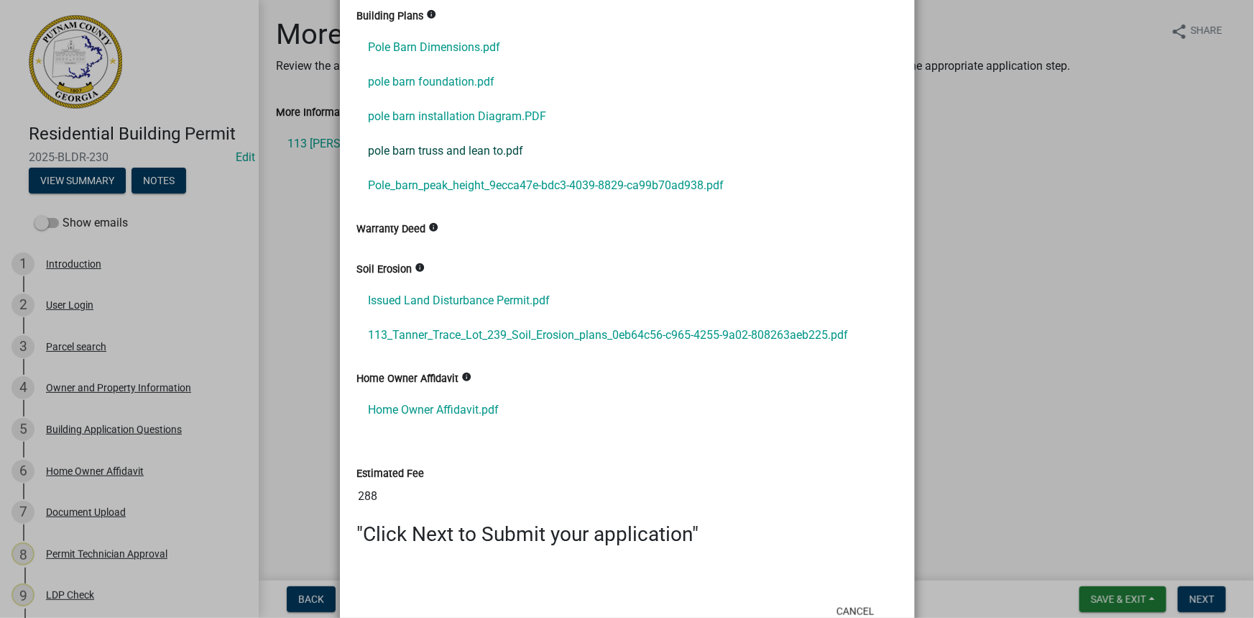
scroll to position [850, 0]
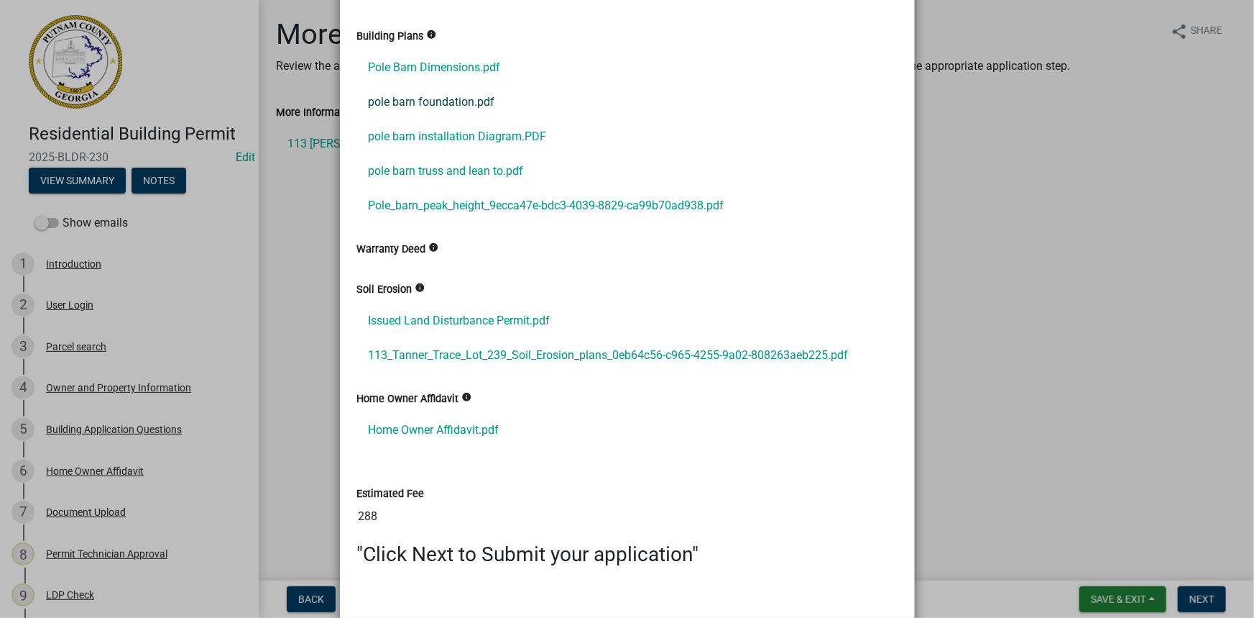
click at [445, 104] on link "pole barn foundation.pdf" at bounding box center [627, 102] width 541 height 35
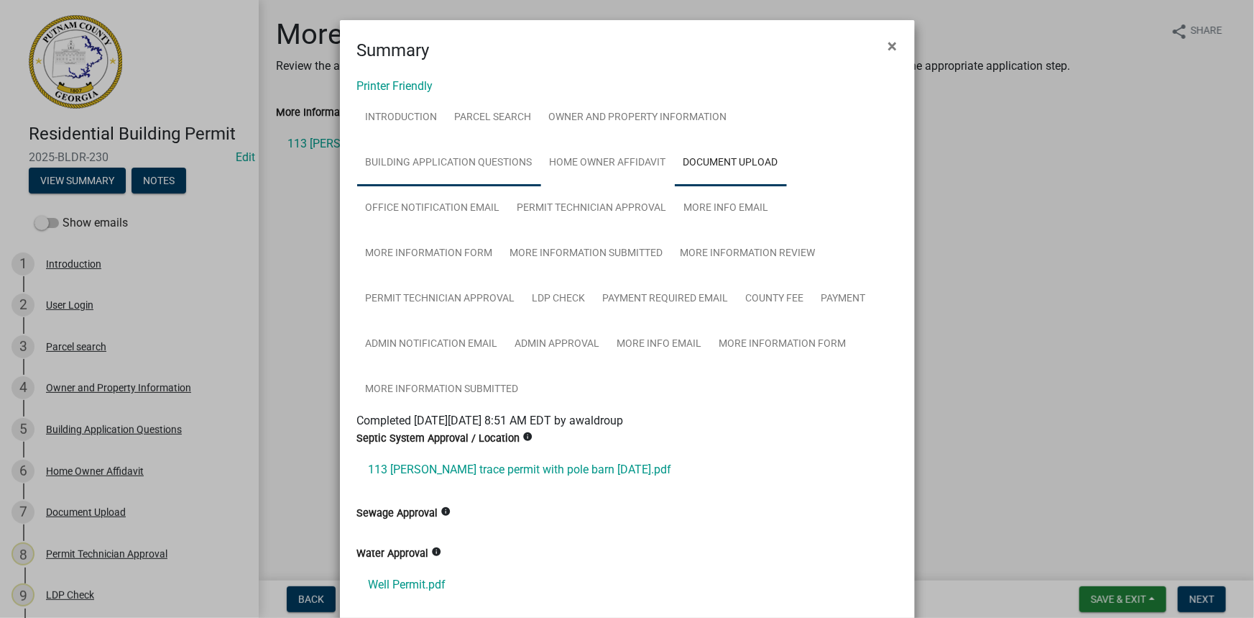
scroll to position [0, 0]
click at [481, 165] on link "Building Application Questions" at bounding box center [449, 163] width 184 height 46
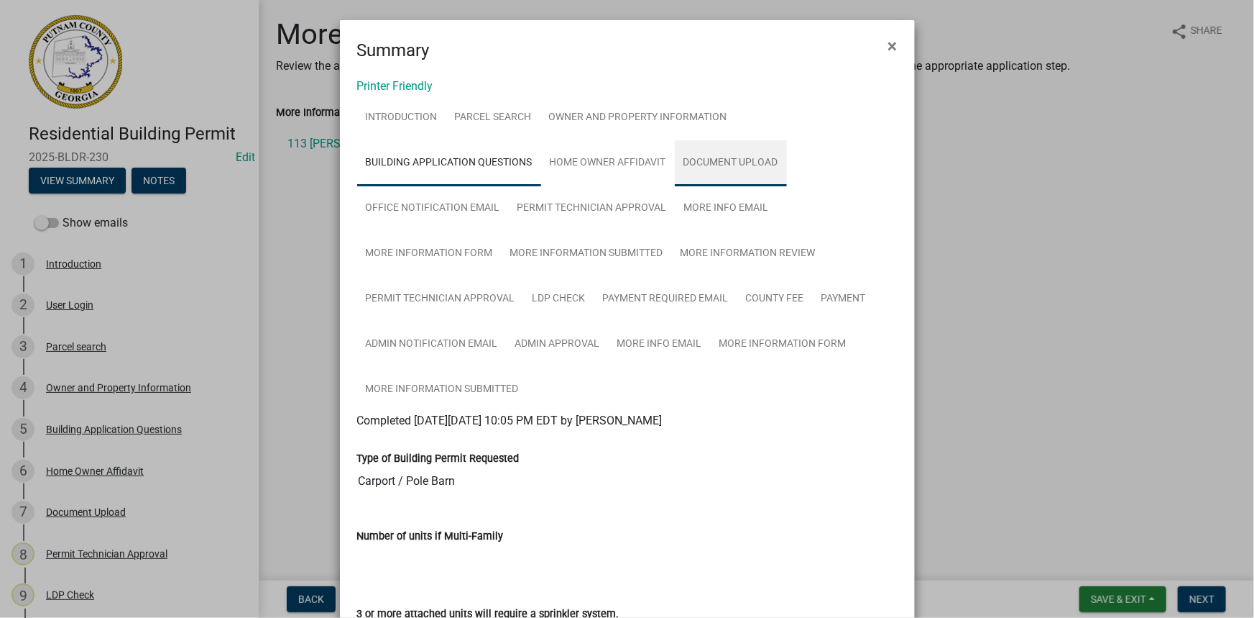
click at [706, 183] on link "Document Upload" at bounding box center [731, 163] width 112 height 46
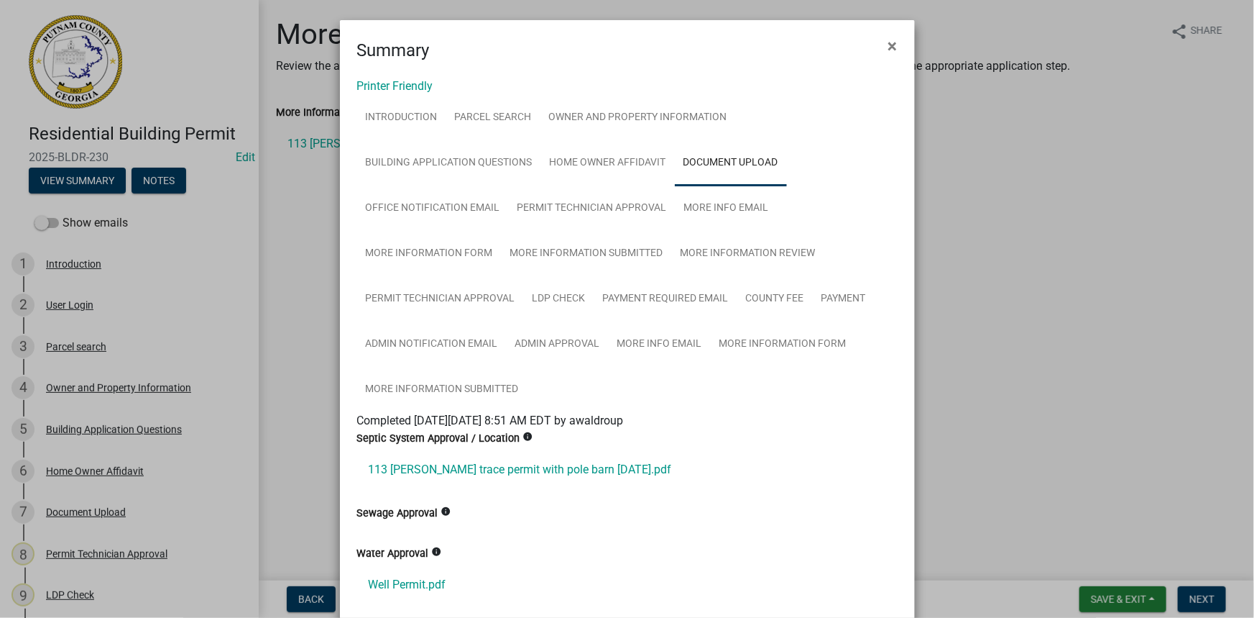
click at [1135, 300] on ngb-modal-window "Summary × Printer Friendly Introduction Parcel search Owner and Property Inform…" at bounding box center [627, 309] width 1254 height 618
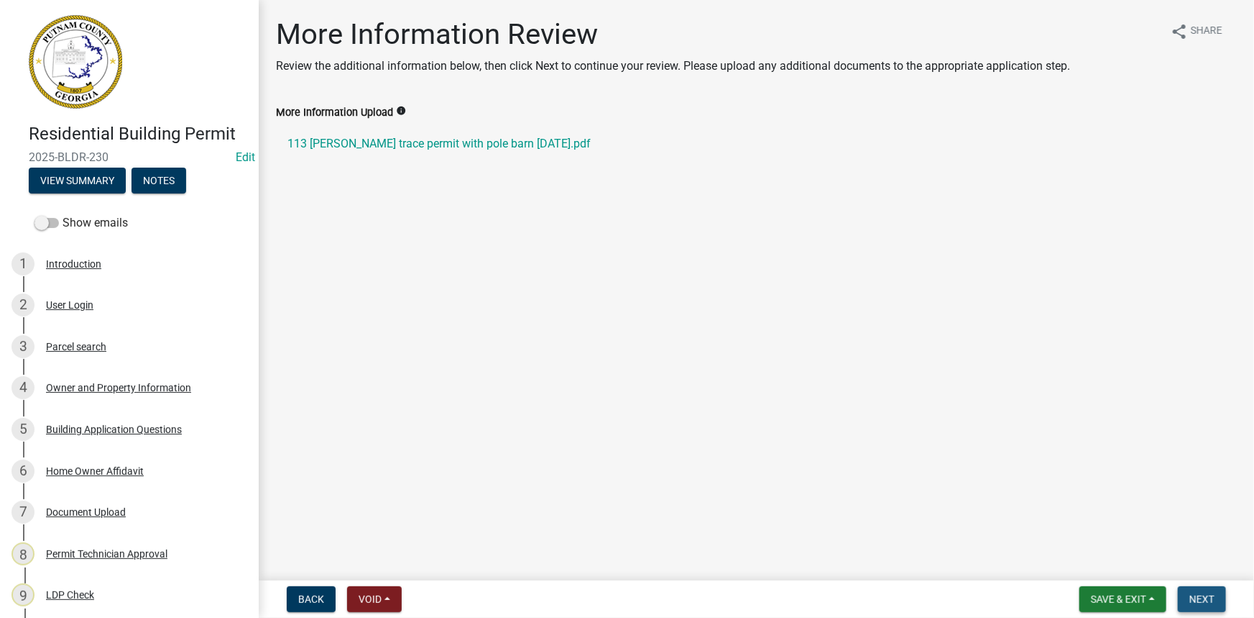
click at [1199, 594] on span "Next" at bounding box center [1202, 599] width 25 height 12
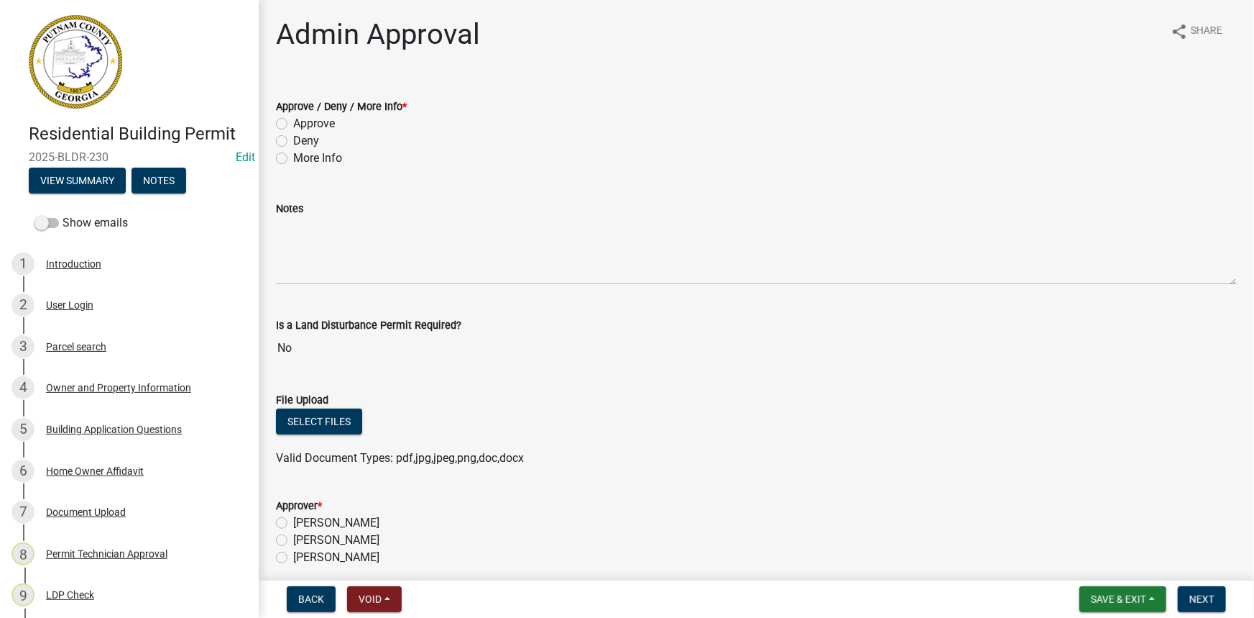
click at [319, 126] on label "Approve" at bounding box center [314, 123] width 42 height 17
click at [303, 124] on input "Approve" at bounding box center [297, 119] width 9 height 9
radio input "true"
click at [354, 543] on label "[PERSON_NAME]" at bounding box center [336, 539] width 86 height 17
click at [303, 541] on input "[PERSON_NAME]" at bounding box center [297, 535] width 9 height 9
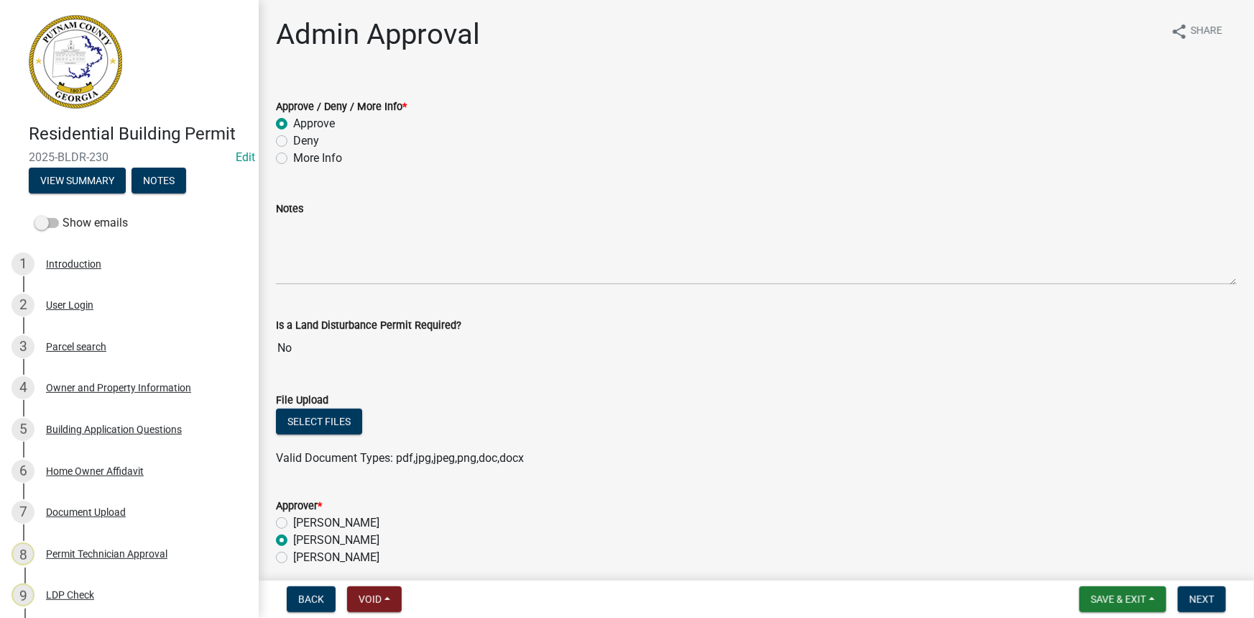
radio input "true"
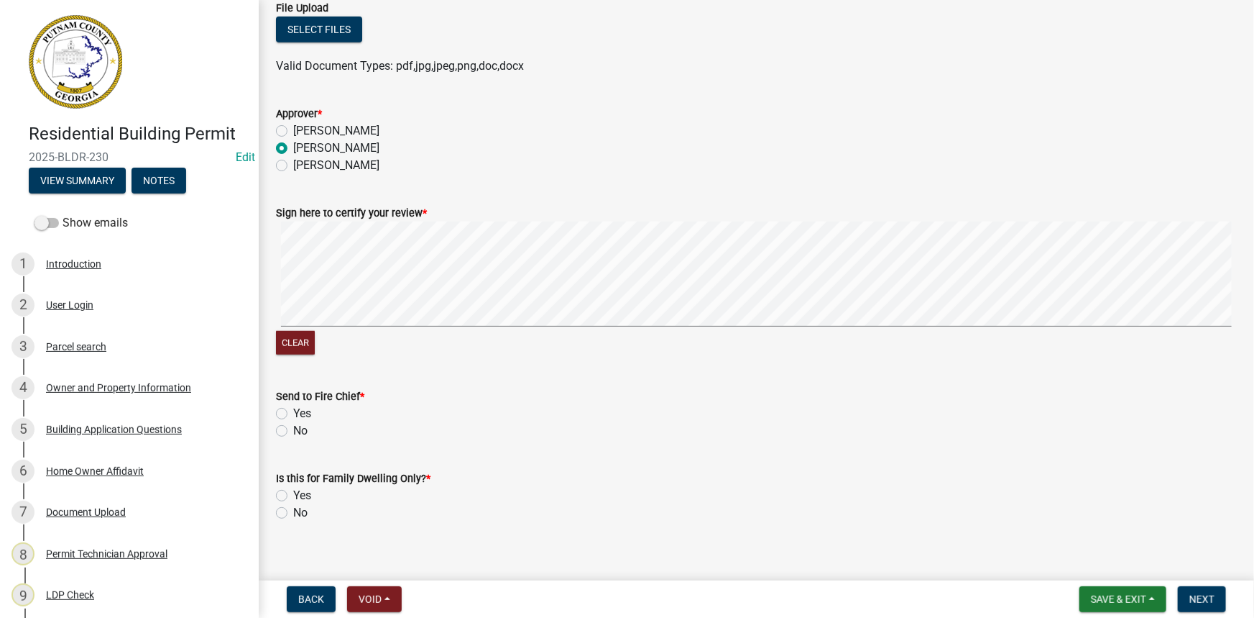
scroll to position [407, 0]
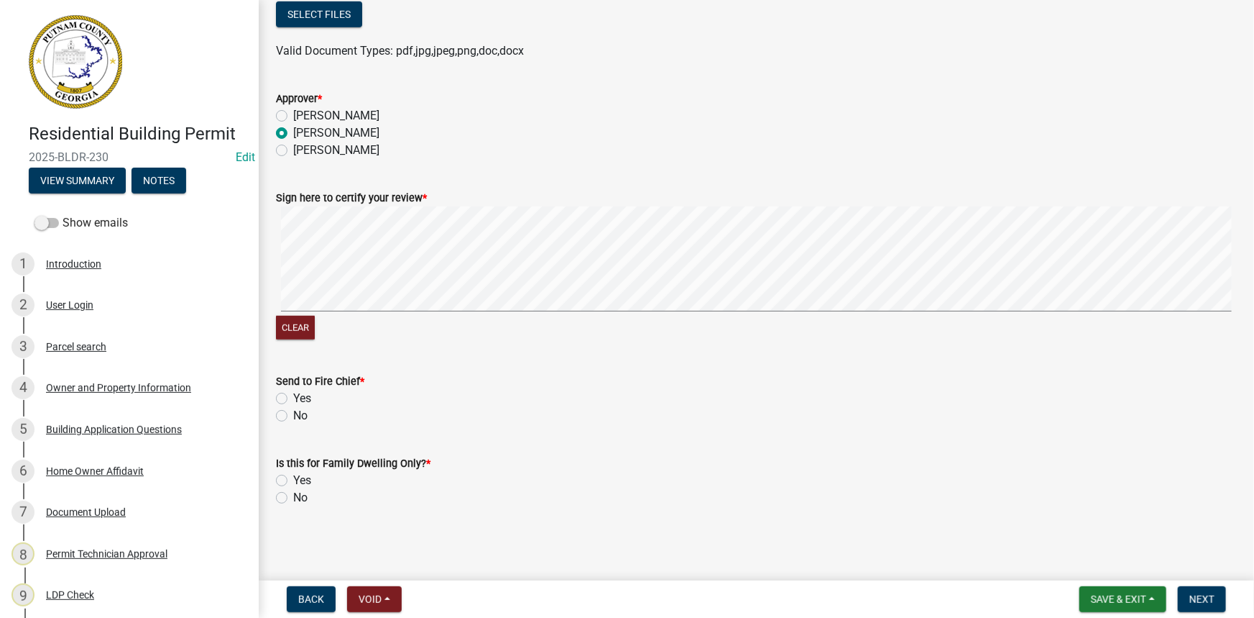
click at [293, 418] on label "No" at bounding box center [300, 415] width 14 height 17
click at [293, 416] on input "No" at bounding box center [297, 411] width 9 height 9
radio input "true"
click at [300, 500] on label "No" at bounding box center [300, 497] width 14 height 17
click at [300, 498] on input "No" at bounding box center [297, 493] width 9 height 9
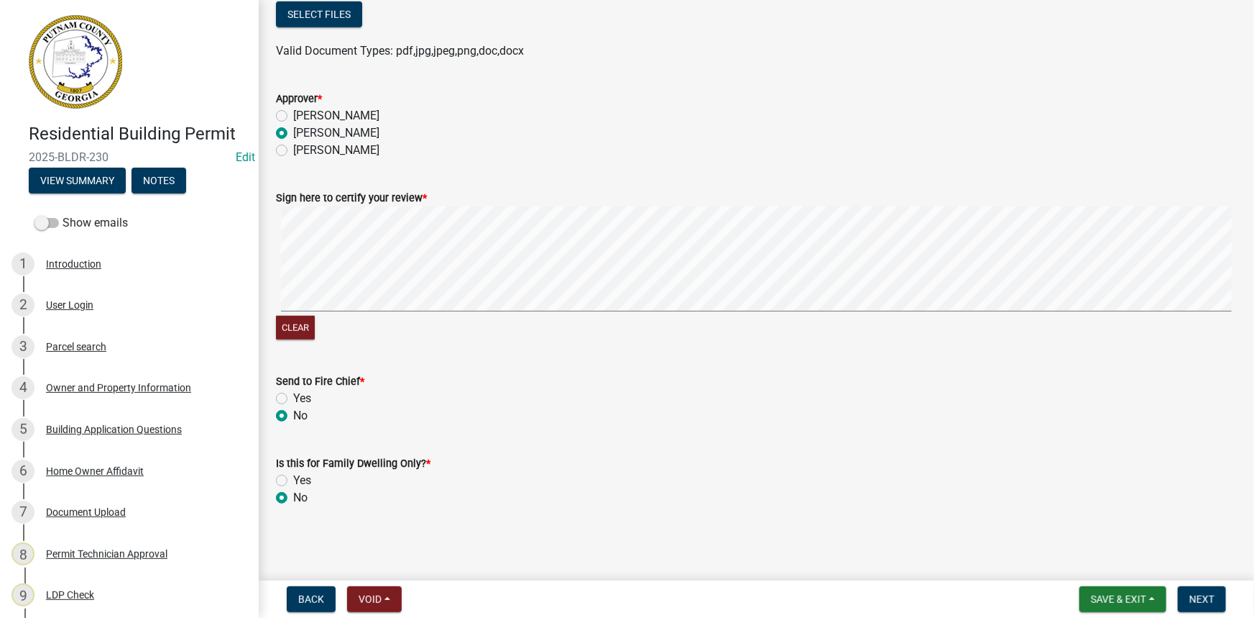
radio input "true"
click at [1203, 602] on span "Next" at bounding box center [1202, 599] width 25 height 12
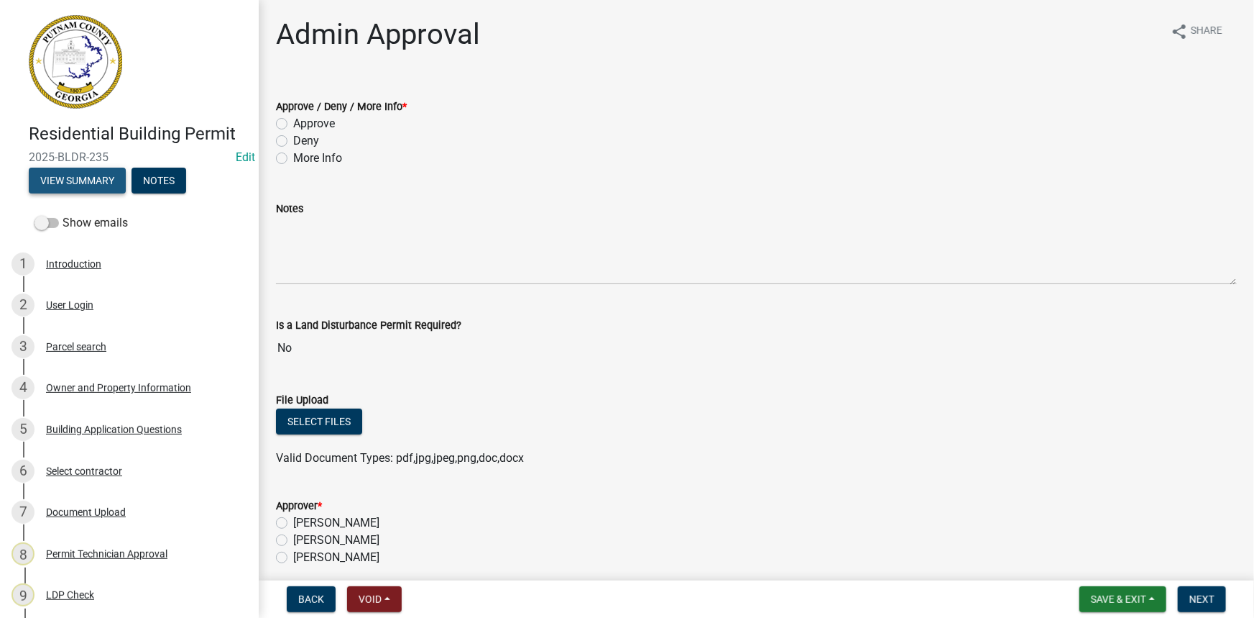
click at [83, 170] on button "View Summary" at bounding box center [77, 181] width 97 height 26
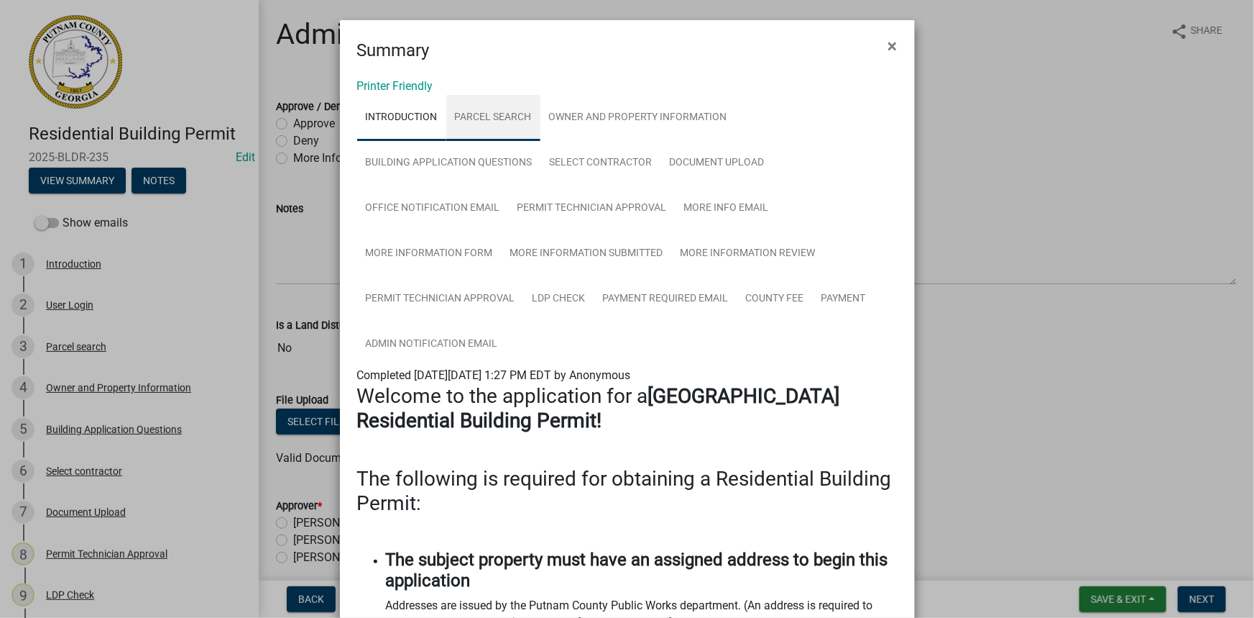
click at [485, 109] on link "Parcel search" at bounding box center [493, 118] width 94 height 46
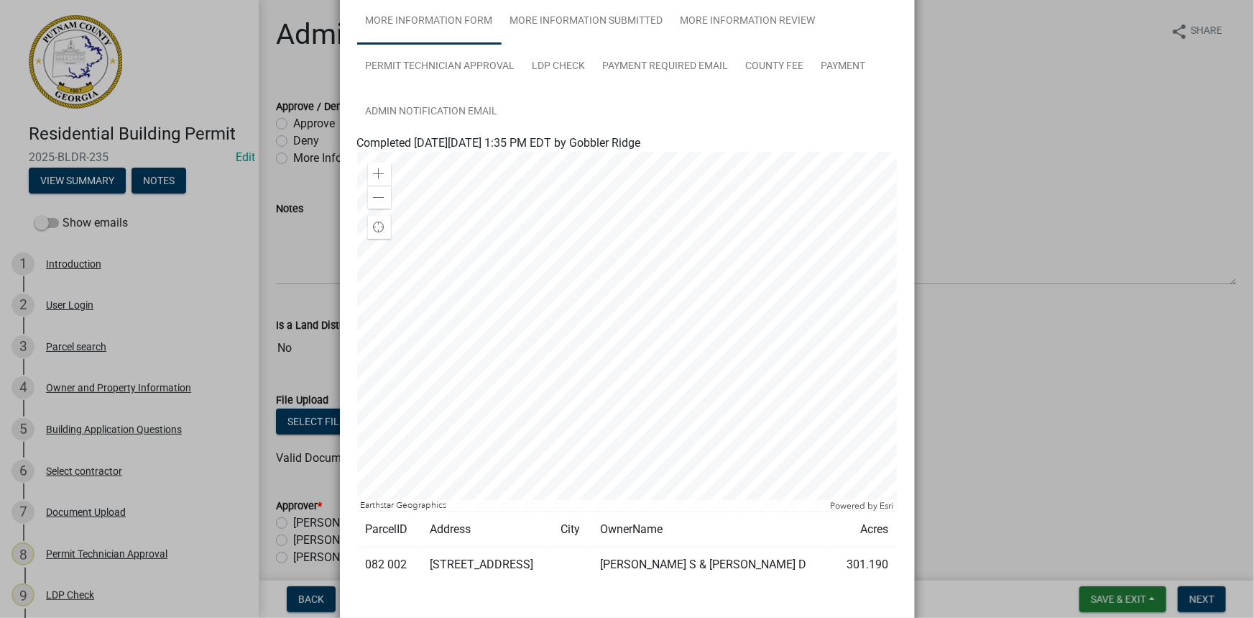
scroll to position [314, 0]
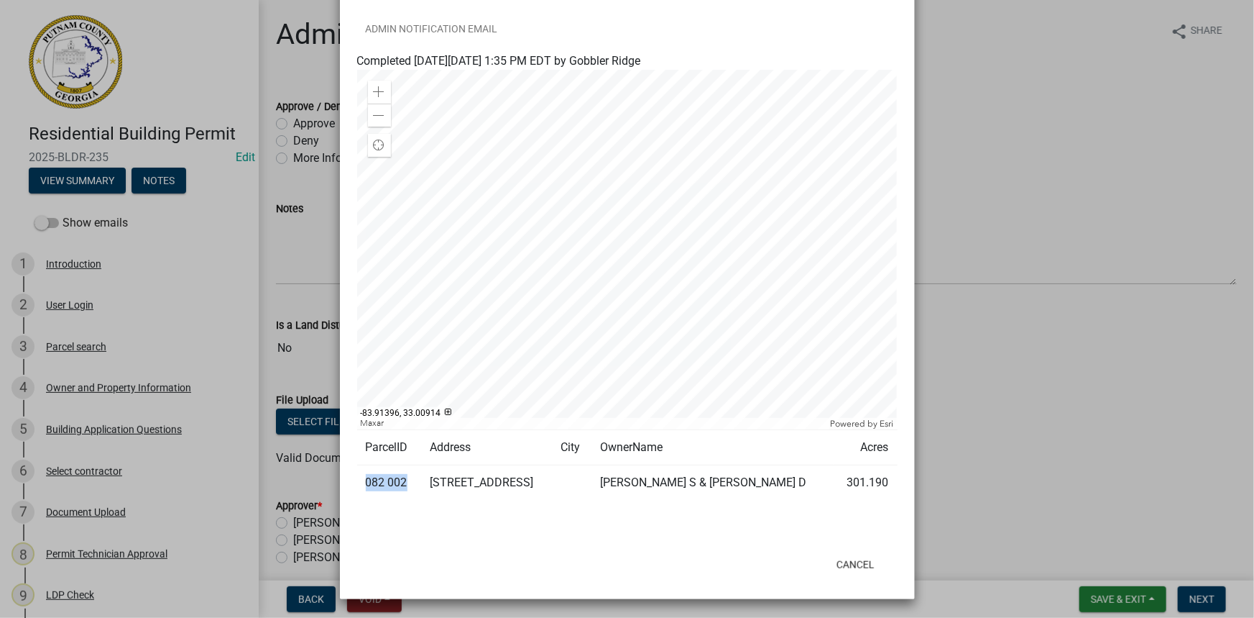
drag, startPoint x: 400, startPoint y: 480, endPoint x: 359, endPoint y: 480, distance: 41.0
click at [359, 480] on td "082 002" at bounding box center [389, 482] width 65 height 35
copy td "082 002"
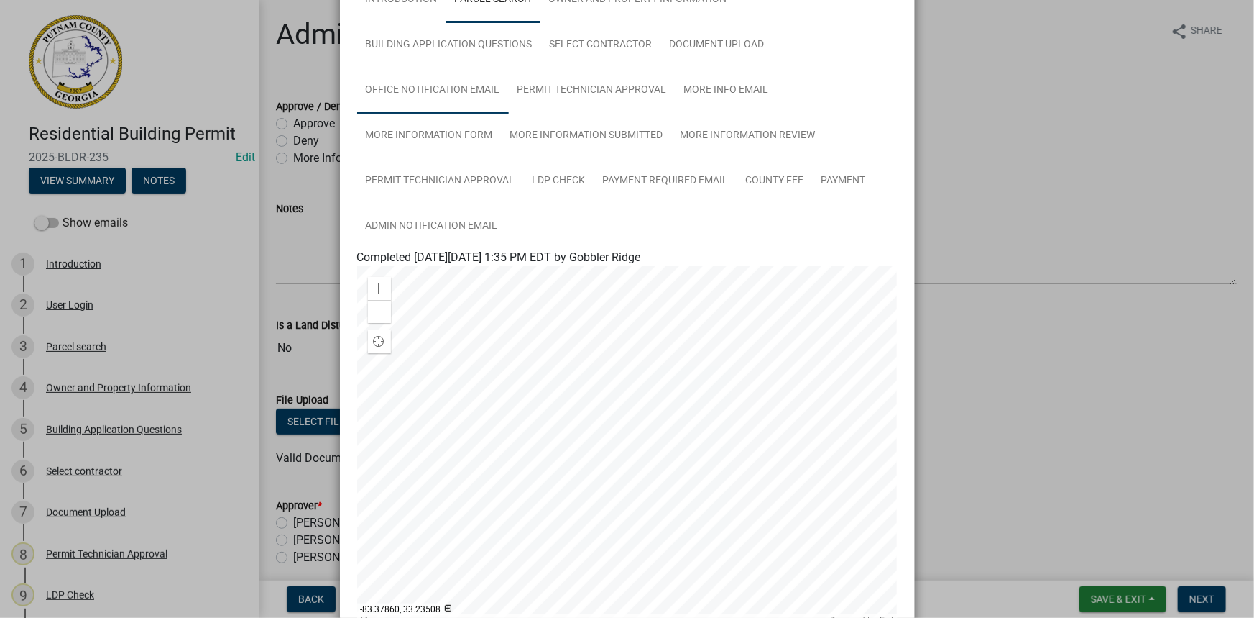
scroll to position [52, 0]
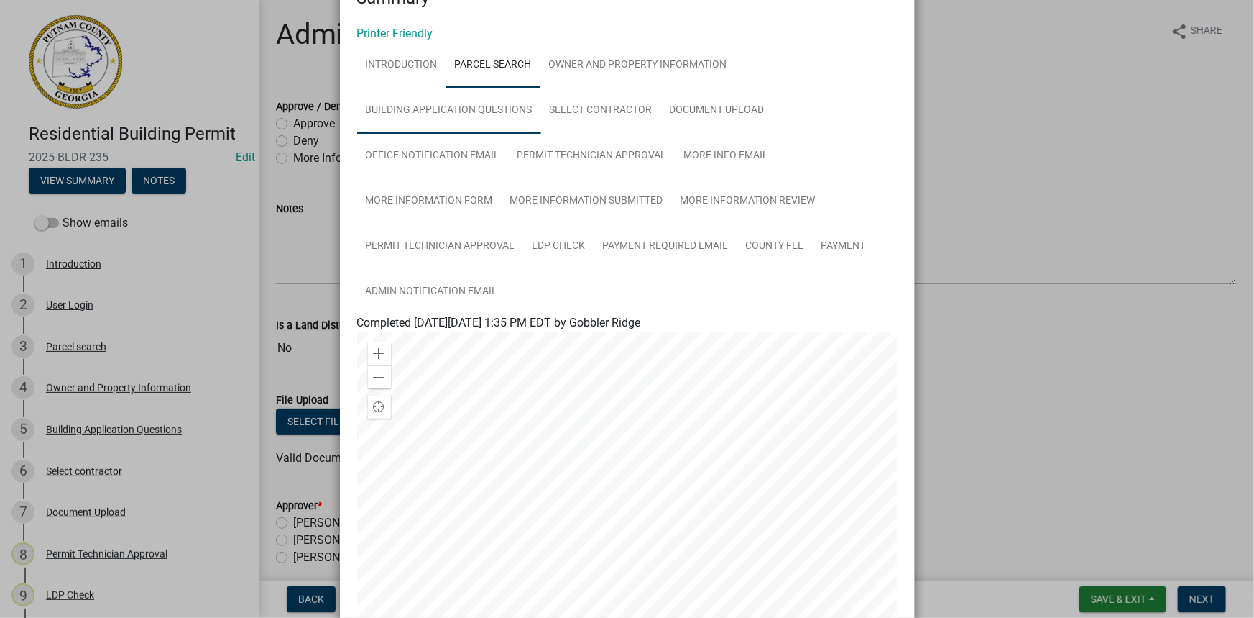
click at [468, 103] on link "Building Application Questions" at bounding box center [449, 111] width 184 height 46
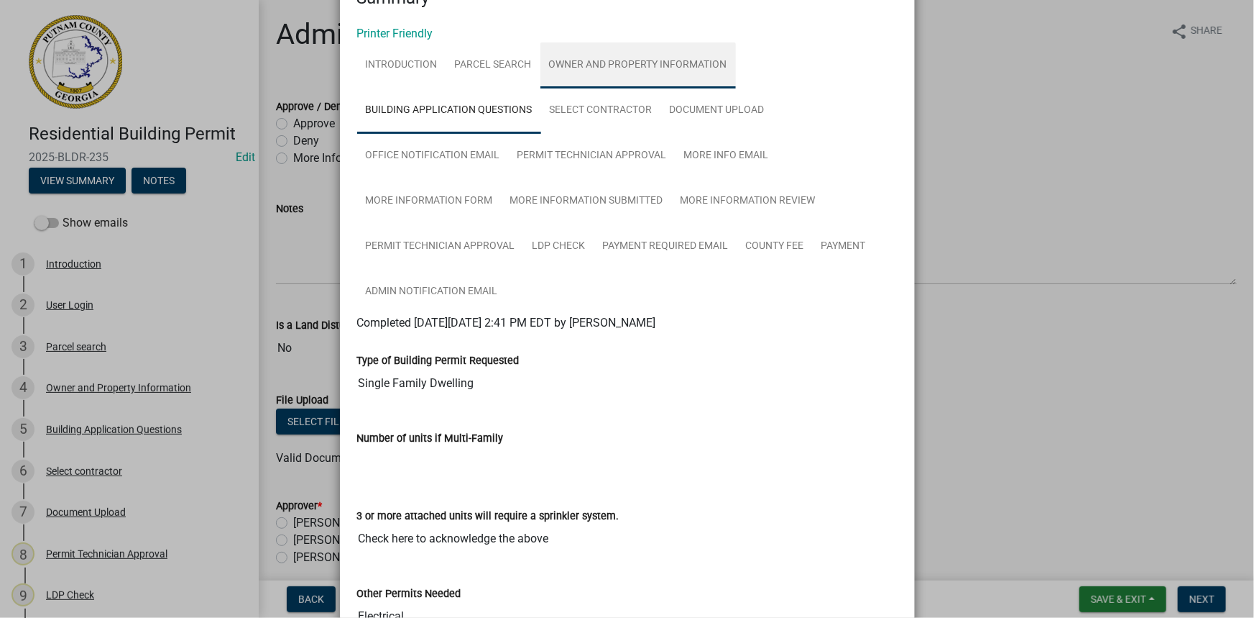
click at [587, 59] on link "Owner and Property Information" at bounding box center [639, 65] width 196 height 46
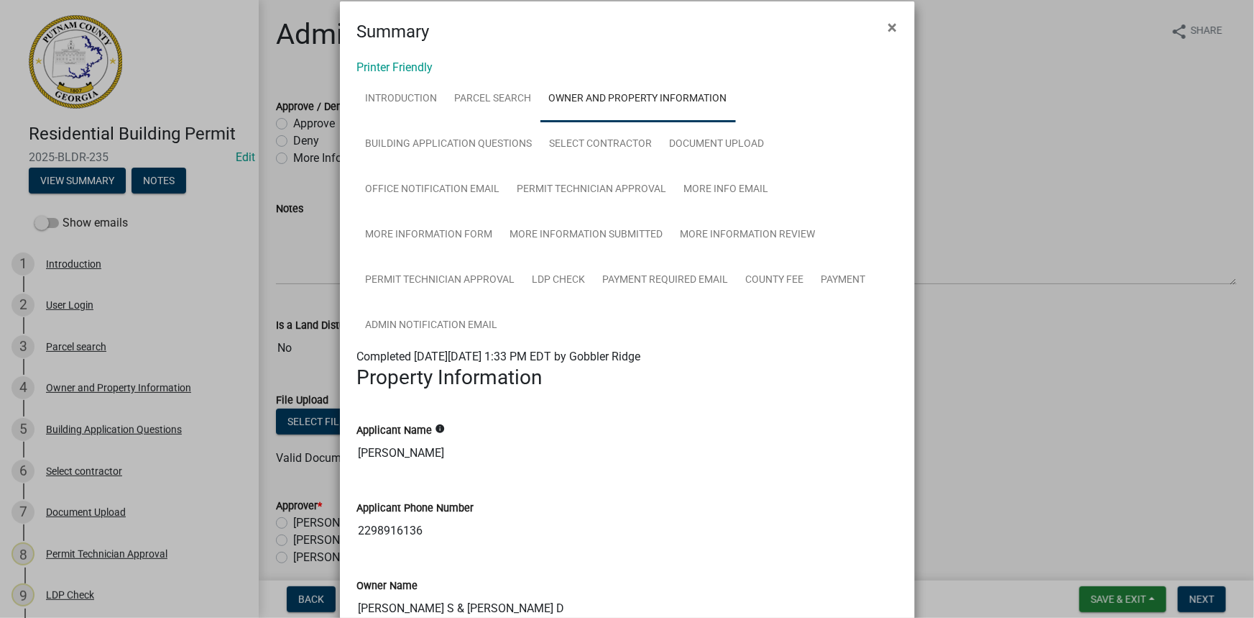
scroll to position [0, 0]
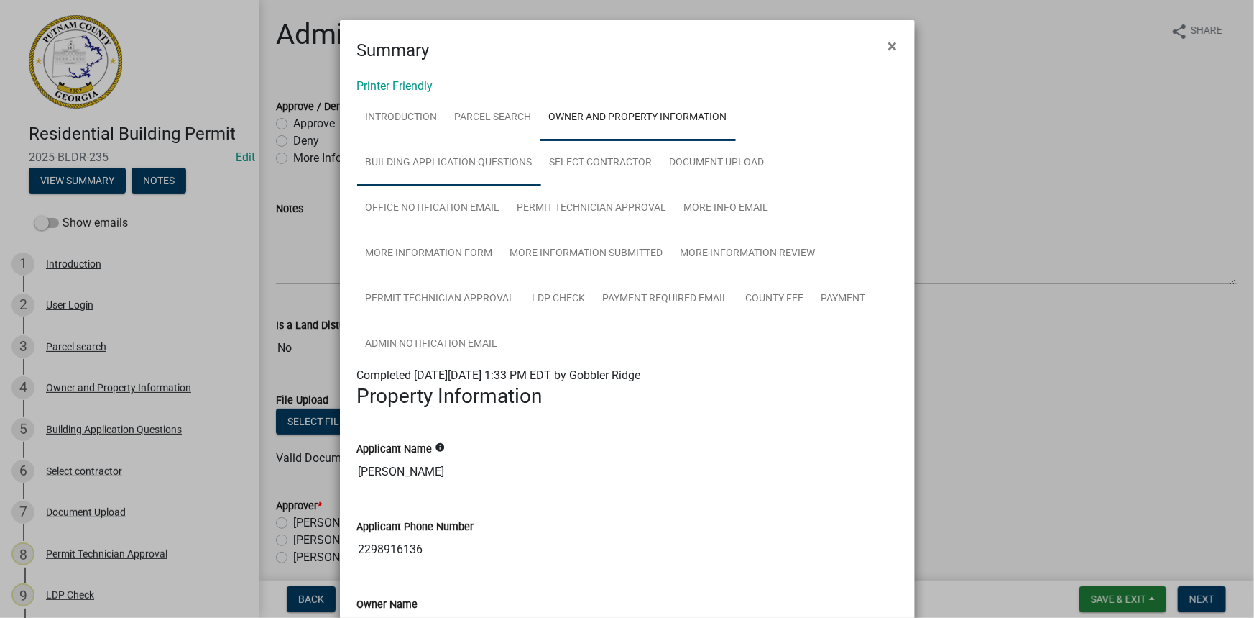
click at [474, 151] on link "Building Application Questions" at bounding box center [449, 163] width 184 height 46
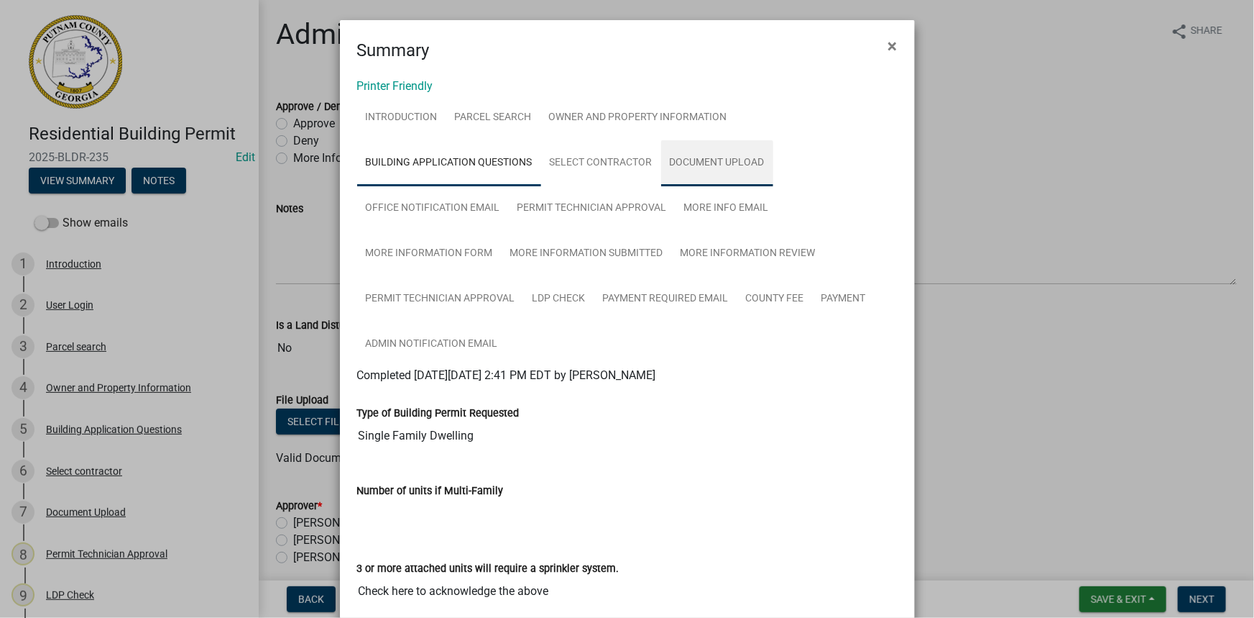
click at [702, 157] on link "Document Upload" at bounding box center [717, 163] width 112 height 46
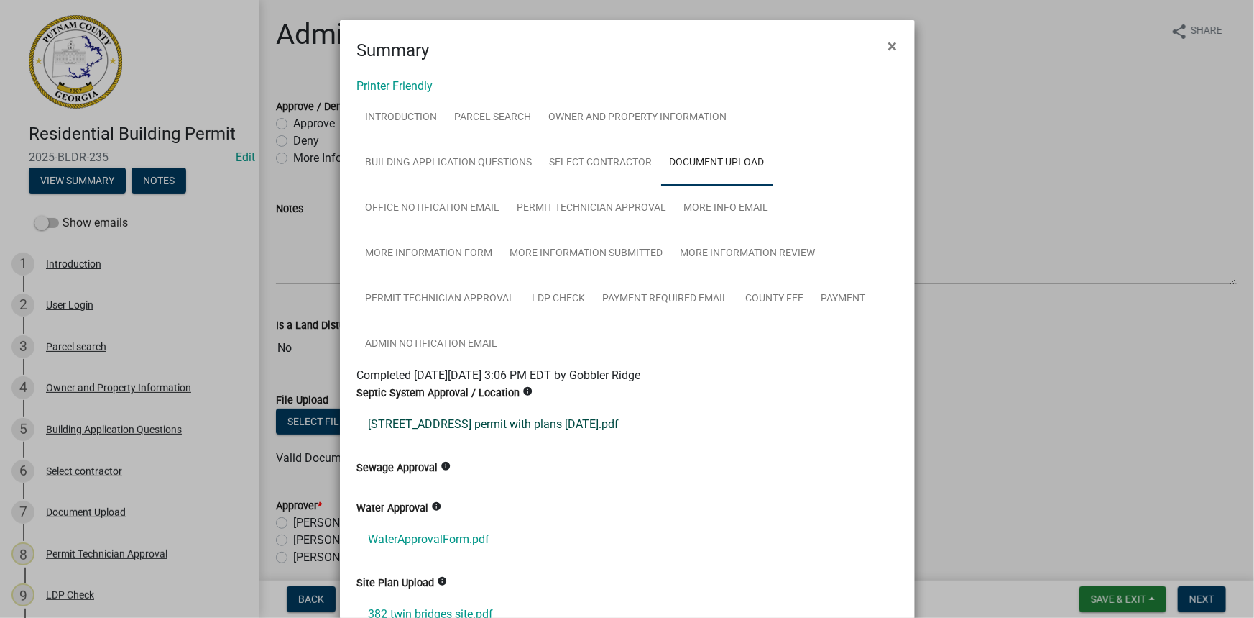
click at [503, 412] on link "382 twin bridges rd permit with plans 7-29-2025.pdf" at bounding box center [627, 424] width 541 height 35
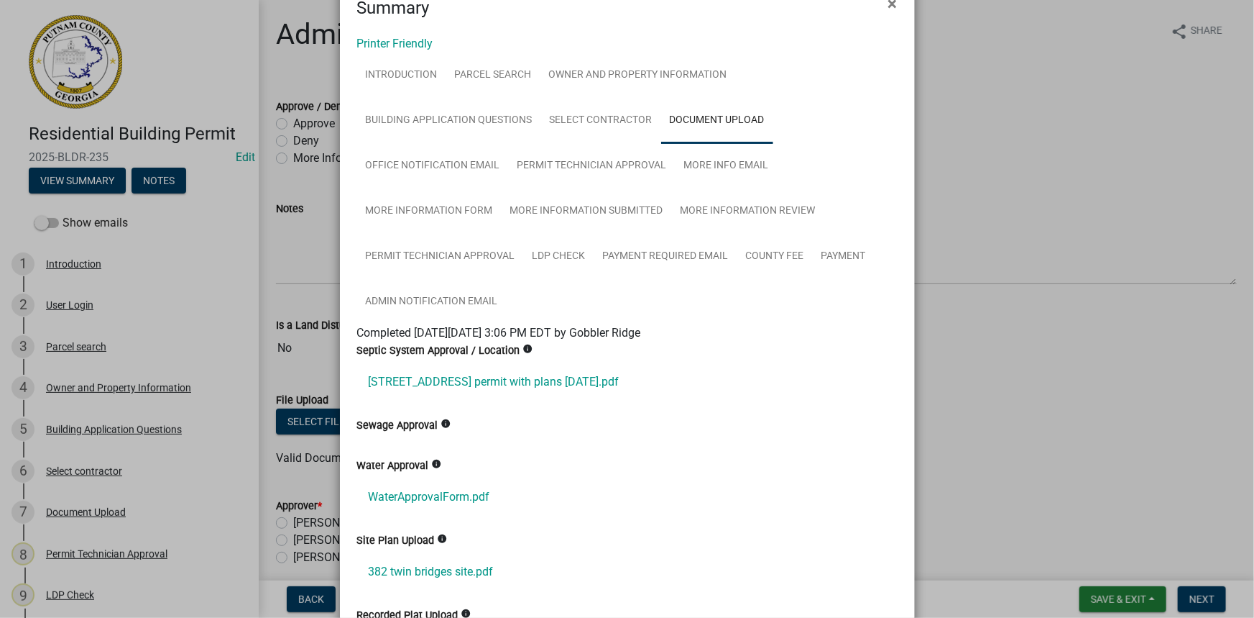
scroll to position [65, 0]
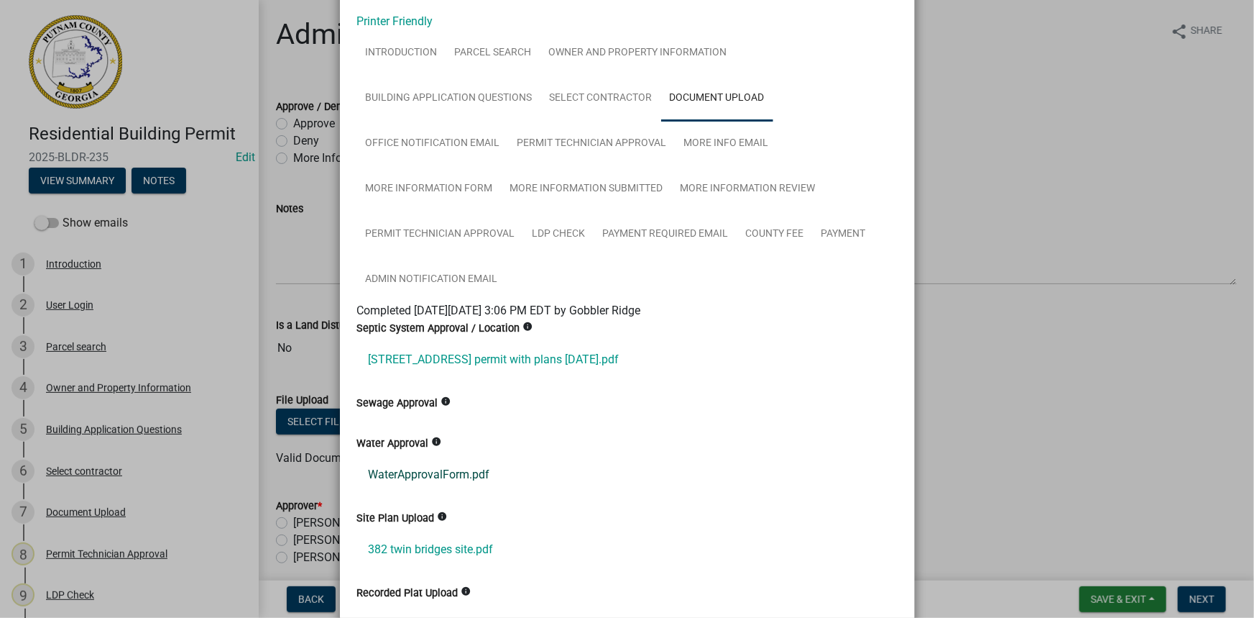
click at [429, 470] on link "WaterApprovalForm.pdf" at bounding box center [627, 474] width 541 height 35
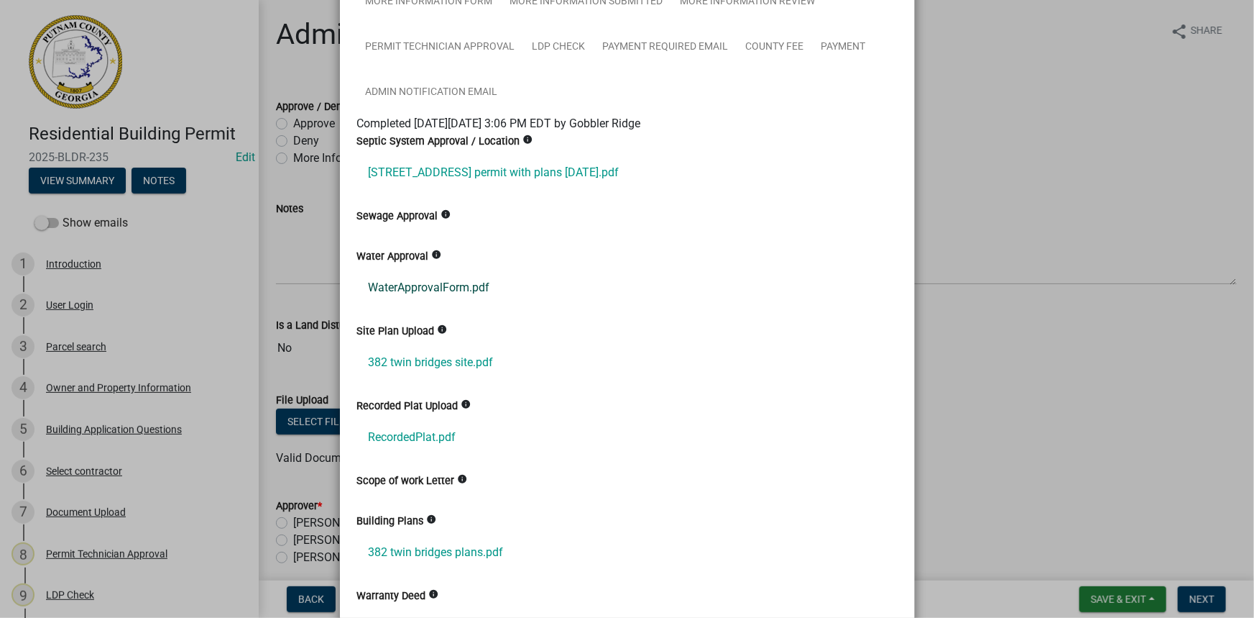
scroll to position [326, 0]
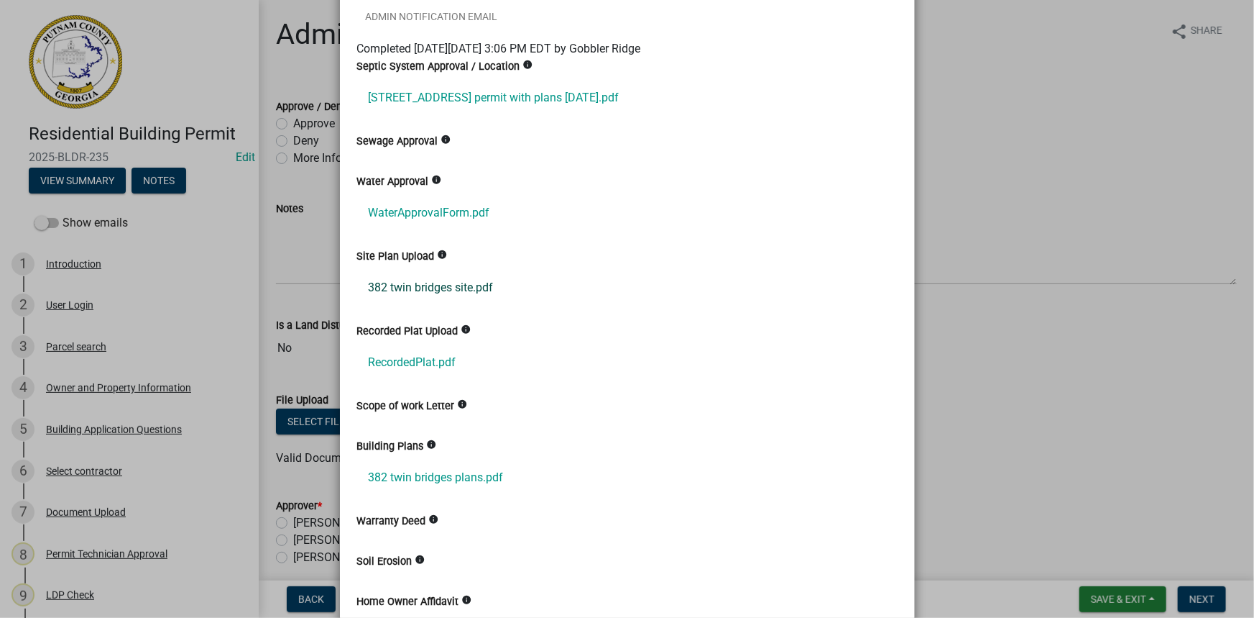
click at [451, 280] on link "382 twin bridges site.pdf" at bounding box center [627, 287] width 541 height 35
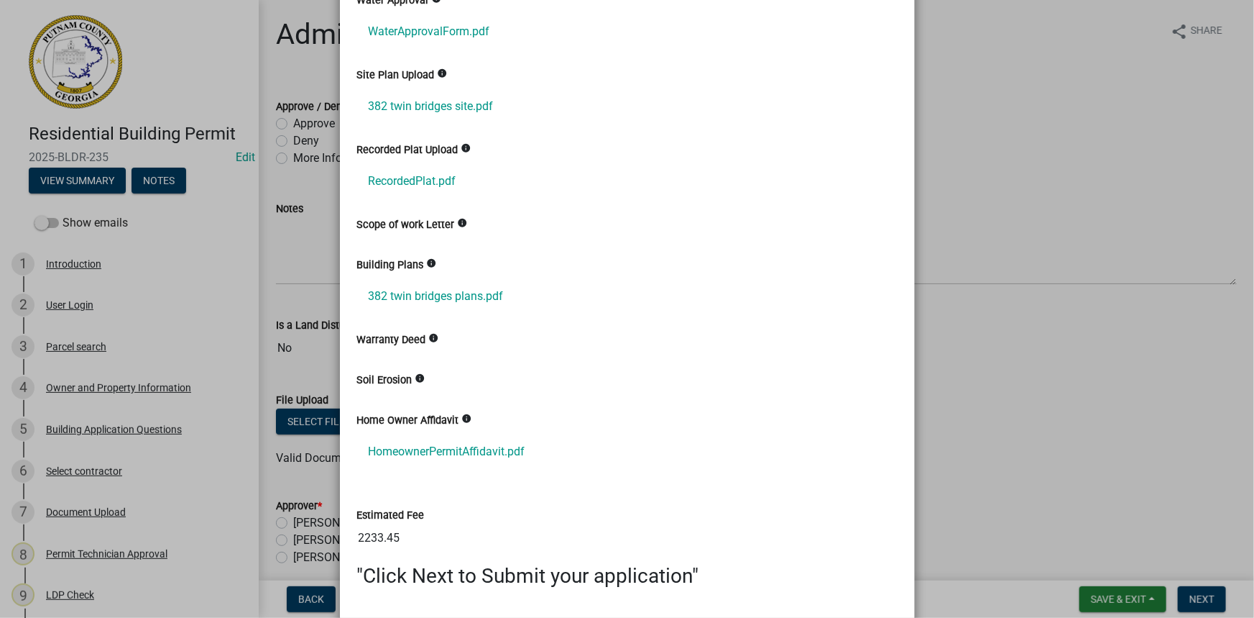
scroll to position [523, 0]
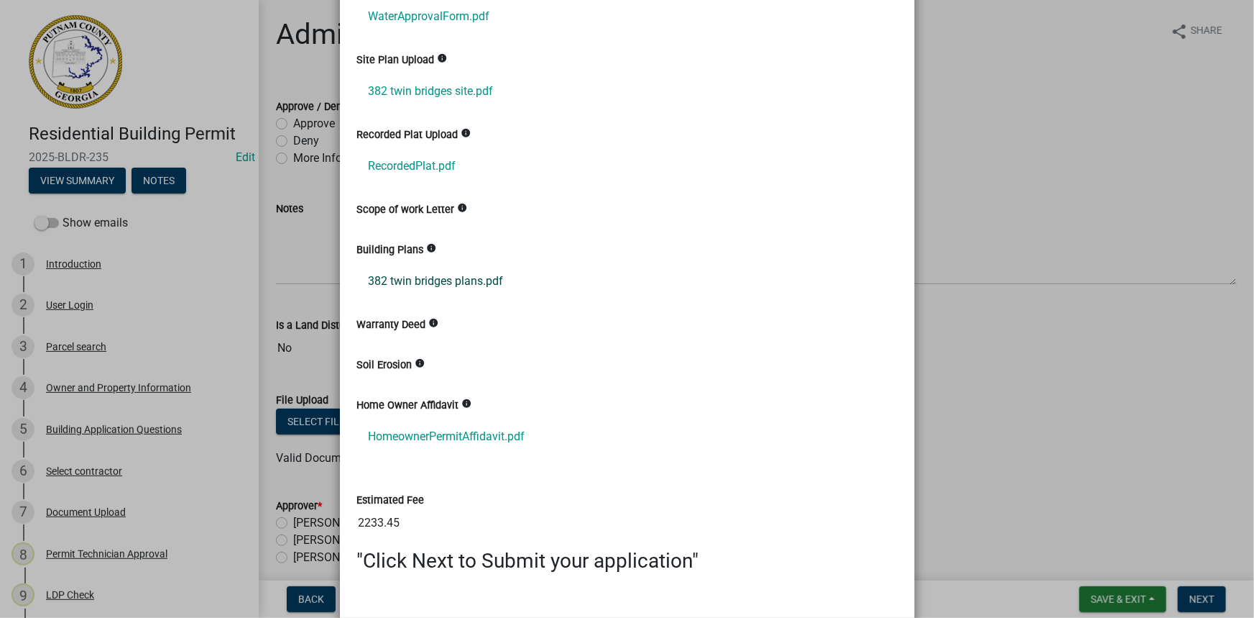
click at [449, 278] on link "382 twin bridges plans.pdf" at bounding box center [627, 281] width 541 height 35
click at [83, 417] on ngb-modal-window "Summary × Printer Friendly Introduction Parcel search Owner and Property Inform…" at bounding box center [627, 309] width 1254 height 618
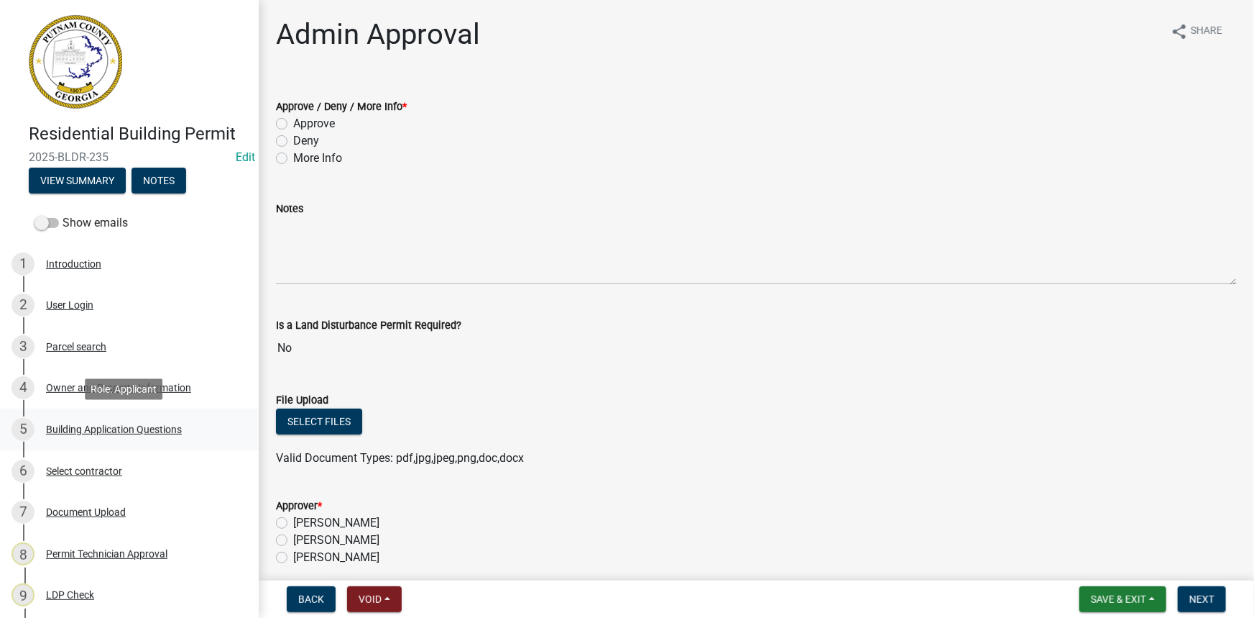
click at [142, 428] on div "Building Application Questions" at bounding box center [114, 429] width 136 height 10
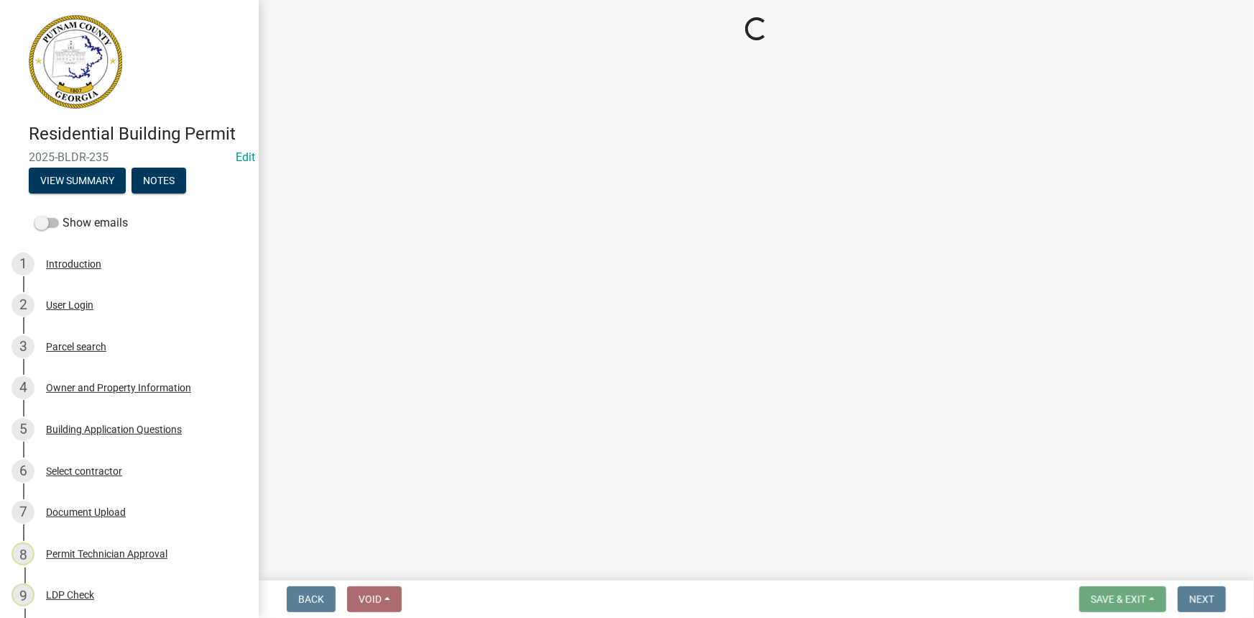
select select "2ec94193-6885-4dbb-8fbc-a6ee81e417fe"
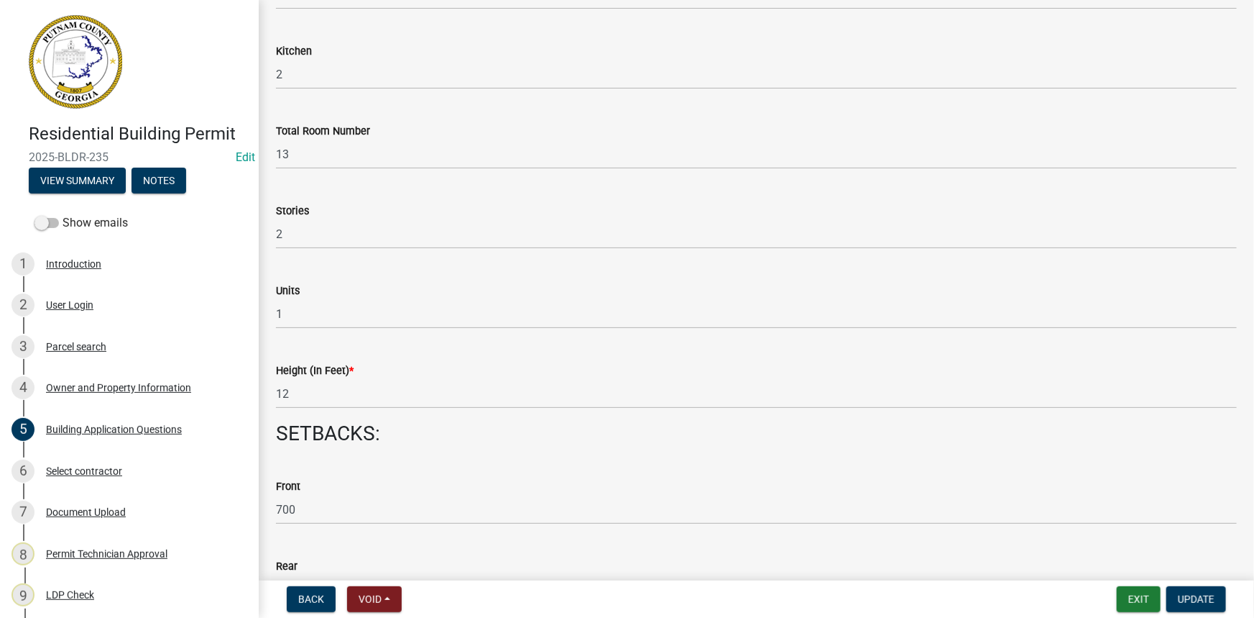
scroll to position [1438, 0]
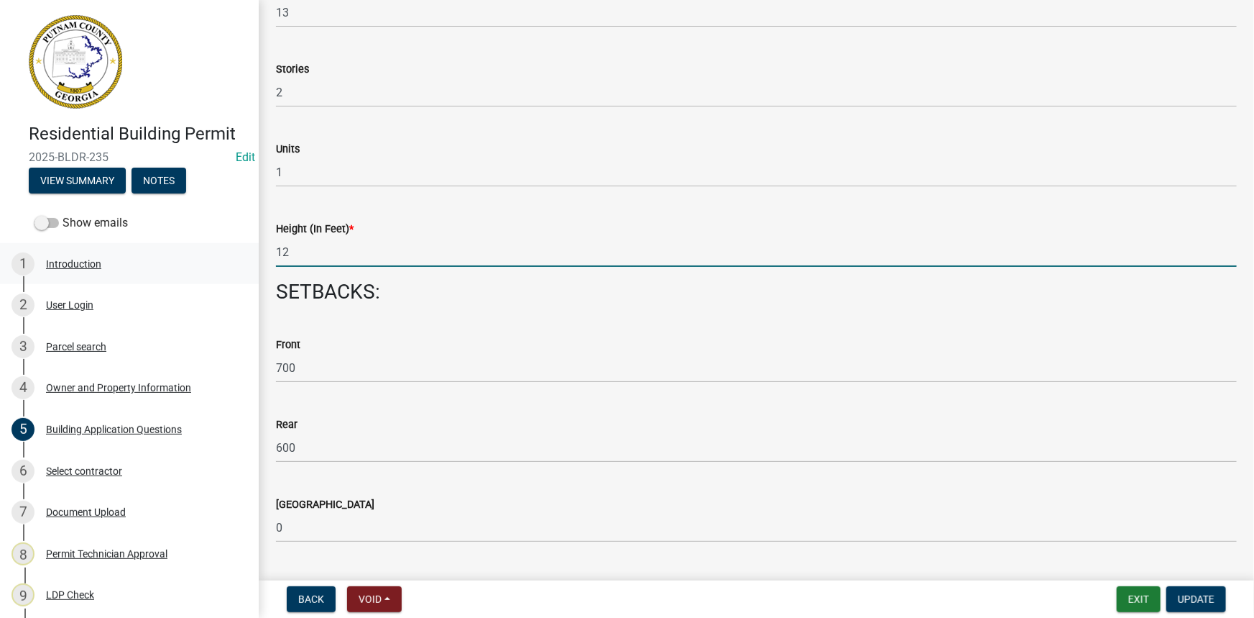
drag, startPoint x: 283, startPoint y: 256, endPoint x: 200, endPoint y: 252, distance: 83.5
click at [203, 252] on div "Residential Building Permit 2025-BLDR-235 Edit View Summary Notes Show emails 1…" at bounding box center [627, 309] width 1254 height 618
type input "19"
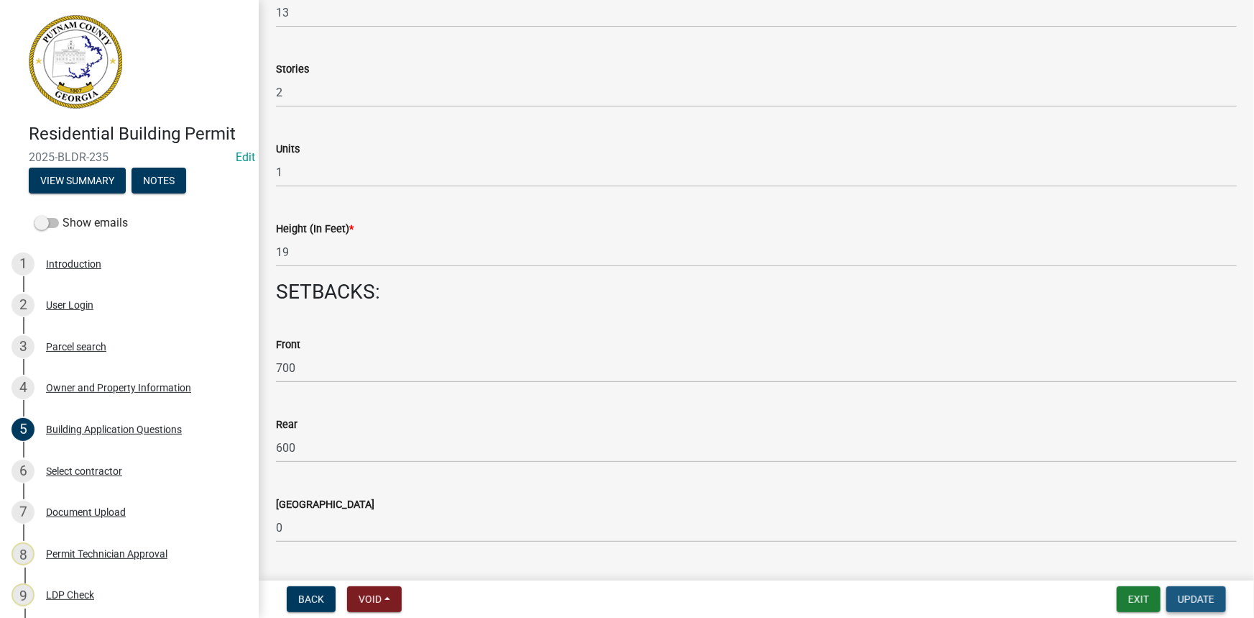
click at [1191, 597] on span "Update" at bounding box center [1196, 599] width 37 height 12
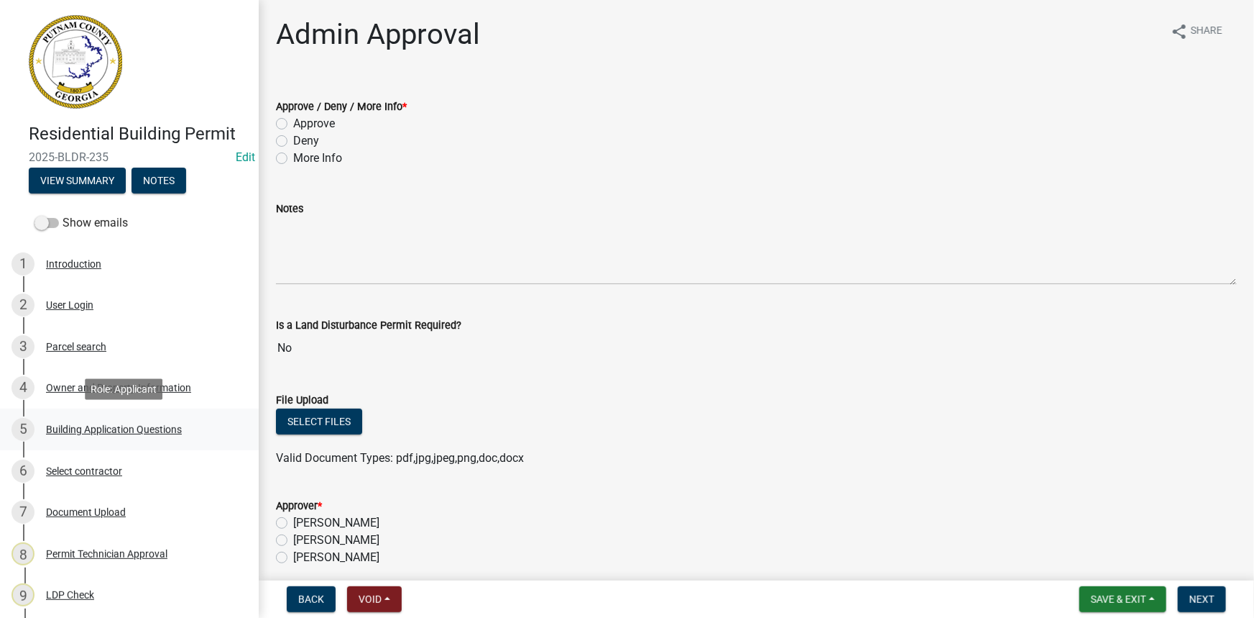
click at [104, 427] on div "Building Application Questions" at bounding box center [114, 429] width 136 height 10
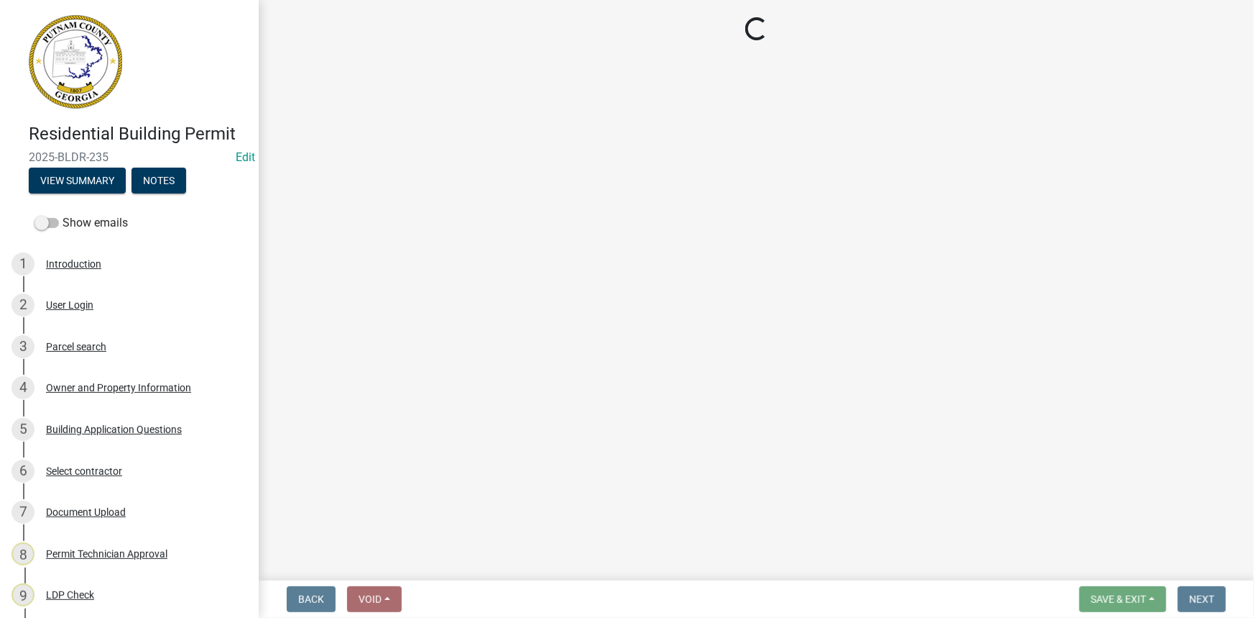
select select "2ec94193-6885-4dbb-8fbc-a6ee81e417fe"
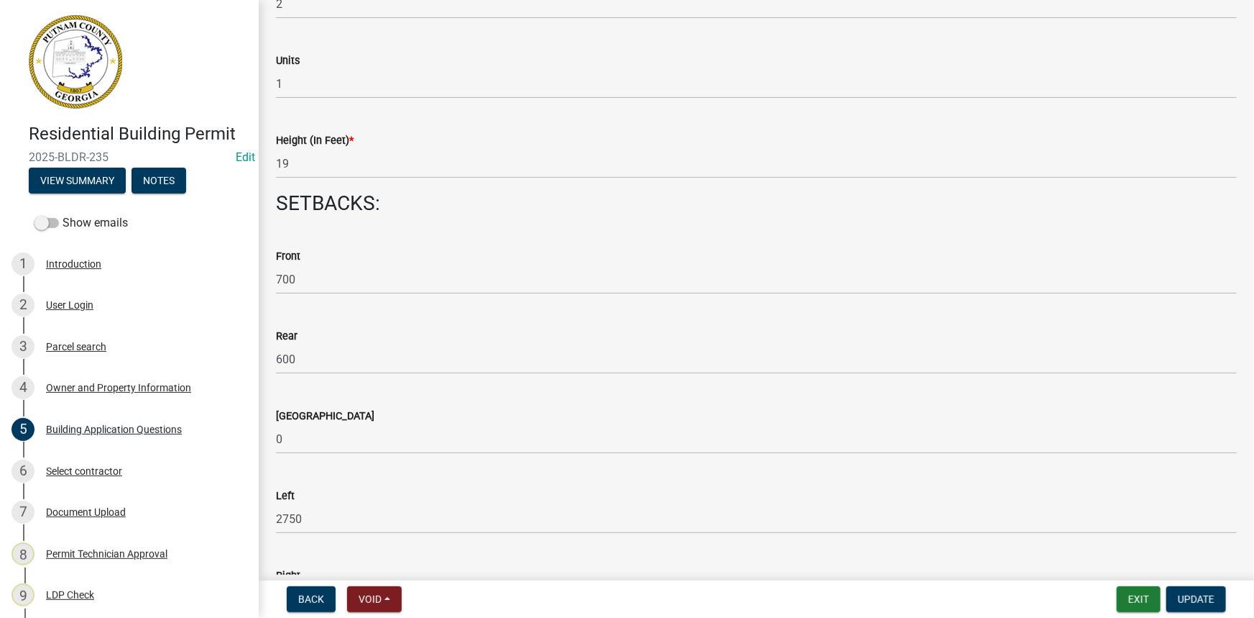
scroll to position [1503, 0]
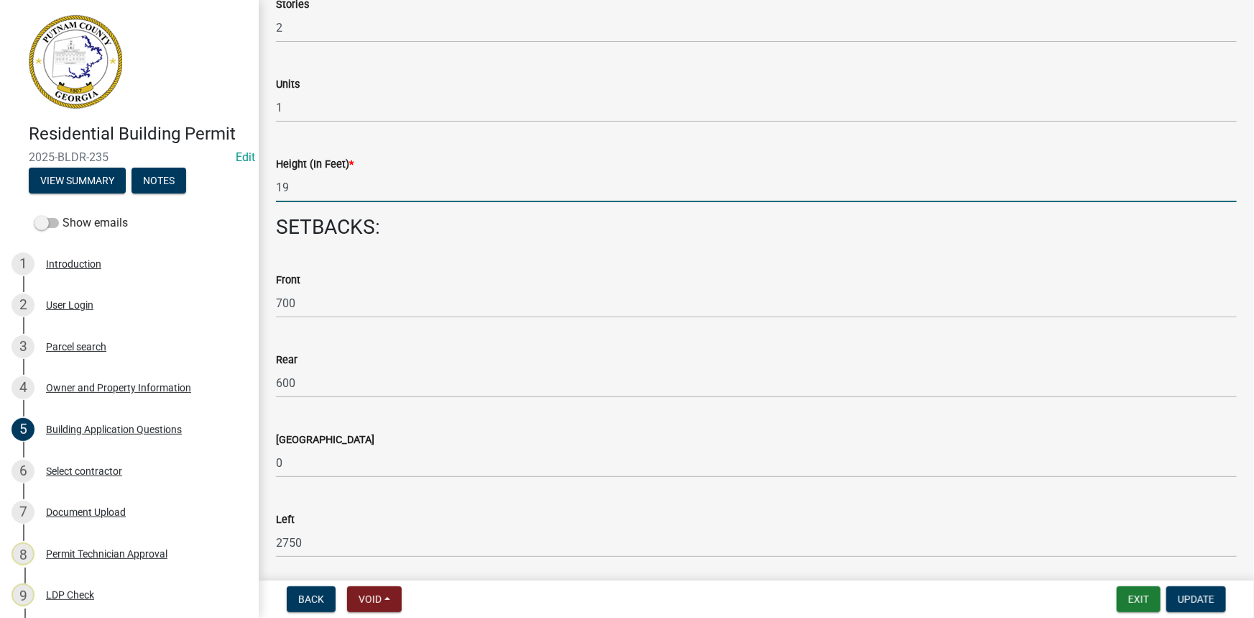
click at [369, 189] on input "19" at bounding box center [756, 187] width 961 height 29
type input "19.8"
click at [1216, 604] on button "Update" at bounding box center [1197, 599] width 60 height 26
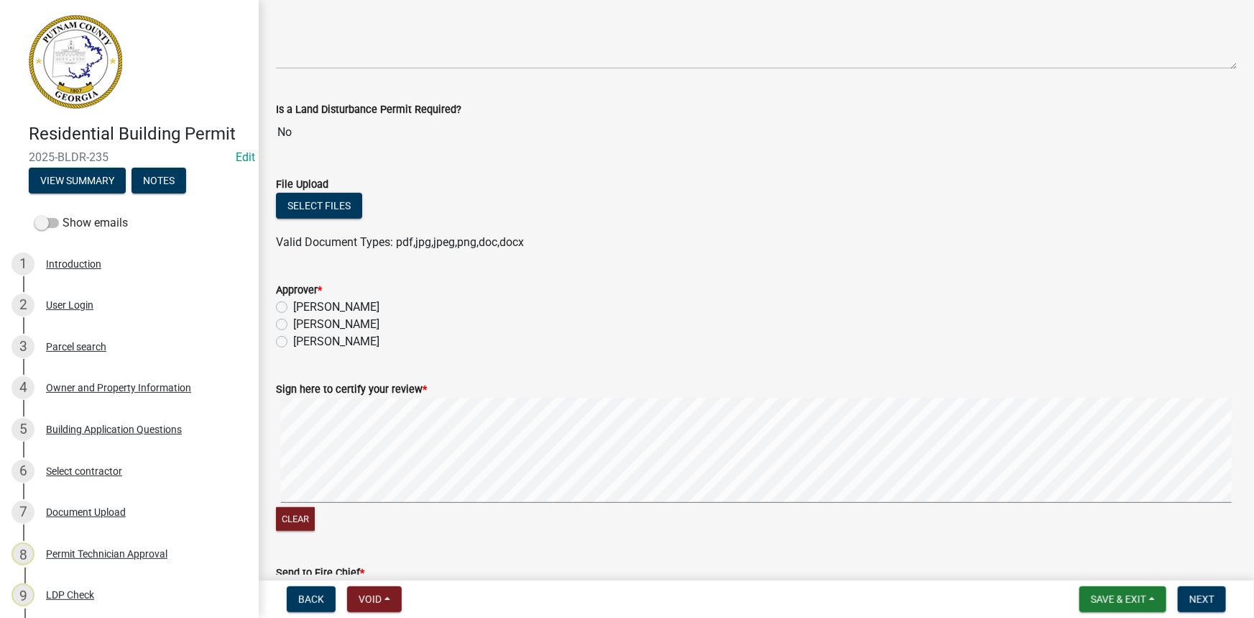
scroll to position [261, 0]
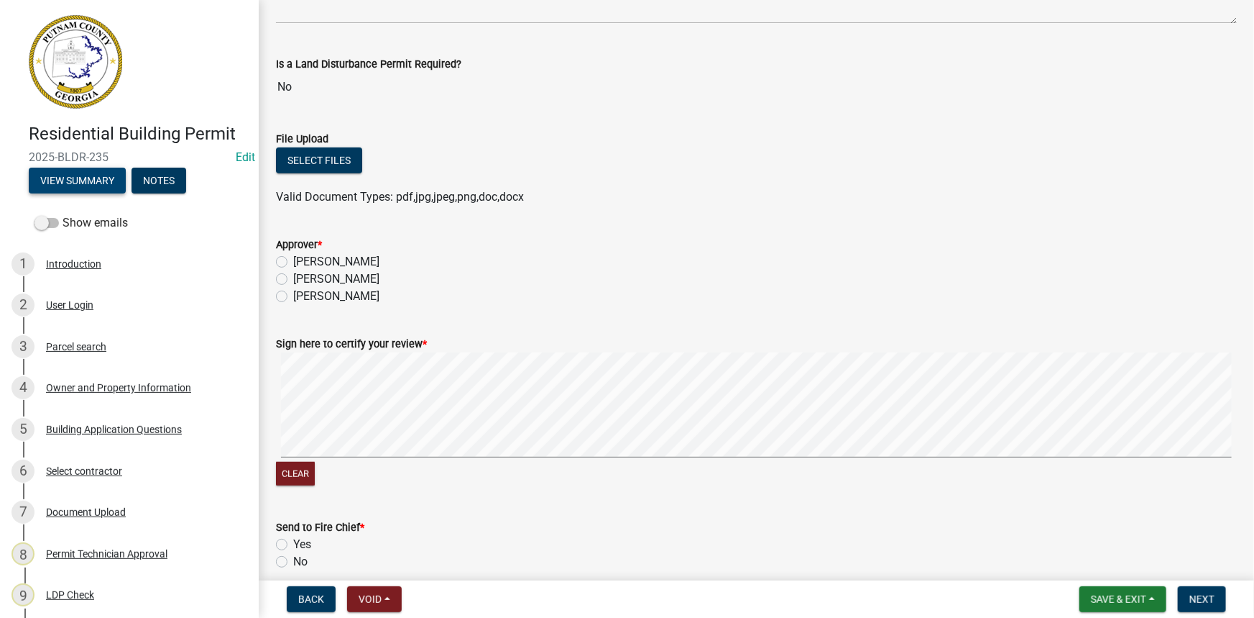
click at [96, 179] on button "View Summary" at bounding box center [77, 181] width 97 height 26
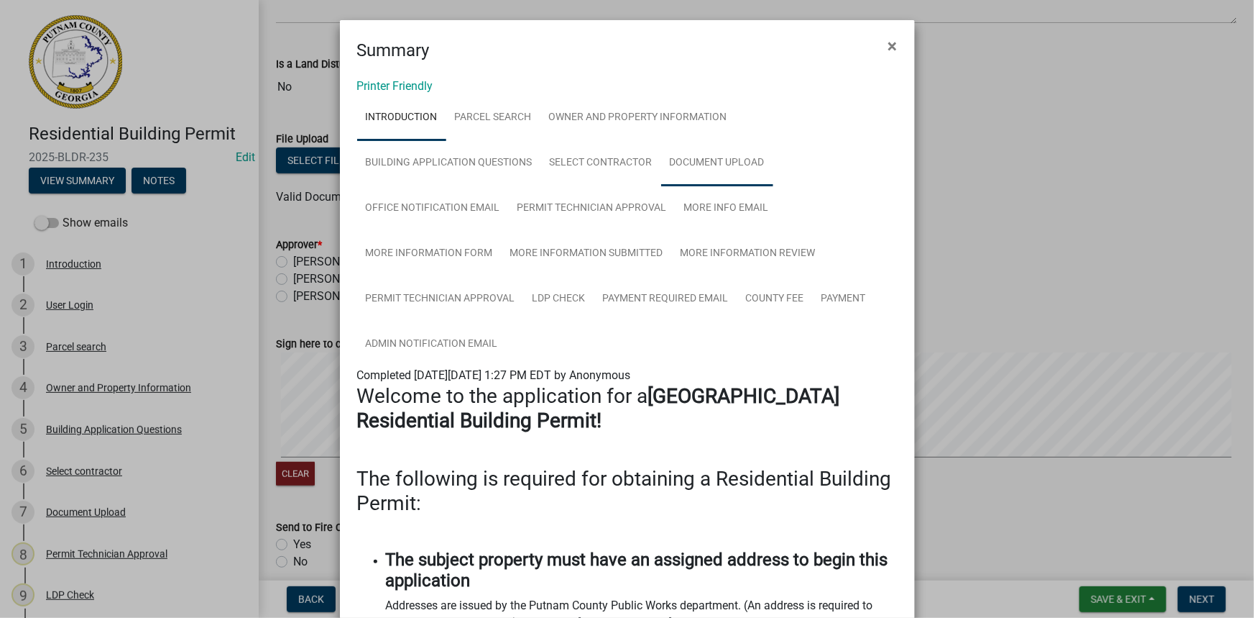
click at [697, 163] on link "Document Upload" at bounding box center [717, 163] width 112 height 46
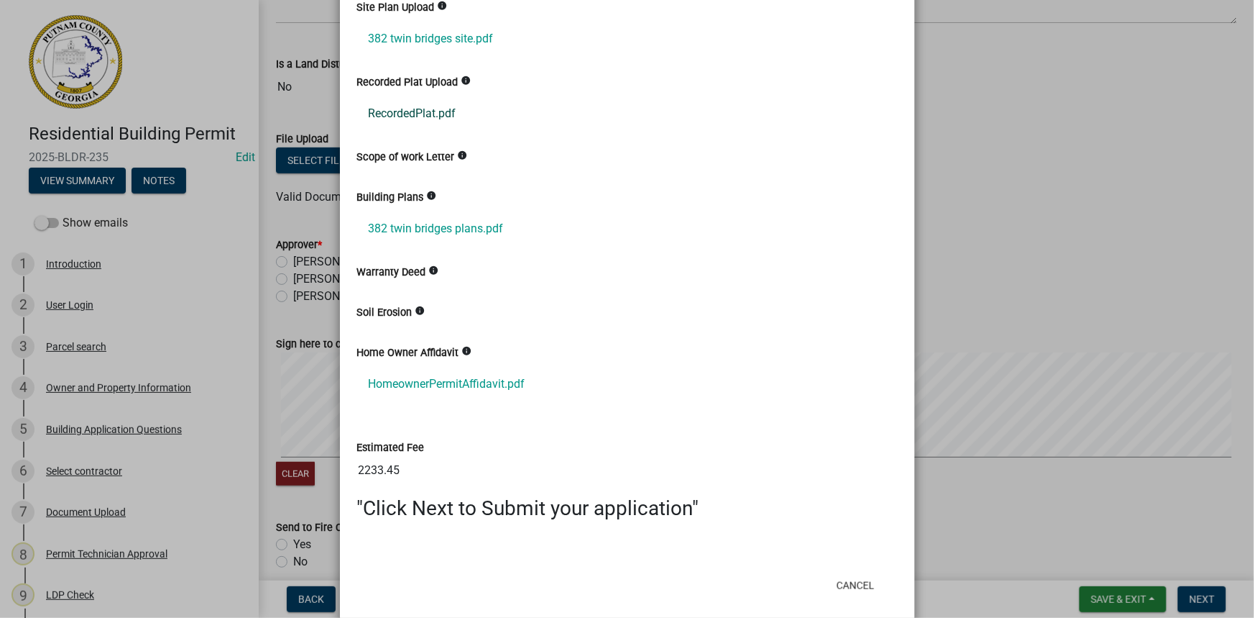
scroll to position [595, 0]
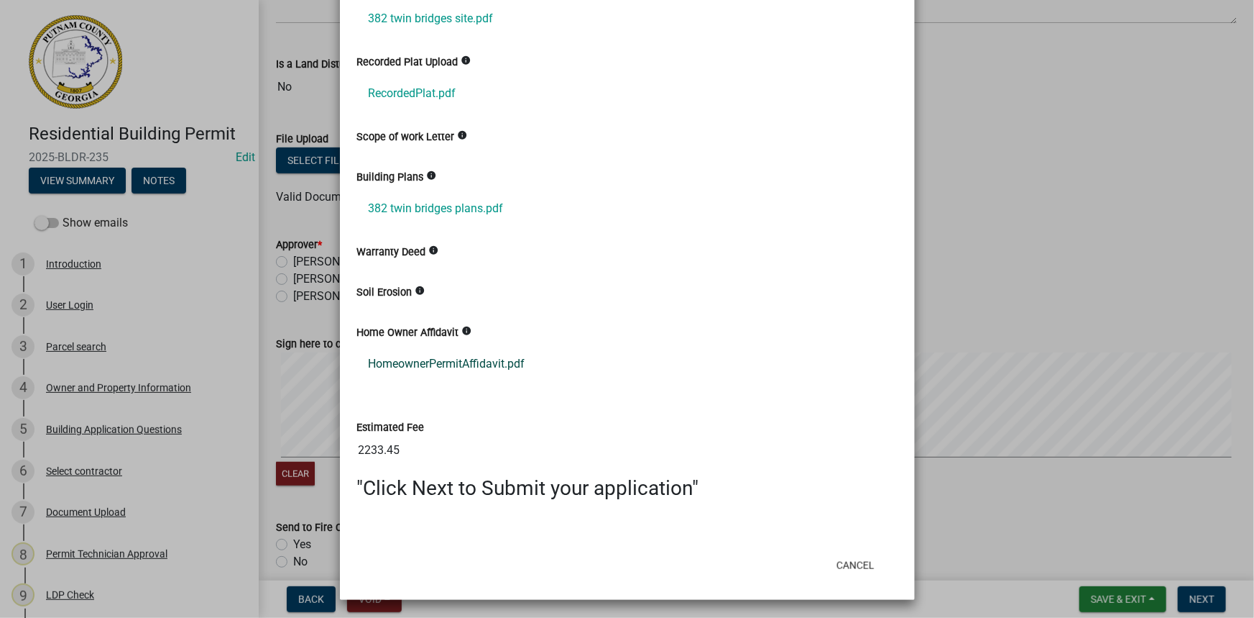
click at [459, 367] on link "HomeownerPermitAffidavit.pdf" at bounding box center [627, 364] width 541 height 35
click at [956, 210] on ngb-modal-window "Summary × Printer Friendly Introduction Parcel search Owner and Property Inform…" at bounding box center [627, 309] width 1254 height 618
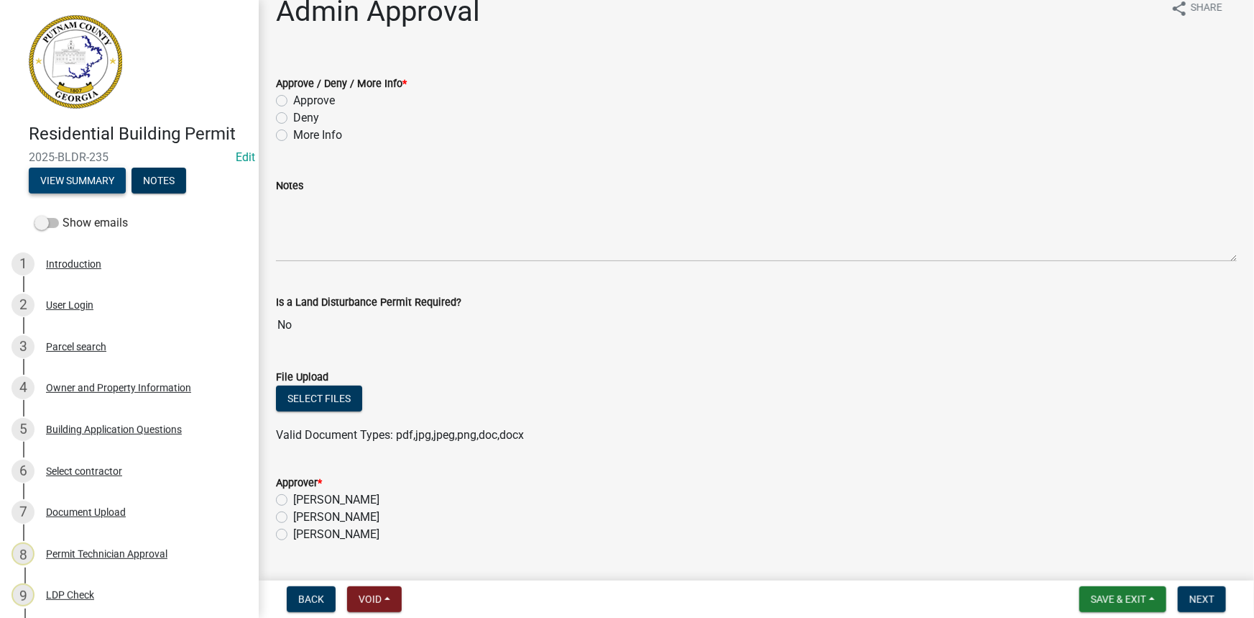
scroll to position [0, 0]
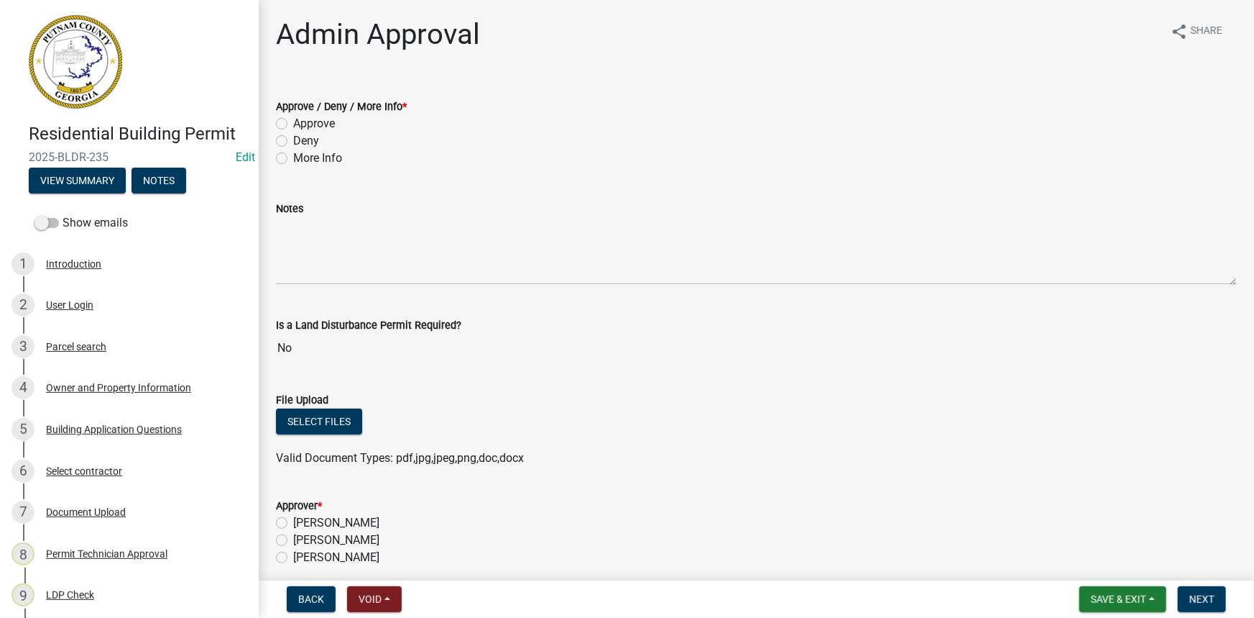
drag, startPoint x: 327, startPoint y: 119, endPoint x: 339, endPoint y: 150, distance: 32.3
click at [326, 119] on label "Approve" at bounding box center [314, 123] width 42 height 17
click at [303, 119] on input "Approve" at bounding box center [297, 119] width 9 height 9
radio input "true"
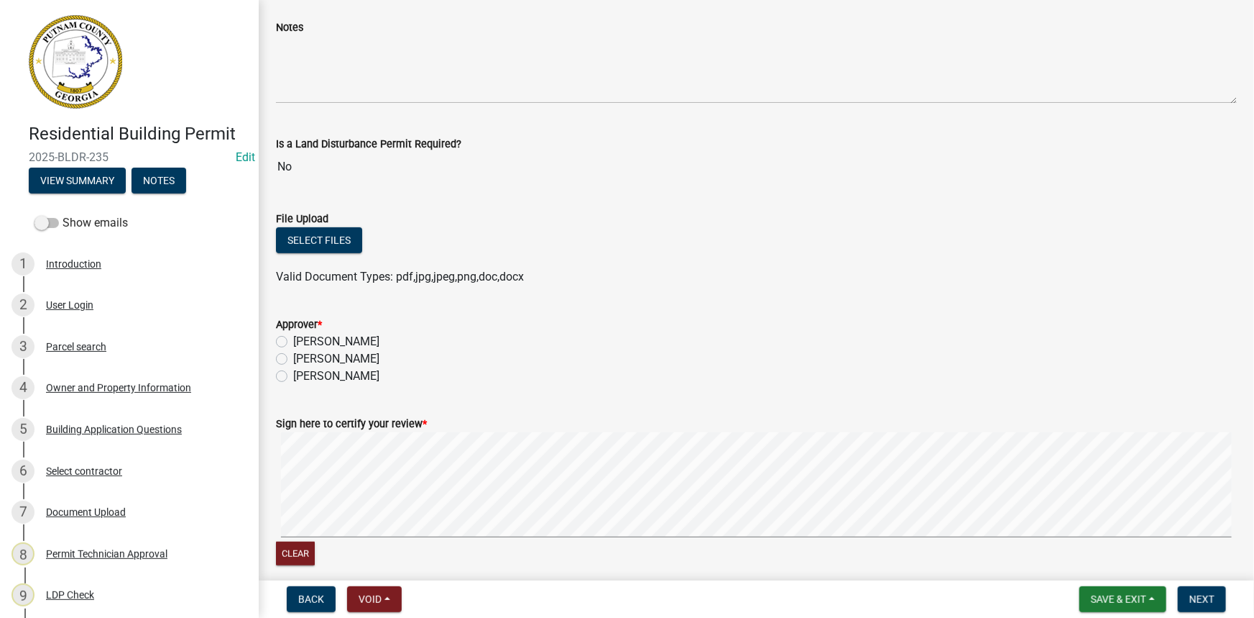
scroll to position [261, 0]
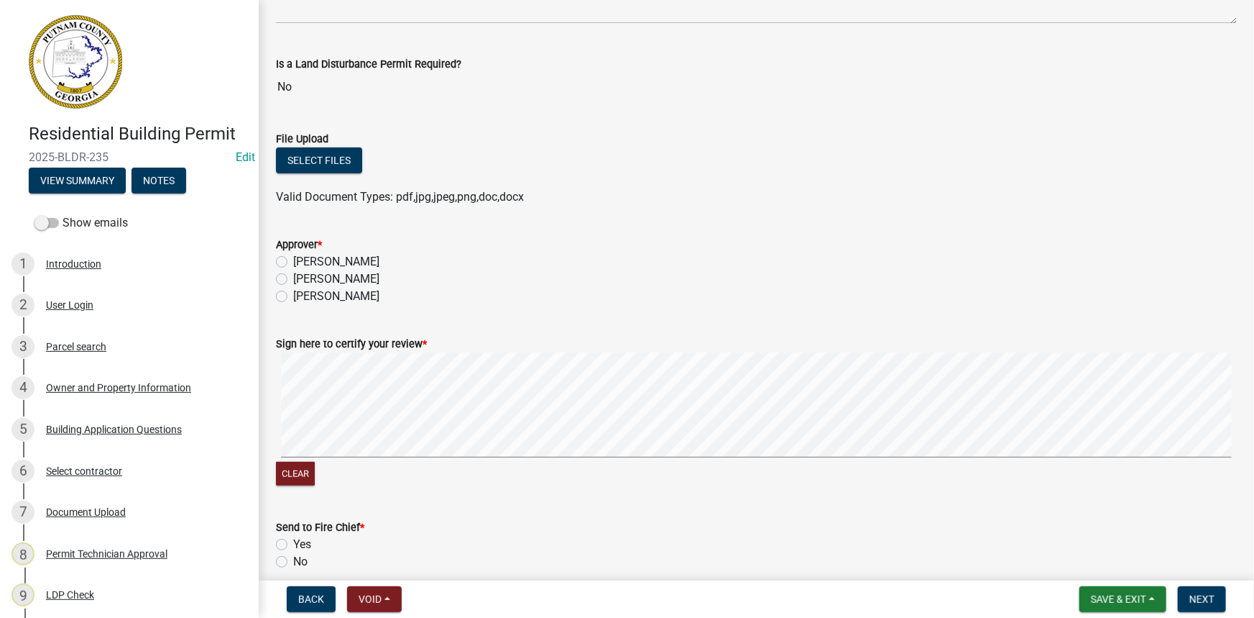
click at [337, 277] on label "[PERSON_NAME]" at bounding box center [336, 278] width 86 height 17
click at [303, 277] on input "[PERSON_NAME]" at bounding box center [297, 274] width 9 height 9
radio input "true"
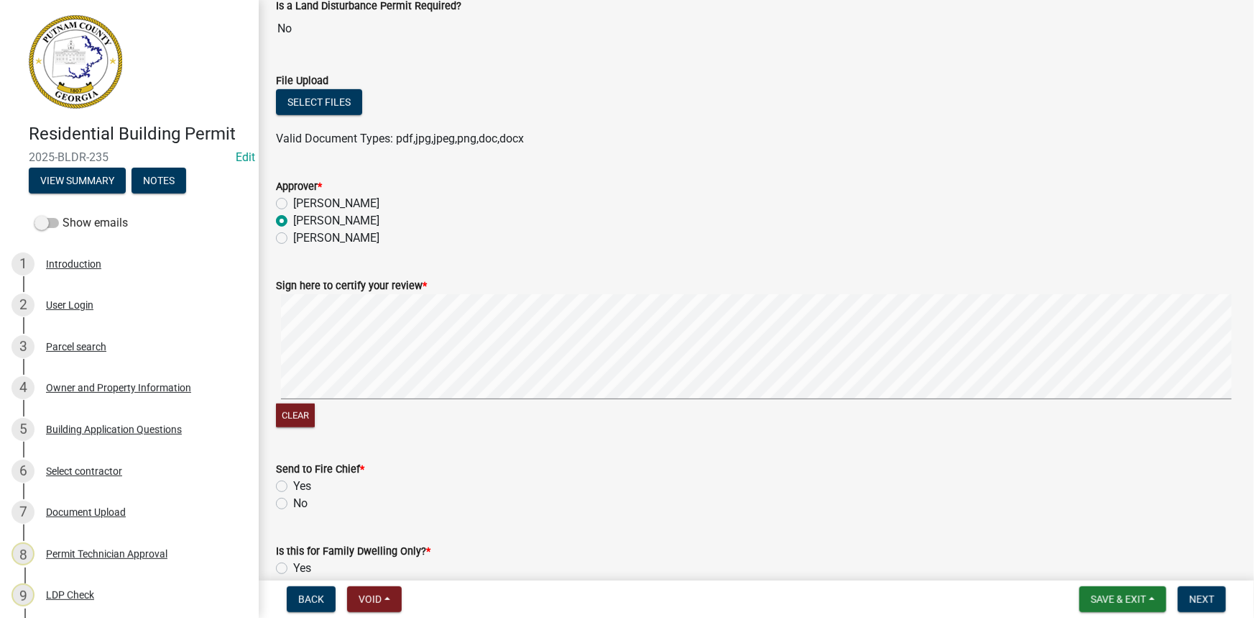
scroll to position [392, 0]
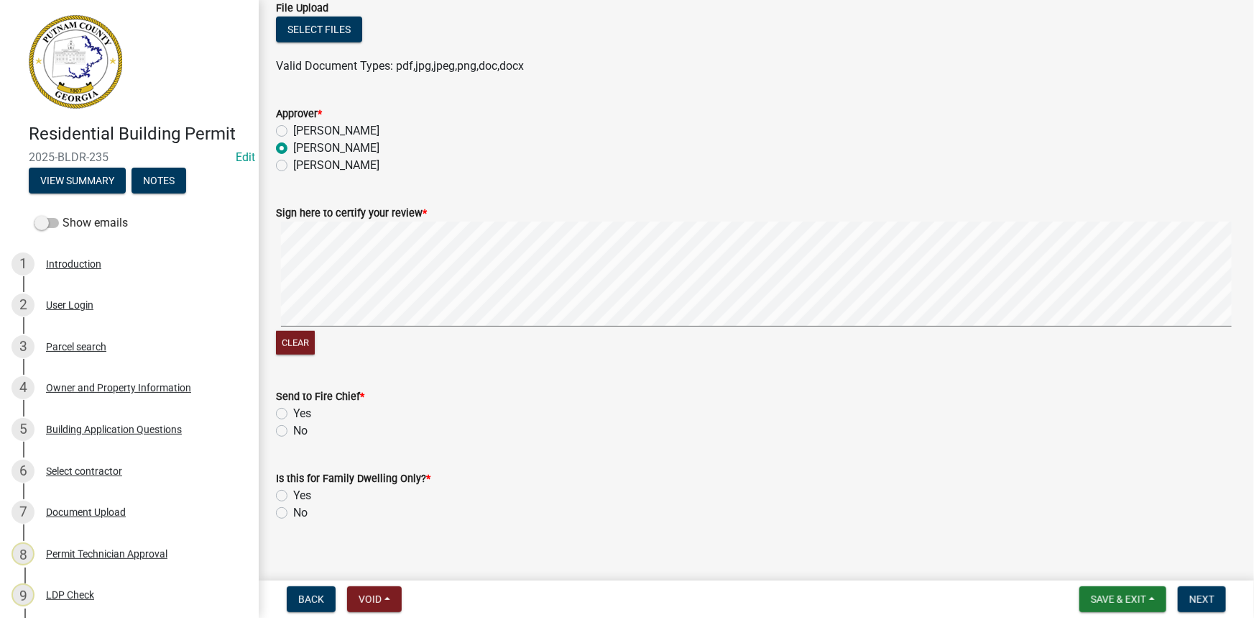
click at [293, 431] on label "No" at bounding box center [300, 430] width 14 height 17
click at [293, 431] on input "No" at bounding box center [297, 426] width 9 height 9
radio input "true"
click at [293, 518] on label "No" at bounding box center [300, 512] width 14 height 17
click at [293, 513] on input "No" at bounding box center [297, 508] width 9 height 9
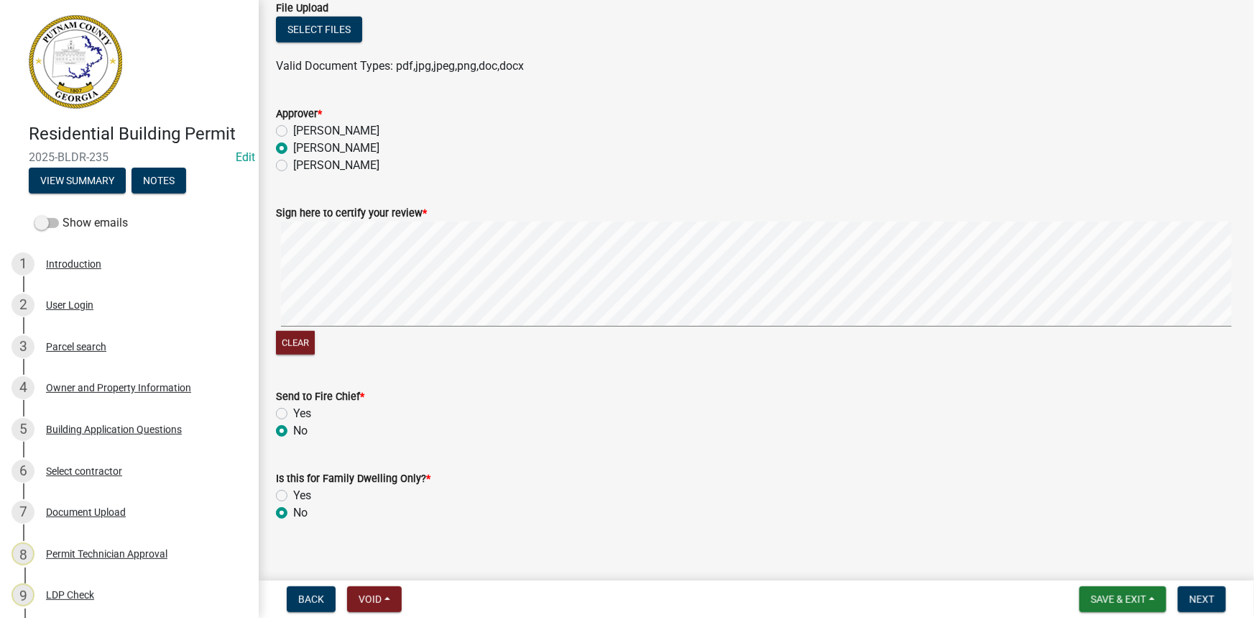
radio input "true"
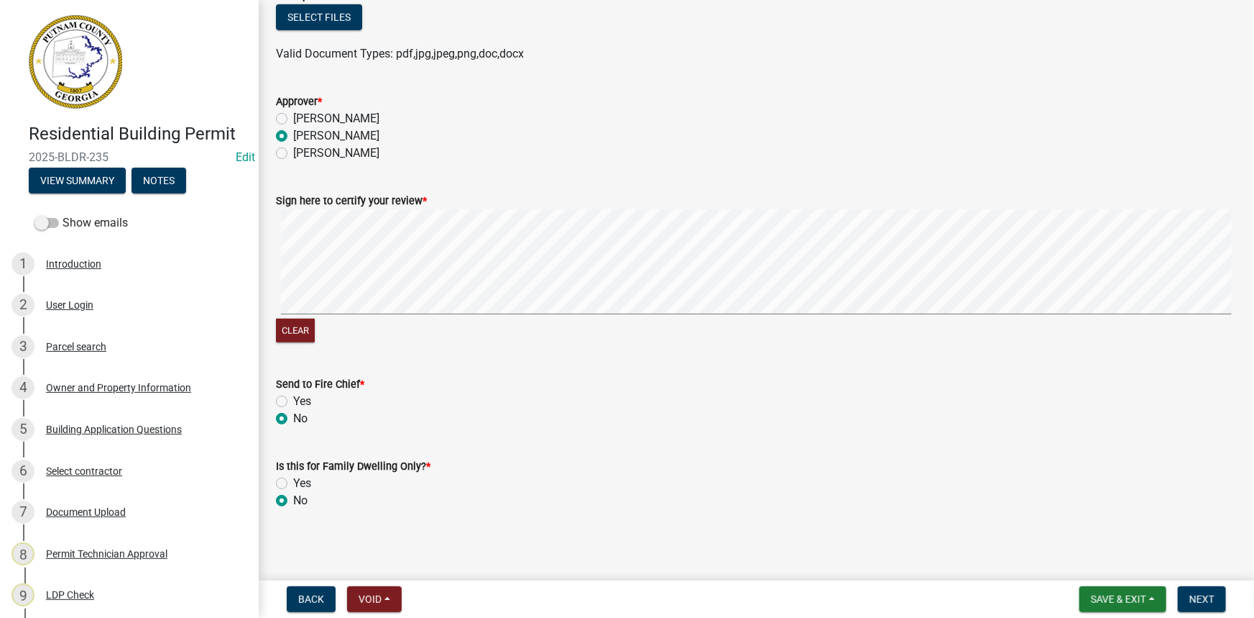
scroll to position [407, 0]
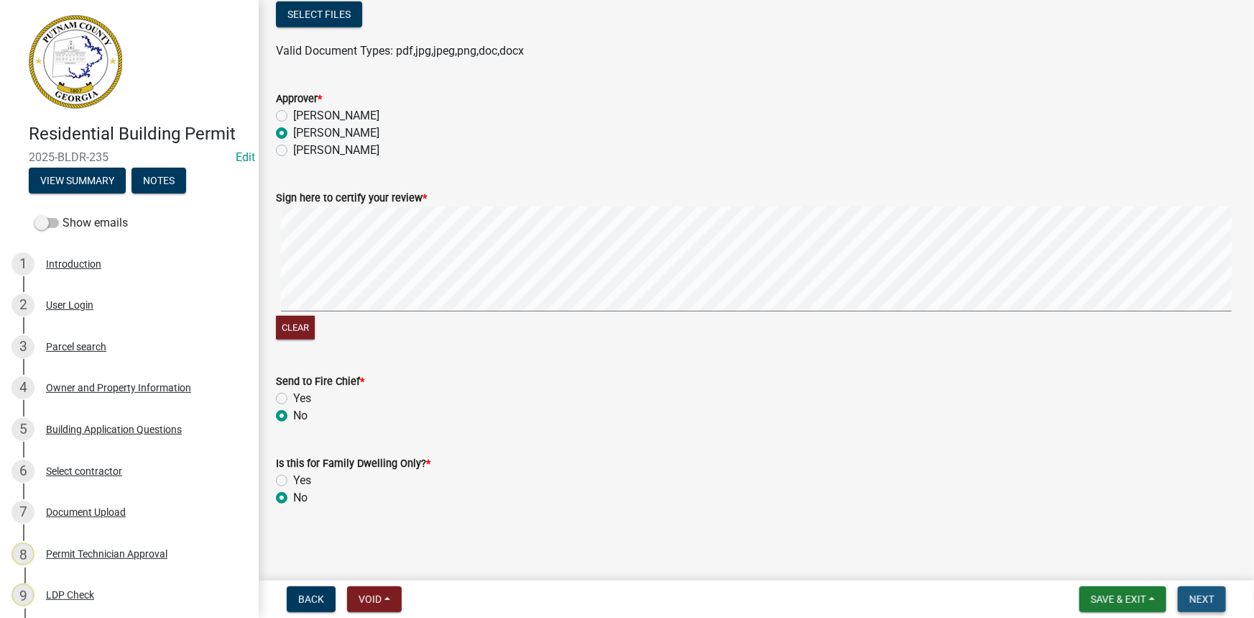
click at [1207, 606] on button "Next" at bounding box center [1202, 599] width 48 height 26
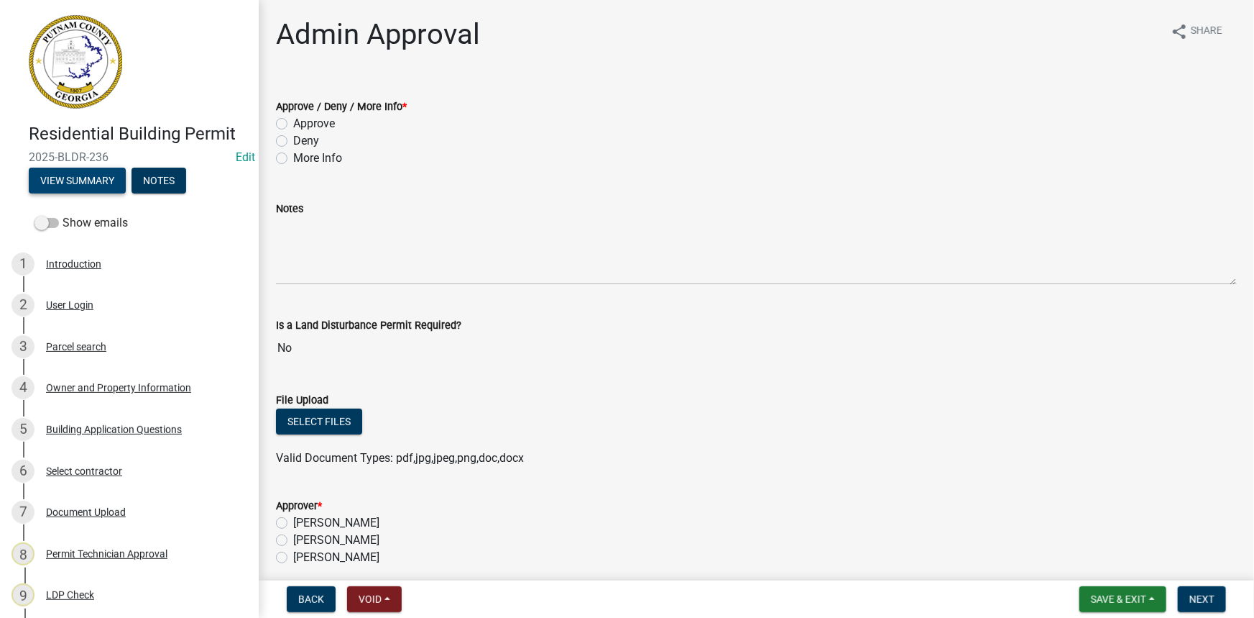
click at [101, 176] on button "View Summary" at bounding box center [77, 181] width 97 height 26
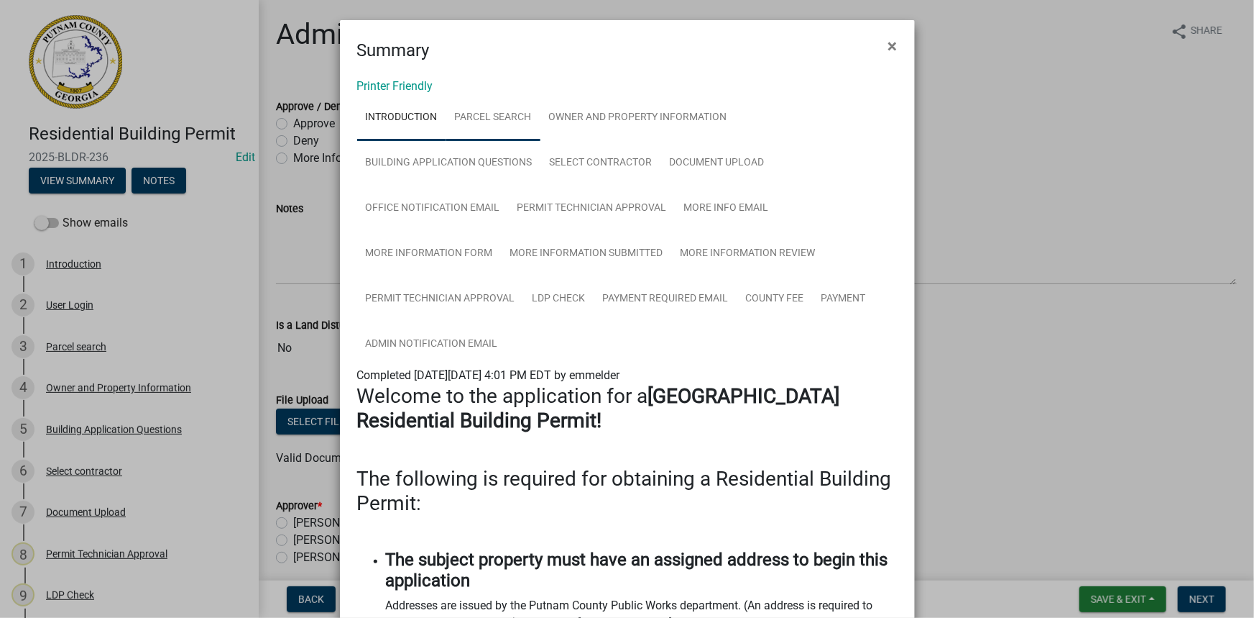
click at [490, 111] on link "Parcel search" at bounding box center [493, 118] width 94 height 46
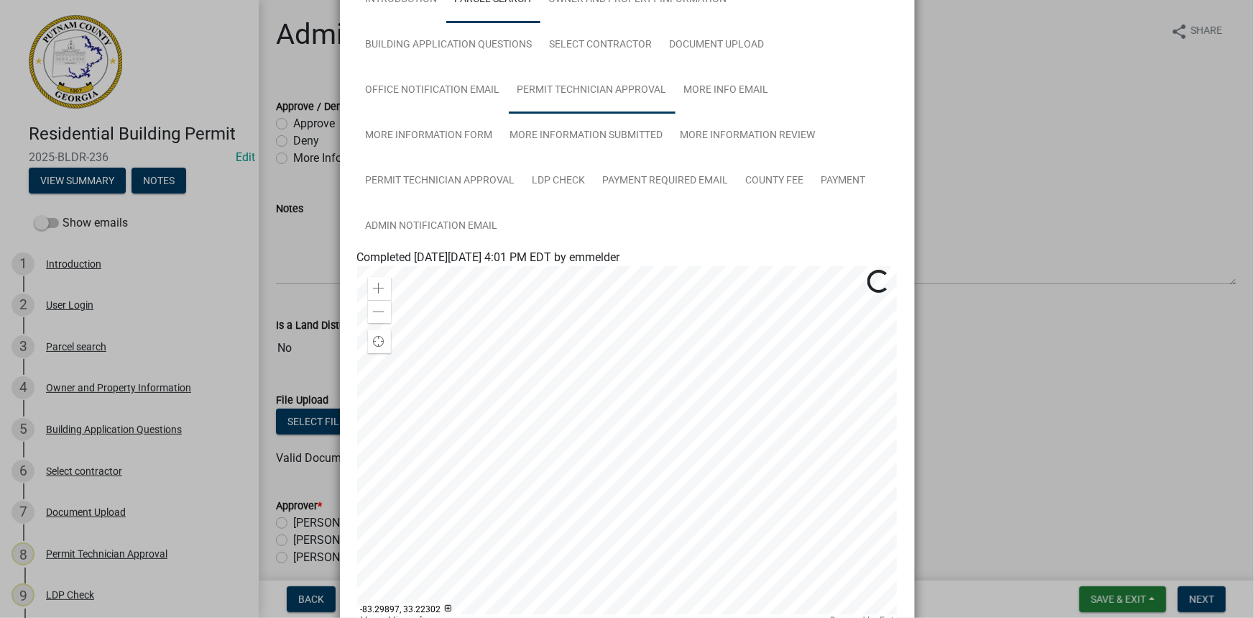
scroll to position [52, 0]
